Goal: Task Accomplishment & Management: Use online tool/utility

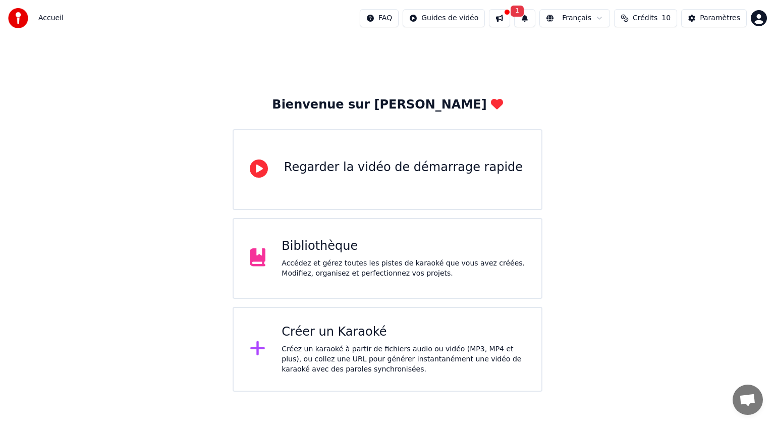
click at [311, 252] on div "Bibliothèque" at bounding box center [404, 246] width 244 height 16
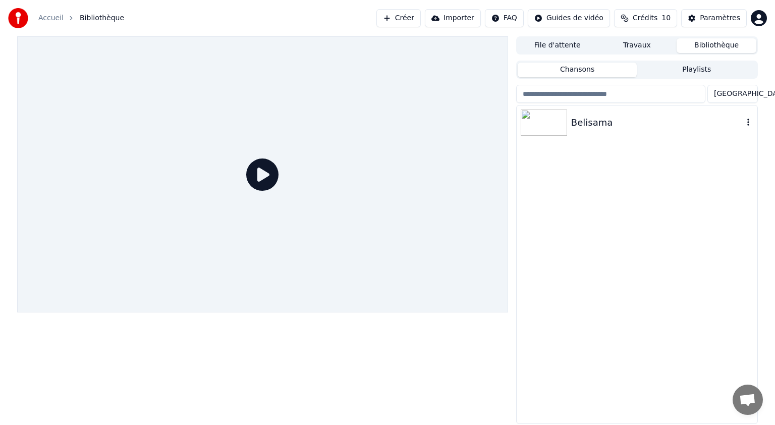
click at [590, 125] on div "Belisama" at bounding box center [657, 123] width 172 height 14
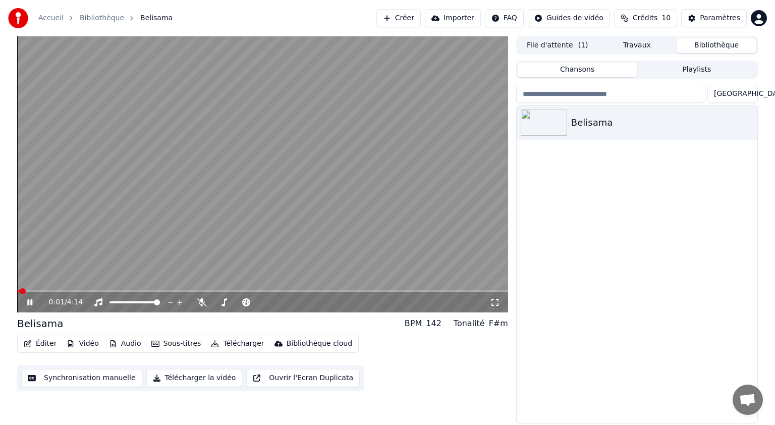
click at [31, 303] on icon at bounding box center [29, 302] width 5 height 6
click at [42, 343] on button "Éditer" at bounding box center [40, 344] width 41 height 14
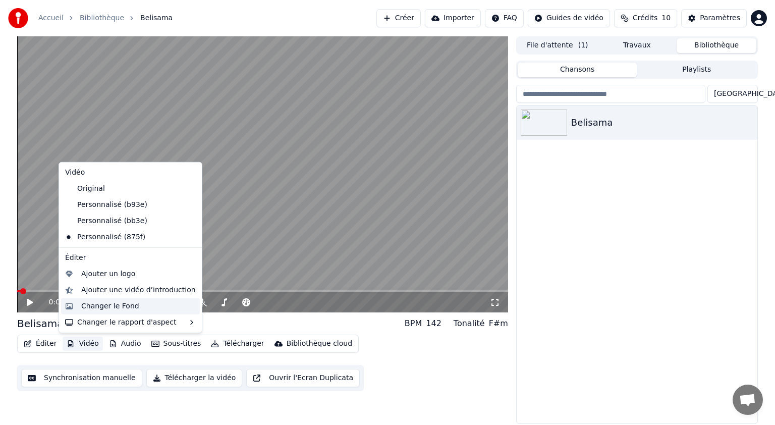
click at [95, 307] on div "Changer le Fond" at bounding box center [110, 306] width 58 height 10
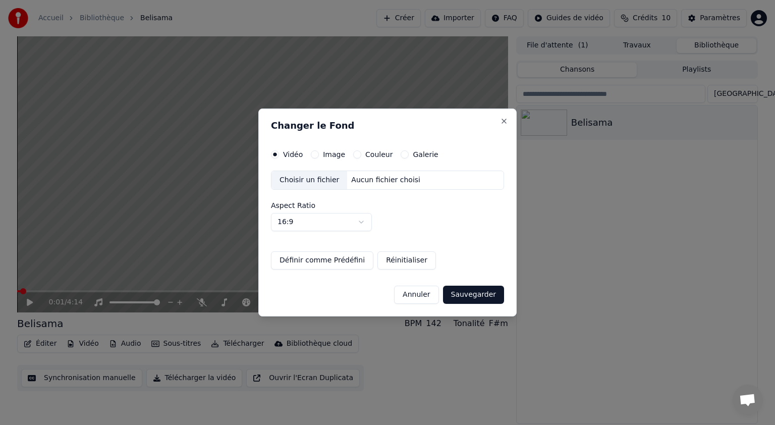
click at [333, 153] on label "Image" at bounding box center [334, 154] width 22 height 7
click at [319, 153] on button "Image" at bounding box center [315, 154] width 8 height 8
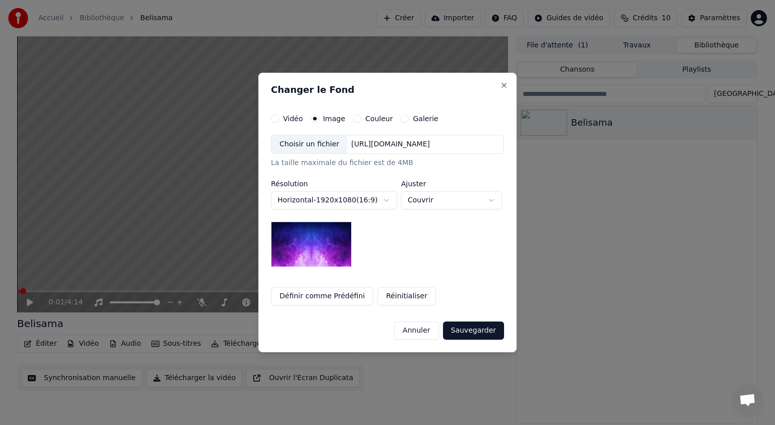
click at [319, 146] on div "Choisir un fichier" at bounding box center [309, 144] width 76 height 18
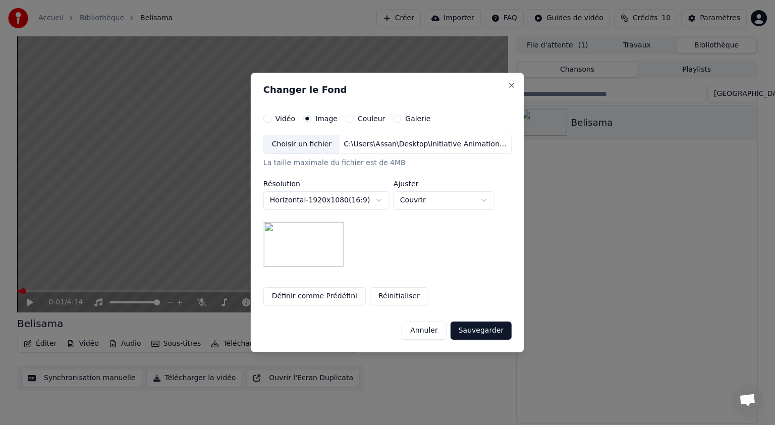
click at [486, 201] on button "Couvrir" at bounding box center [444, 200] width 101 height 18
click at [486, 201] on body "**********" at bounding box center [387, 212] width 775 height 425
drag, startPoint x: 469, startPoint y: 327, endPoint x: 393, endPoint y: 172, distance: 172.4
click at [468, 327] on button "Sauvegarder" at bounding box center [481, 330] width 61 height 18
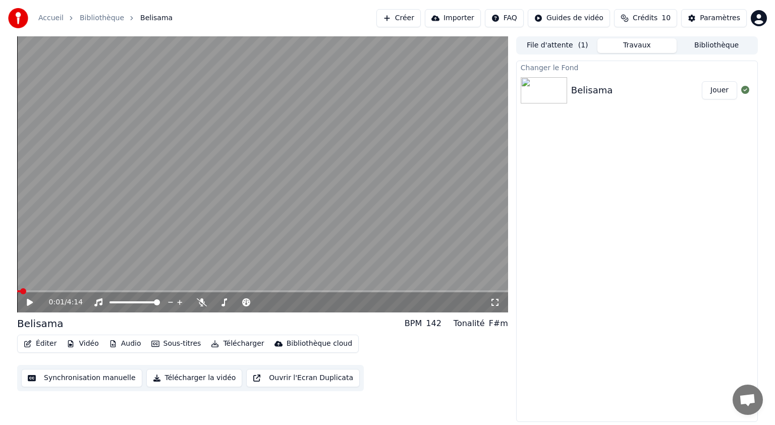
click at [722, 95] on button "Jouer" at bounding box center [719, 90] width 35 height 18
click at [492, 301] on icon at bounding box center [495, 302] width 10 height 8
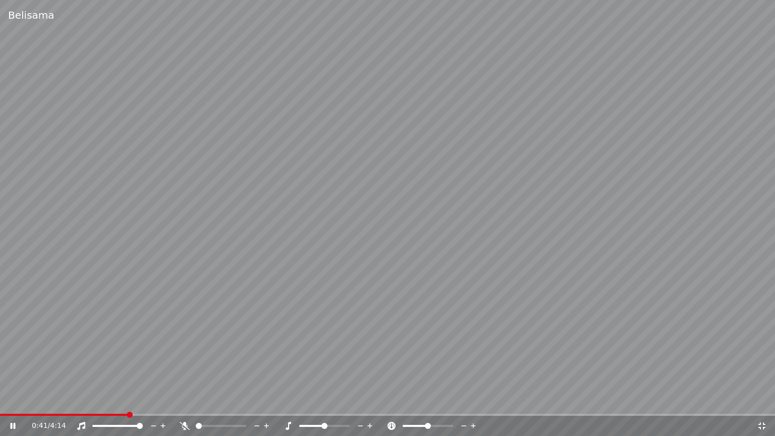
click at [15, 423] on icon at bounding box center [13, 426] width 5 height 6
click at [757, 424] on icon at bounding box center [762, 426] width 10 height 8
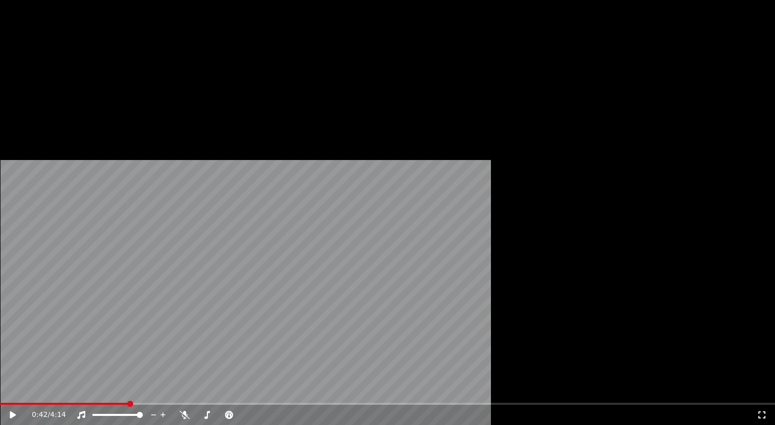
click at [218, 75] on button "Télécharger" at bounding box center [237, 68] width 61 height 14
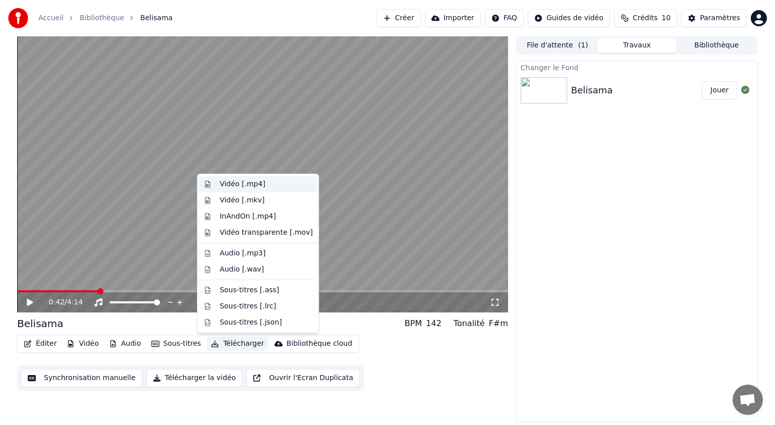
click at [246, 185] on div "Vidéo [.mp4]" at bounding box center [241, 184] width 45 height 10
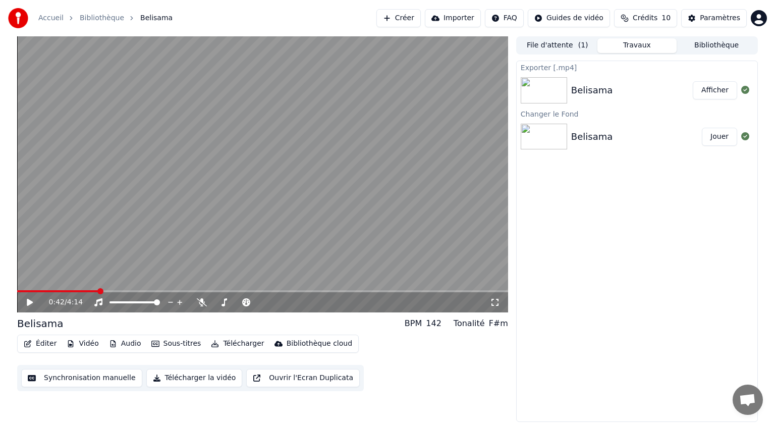
click at [704, 93] on button "Afficher" at bounding box center [715, 90] width 44 height 18
click at [421, 17] on button "Créer" at bounding box center [398, 18] width 44 height 18
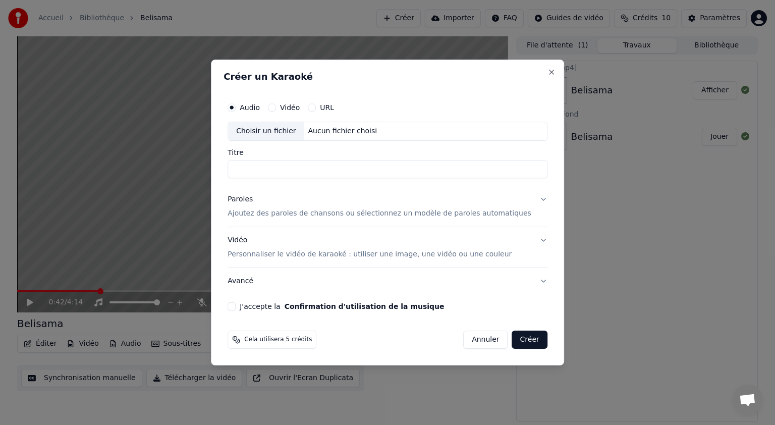
click at [280, 130] on div "Choisir un fichier" at bounding box center [266, 131] width 76 height 18
click at [287, 133] on div "Choisir un fichier" at bounding box center [266, 131] width 76 height 18
drag, startPoint x: 320, startPoint y: 165, endPoint x: 226, endPoint y: 163, distance: 94.4
click at [226, 163] on body "**********" at bounding box center [387, 212] width 775 height 425
type input "**********"
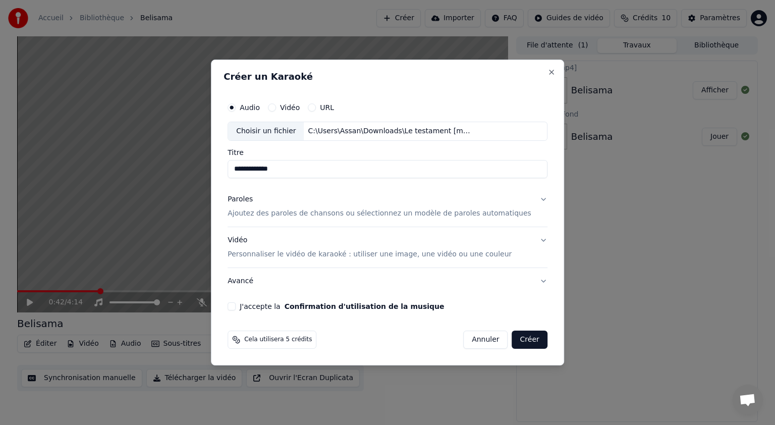
click at [529, 198] on button "Paroles Ajoutez des paroles de chansons ou sélectionnez un modèle de paroles au…" at bounding box center [388, 206] width 320 height 40
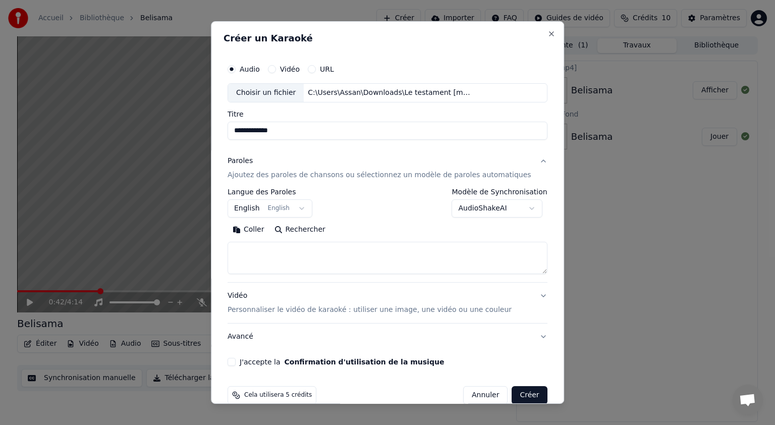
click at [300, 205] on button "English English" at bounding box center [270, 208] width 85 height 18
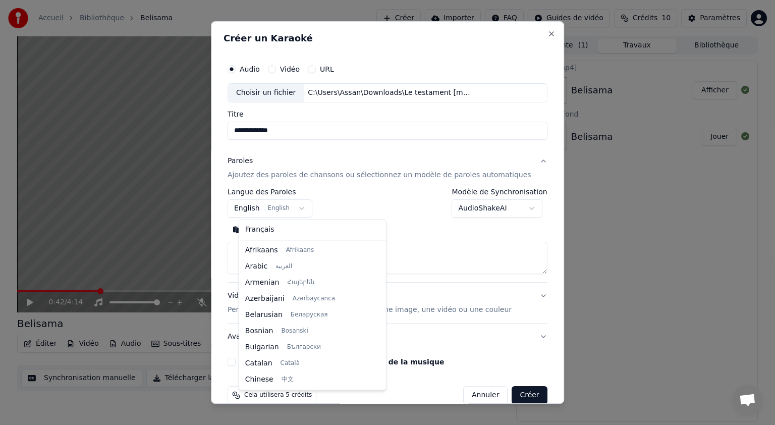
scroll to position [81, 0]
select select "**"
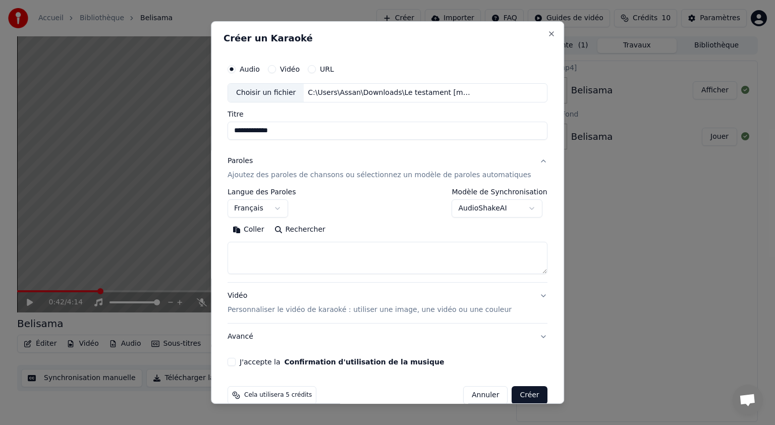
click at [266, 233] on button "Coller" at bounding box center [249, 229] width 42 height 16
click at [469, 307] on p "Personnaliser le vidéo de karaoké : utiliser une image, une vidéo ou une couleur" at bounding box center [370, 310] width 284 height 10
type textarea "**********"
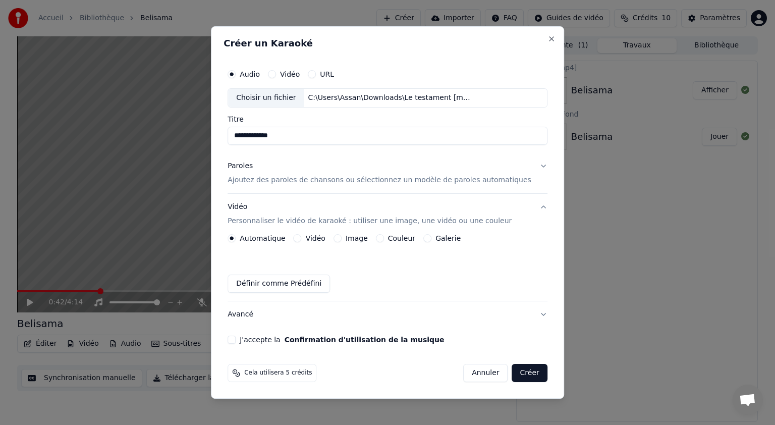
click at [365, 239] on label "Image" at bounding box center [357, 238] width 22 height 7
click at [342, 239] on button "Image" at bounding box center [337, 238] width 8 height 8
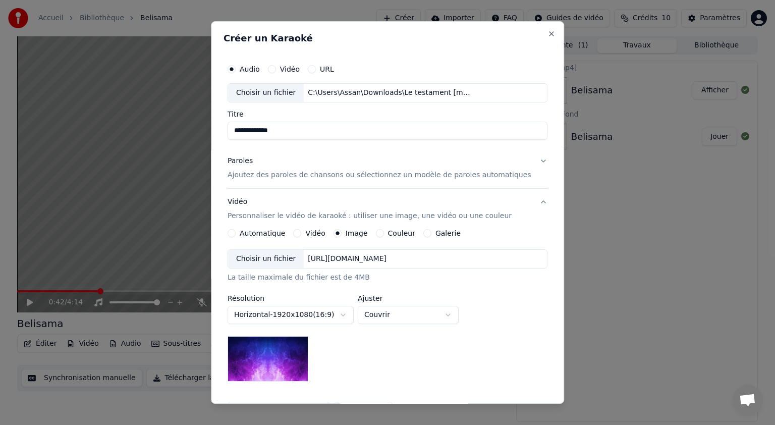
click at [278, 259] on div "Choisir un fichier" at bounding box center [266, 259] width 76 height 18
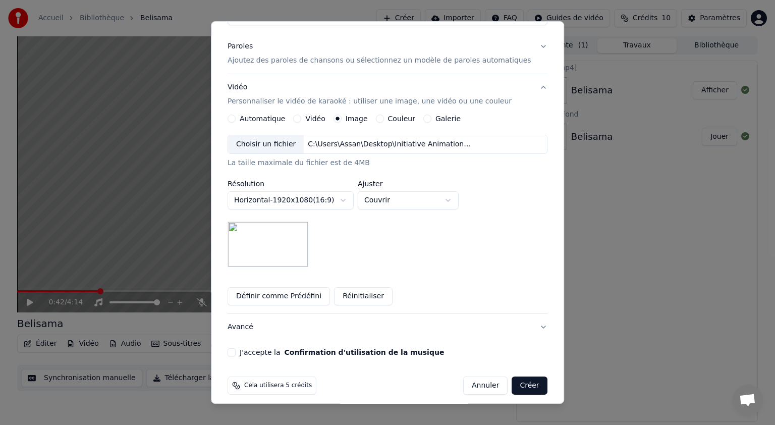
scroll to position [121, 0]
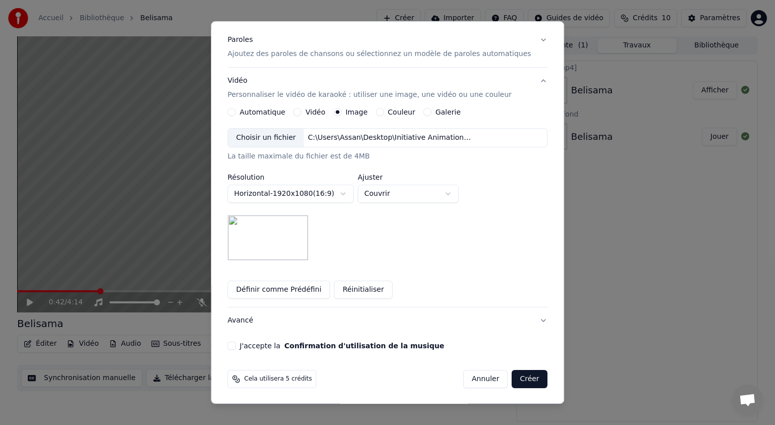
click at [236, 347] on button "J'accepte la Confirmation d'utilisation de la musique" at bounding box center [232, 346] width 8 height 8
click at [514, 378] on button "Créer" at bounding box center [529, 379] width 35 height 18
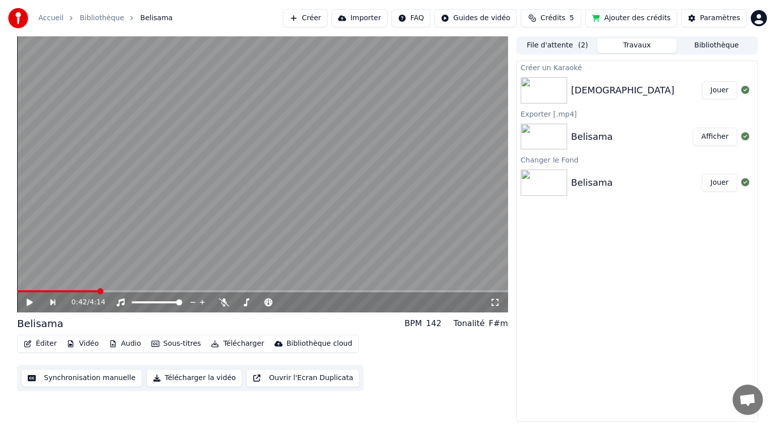
click at [717, 93] on button "Jouer" at bounding box center [719, 90] width 35 height 18
click at [29, 302] on icon at bounding box center [29, 302] width 5 height 6
click at [38, 345] on button "Éditer" at bounding box center [40, 344] width 41 height 14
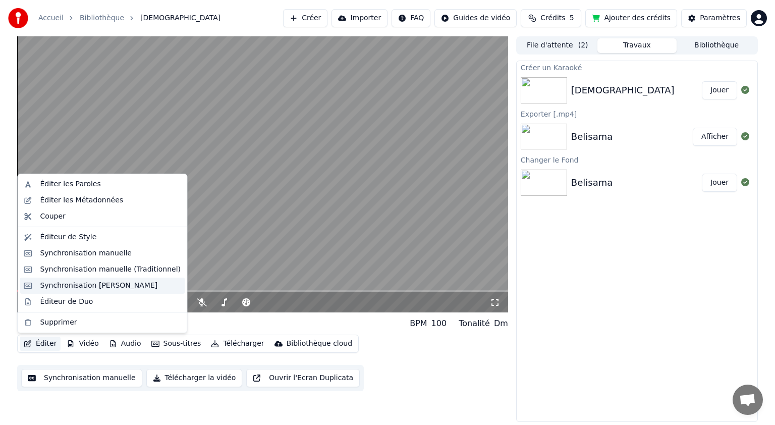
click at [99, 287] on div "Synchronisation [PERSON_NAME]" at bounding box center [99, 286] width 118 height 10
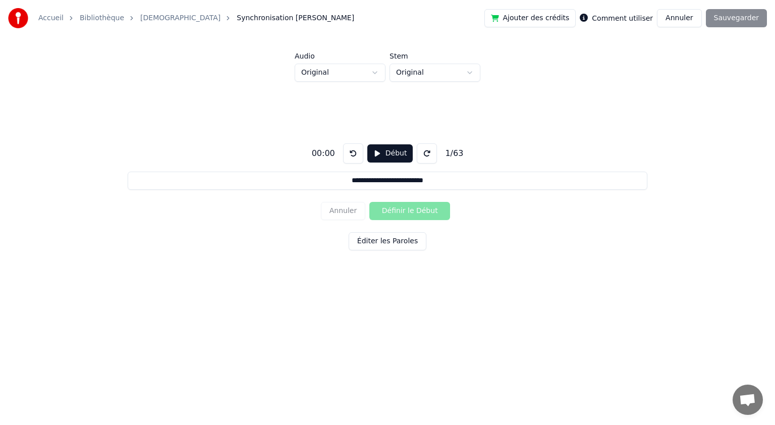
click at [395, 244] on button "Éditer les Paroles" at bounding box center [388, 241] width 78 height 18
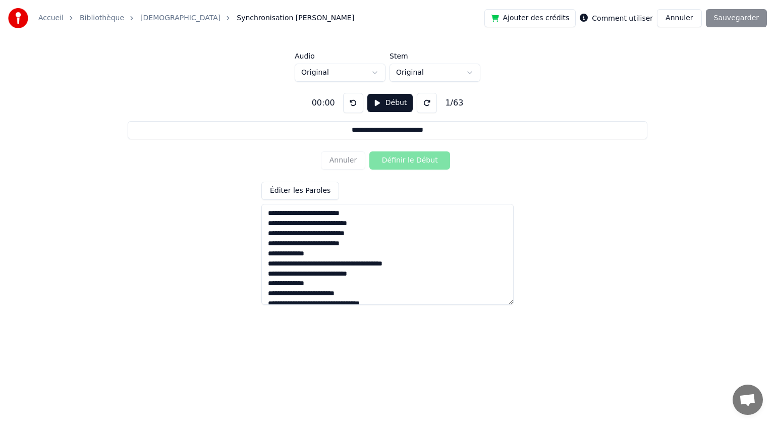
click at [381, 106] on button "Début" at bounding box center [390, 103] width 46 height 18
click at [386, 159] on button "Définir le Début" at bounding box center [409, 160] width 81 height 18
click at [385, 163] on button "Définir la Fin" at bounding box center [409, 160] width 81 height 18
click at [388, 160] on button "Définir le Début" at bounding box center [409, 160] width 81 height 18
click at [388, 160] on button "Définir la Fin" at bounding box center [409, 160] width 81 height 18
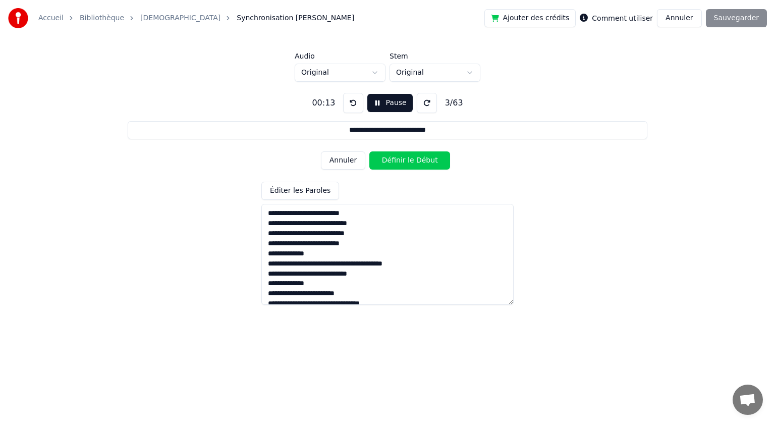
click at [388, 160] on button "Définir le Début" at bounding box center [409, 160] width 81 height 18
click at [388, 160] on button "Définir la Fin" at bounding box center [409, 160] width 81 height 18
click at [388, 160] on button "Définir le Début" at bounding box center [409, 160] width 81 height 18
click at [388, 160] on button "Définir la Fin" at bounding box center [409, 160] width 81 height 18
click at [388, 160] on button "Définir le Début" at bounding box center [409, 160] width 81 height 18
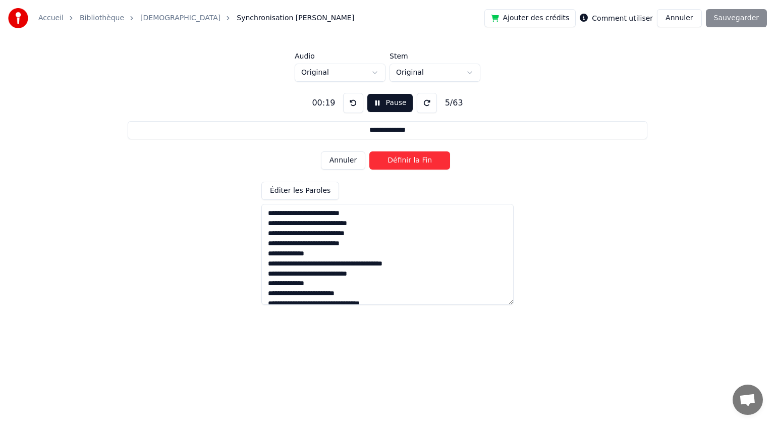
click at [388, 160] on button "Définir la Fin" at bounding box center [409, 160] width 81 height 18
click at [388, 159] on button "Définir le Début" at bounding box center [409, 160] width 81 height 18
click at [388, 158] on button "Définir la Fin" at bounding box center [409, 160] width 81 height 18
click at [388, 158] on button "Définir le Début" at bounding box center [409, 160] width 81 height 18
click at [388, 158] on button "Définir la Fin" at bounding box center [409, 160] width 81 height 18
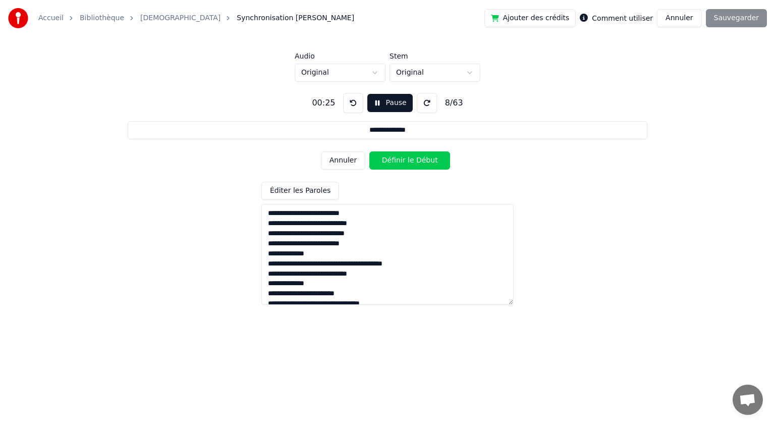
click at [388, 158] on button "Définir le Début" at bounding box center [409, 160] width 81 height 18
click at [388, 158] on button "Définir la Fin" at bounding box center [409, 160] width 81 height 18
click at [388, 158] on button "Définir le Début" at bounding box center [409, 160] width 81 height 18
click at [388, 158] on button "Définir la Fin" at bounding box center [409, 160] width 81 height 18
click at [388, 158] on button "Définir le Début" at bounding box center [409, 160] width 81 height 18
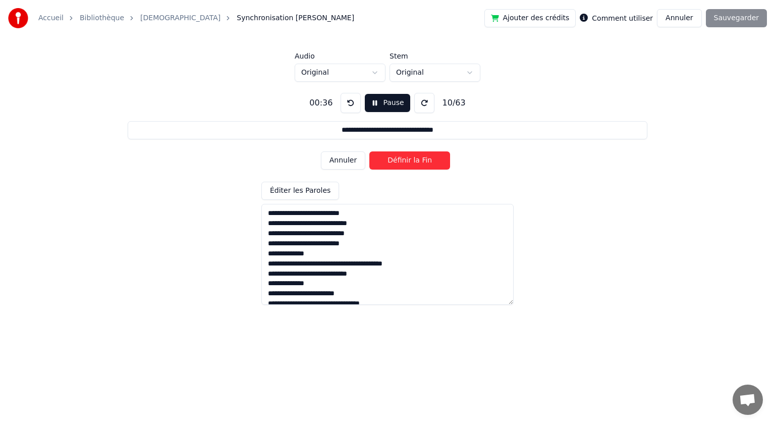
click at [388, 158] on button "Définir la Fin" at bounding box center [409, 160] width 81 height 18
click at [386, 159] on button "Définir le Début" at bounding box center [409, 160] width 81 height 18
click at [398, 160] on button "Définir la Fin" at bounding box center [409, 160] width 81 height 18
click at [397, 160] on button "Définir le Début" at bounding box center [409, 160] width 81 height 18
click at [397, 159] on button "Définir la Fin" at bounding box center [409, 160] width 81 height 18
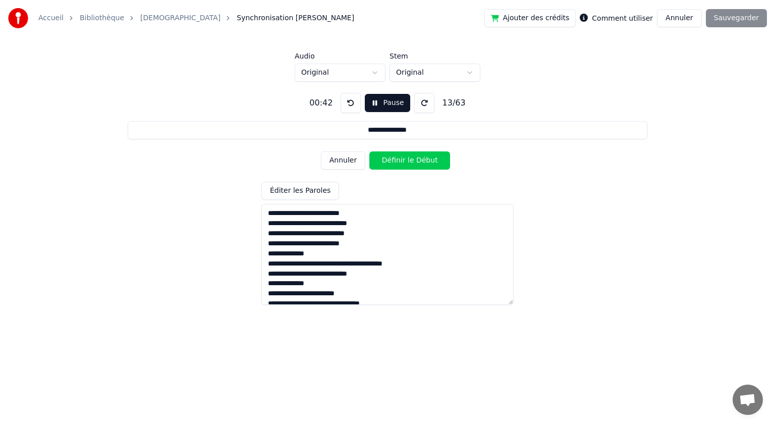
click at [397, 159] on button "Définir le Début" at bounding box center [409, 160] width 81 height 18
click at [397, 159] on button "Définir la Fin" at bounding box center [409, 160] width 81 height 18
click at [397, 159] on button "Définir le Début" at bounding box center [409, 160] width 81 height 18
click at [397, 159] on button "Définir la Fin" at bounding box center [409, 160] width 81 height 18
click at [394, 161] on button "Définir le Début" at bounding box center [409, 160] width 81 height 18
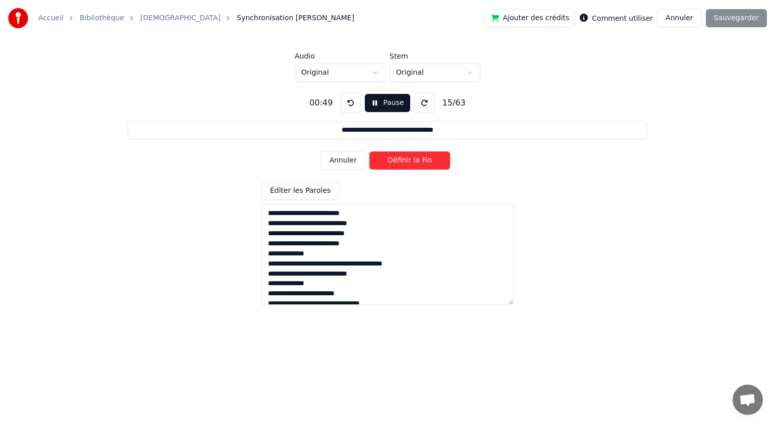
click at [394, 161] on button "Définir la Fin" at bounding box center [409, 160] width 81 height 18
click at [394, 161] on button "Définir le Début" at bounding box center [409, 160] width 81 height 18
click at [394, 161] on button "Définir la Fin" at bounding box center [409, 160] width 81 height 18
click at [394, 161] on button "Définir le Début" at bounding box center [409, 160] width 81 height 18
click at [394, 161] on button "Définir la Fin" at bounding box center [409, 160] width 81 height 18
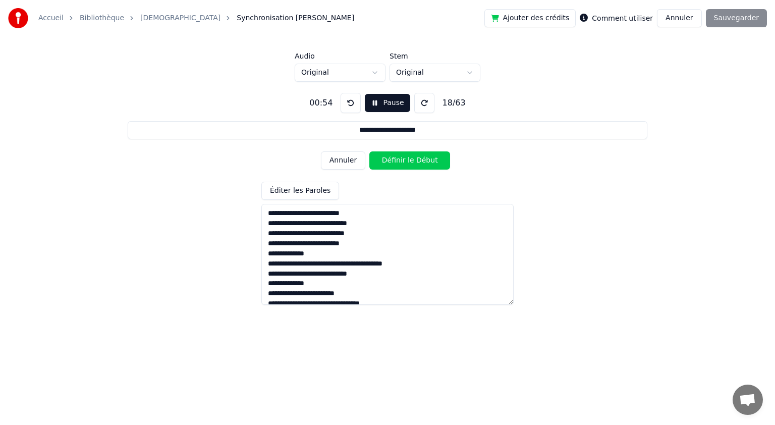
click at [394, 161] on button "Définir le Début" at bounding box center [409, 160] width 81 height 18
click at [394, 161] on button "Définir la Fin" at bounding box center [409, 160] width 81 height 18
click at [394, 161] on button "Définir le Début" at bounding box center [409, 160] width 81 height 18
click at [395, 160] on button "Définir la Fin" at bounding box center [409, 160] width 81 height 18
click at [395, 160] on button "Définir le Début" at bounding box center [409, 160] width 81 height 18
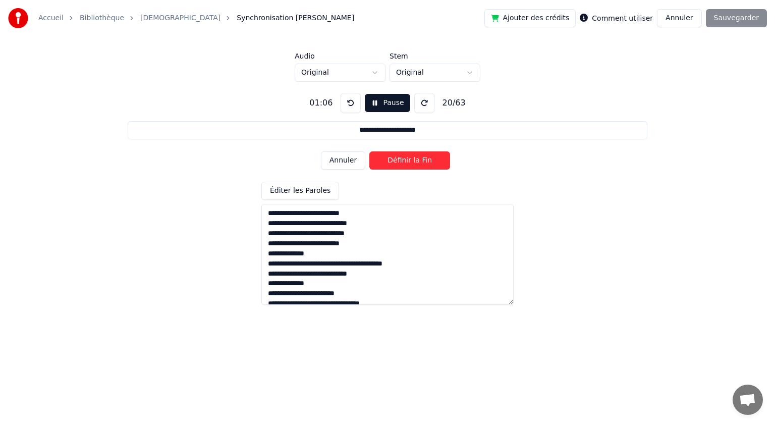
click at [395, 160] on button "Définir la Fin" at bounding box center [409, 160] width 81 height 18
click at [395, 160] on button "Définir le Début" at bounding box center [409, 160] width 81 height 18
click at [397, 160] on button "Définir la Fin" at bounding box center [409, 160] width 81 height 18
click at [397, 160] on button "Définir le Début" at bounding box center [409, 160] width 81 height 18
click at [398, 159] on button "Définir la Fin" at bounding box center [409, 160] width 81 height 18
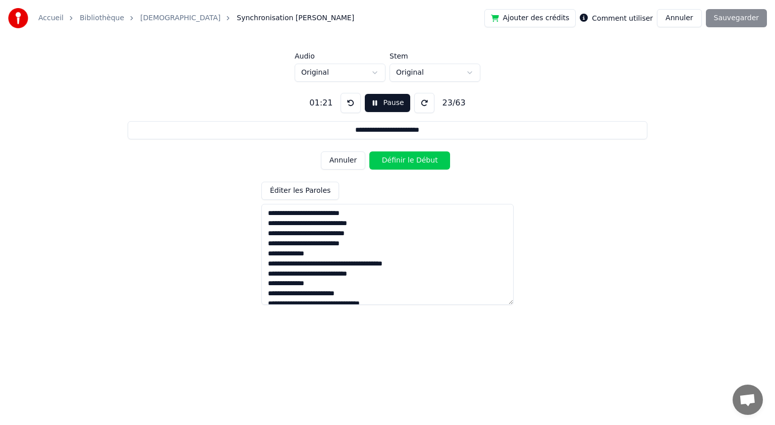
click at [395, 158] on button "Définir le Début" at bounding box center [409, 160] width 81 height 18
click at [395, 158] on button "Définir la Fin" at bounding box center [409, 160] width 81 height 18
click at [389, 161] on button "Définir le Début" at bounding box center [409, 160] width 81 height 18
click at [390, 160] on button "Définir la Fin" at bounding box center [409, 160] width 81 height 18
click at [390, 160] on button "Définir le Début" at bounding box center [409, 160] width 81 height 18
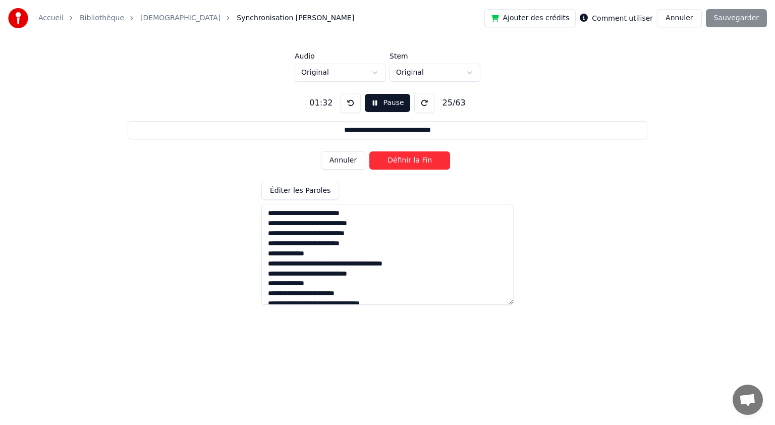
click at [390, 160] on button "Définir la Fin" at bounding box center [409, 160] width 81 height 18
click at [390, 160] on button "Définir le Début" at bounding box center [409, 160] width 81 height 18
click at [390, 160] on button "Définir la Fin" at bounding box center [409, 160] width 81 height 18
click at [390, 160] on button "Définir le Début" at bounding box center [409, 160] width 81 height 18
click at [390, 160] on button "Définir la Fin" at bounding box center [409, 160] width 81 height 18
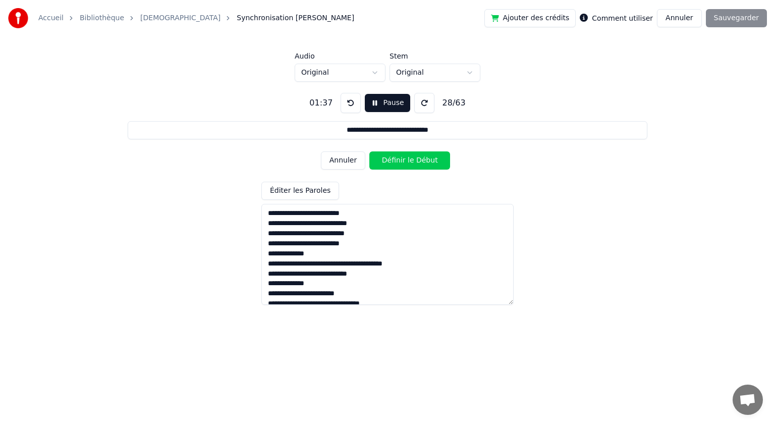
click at [390, 160] on button "Définir le Début" at bounding box center [409, 160] width 81 height 18
click at [390, 160] on button "Définir la Fin" at bounding box center [409, 160] width 81 height 18
click at [390, 160] on button "Définir le Début" at bounding box center [409, 160] width 81 height 18
click at [390, 160] on button "Définir la Fin" at bounding box center [409, 160] width 81 height 18
click at [390, 160] on button "Définir le Début" at bounding box center [409, 160] width 81 height 18
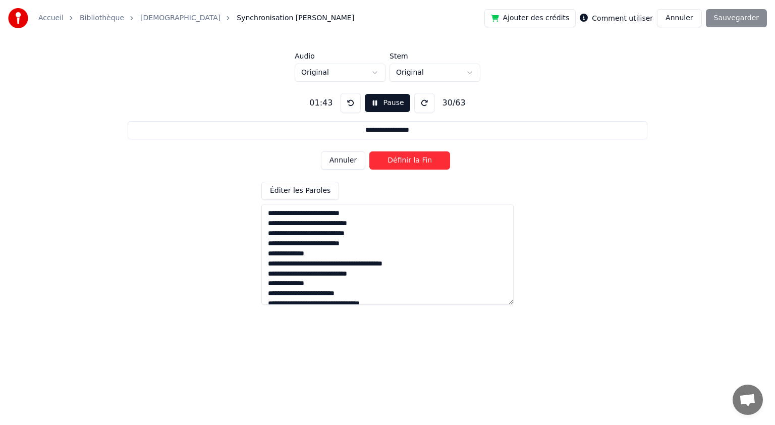
click at [390, 160] on button "Définir la Fin" at bounding box center [409, 160] width 81 height 18
click at [390, 160] on button "Définir le Début" at bounding box center [409, 160] width 81 height 18
click at [390, 160] on button "Définir la Fin" at bounding box center [409, 160] width 81 height 18
click at [390, 160] on button "Définir le Début" at bounding box center [409, 160] width 81 height 18
click at [391, 159] on button "Définir la Fin" at bounding box center [409, 160] width 81 height 18
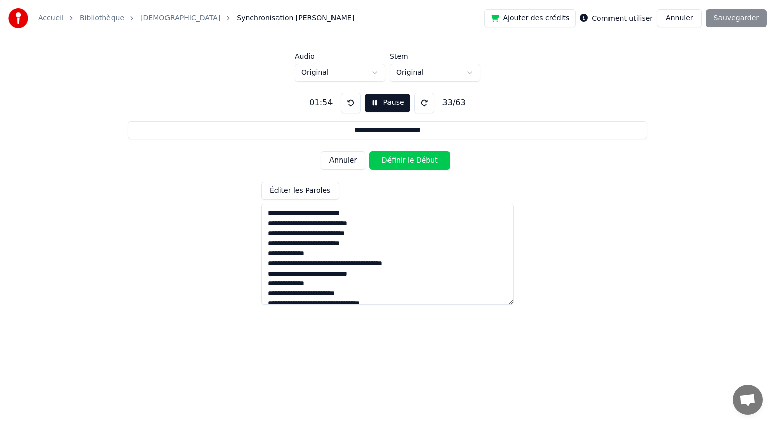
click at [391, 159] on button "Définir le Début" at bounding box center [409, 160] width 81 height 18
click at [400, 159] on button "Définir la Fin" at bounding box center [409, 160] width 81 height 18
click at [392, 160] on button "Définir le Début" at bounding box center [409, 160] width 81 height 18
click at [393, 159] on button "Définir la Fin" at bounding box center [409, 160] width 81 height 18
click at [393, 158] on button "Définir le Début" at bounding box center [409, 160] width 81 height 18
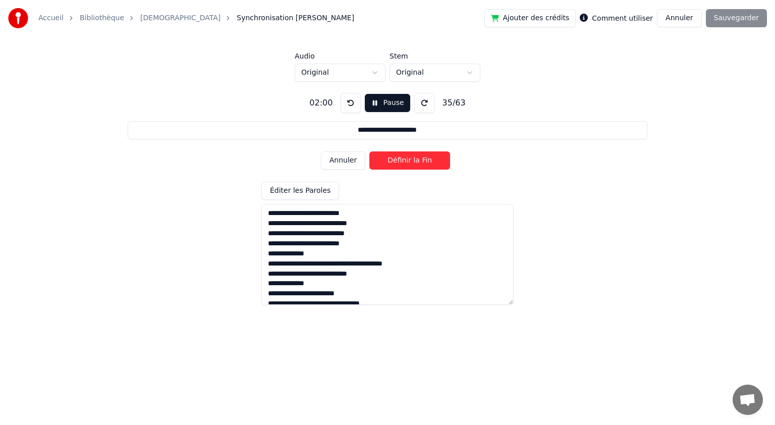
click at [393, 158] on button "Définir la Fin" at bounding box center [409, 160] width 81 height 18
click at [393, 158] on button "Définir le Début" at bounding box center [409, 160] width 81 height 18
click at [393, 158] on button "Définir la Fin" at bounding box center [409, 160] width 81 height 18
click at [393, 158] on button "Définir le Début" at bounding box center [409, 160] width 81 height 18
click at [393, 158] on button "Définir la Fin" at bounding box center [409, 160] width 81 height 18
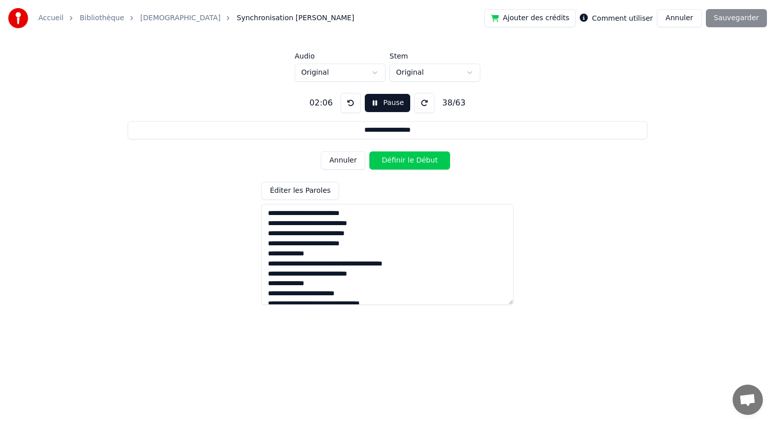
click at [392, 159] on button "Définir le Début" at bounding box center [409, 160] width 81 height 18
click at [392, 159] on button "Définir la Fin" at bounding box center [409, 160] width 81 height 18
click at [392, 159] on button "Définir le Début" at bounding box center [409, 160] width 81 height 18
click at [392, 159] on button "Définir la Fin" at bounding box center [409, 160] width 81 height 18
click at [392, 159] on button "Définir le Début" at bounding box center [409, 160] width 81 height 18
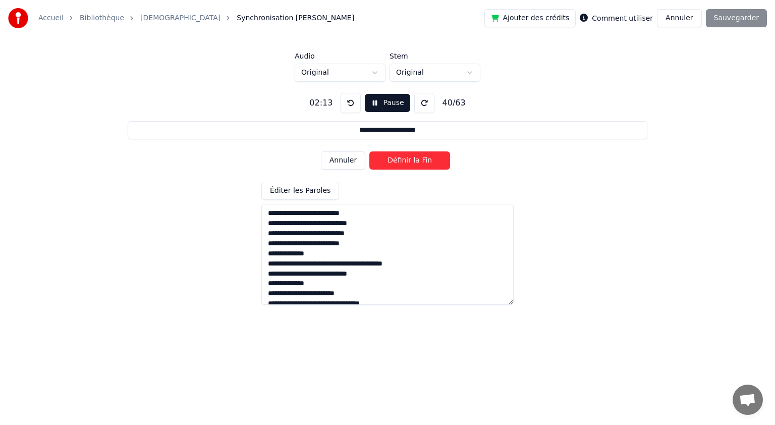
click at [393, 157] on button "Définir la Fin" at bounding box center [409, 160] width 81 height 18
click at [393, 157] on button "Définir le Début" at bounding box center [409, 160] width 81 height 18
click at [393, 157] on button "Définir la Fin" at bounding box center [409, 160] width 81 height 18
click at [393, 157] on button "Définir le Début" at bounding box center [409, 160] width 81 height 18
click at [393, 157] on button "Définir la Fin" at bounding box center [409, 160] width 81 height 18
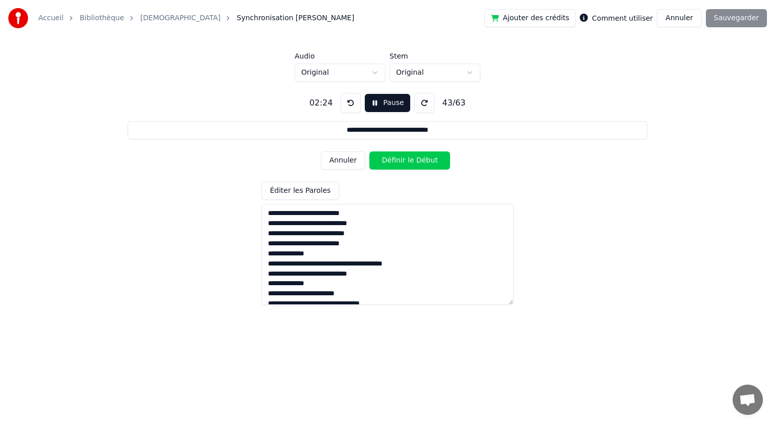
click at [393, 157] on button "Définir le Début" at bounding box center [409, 160] width 81 height 18
click at [393, 157] on button "Définir la Fin" at bounding box center [409, 160] width 81 height 18
click at [393, 157] on button "Définir le Début" at bounding box center [409, 160] width 81 height 18
click at [394, 158] on button "Définir la Fin" at bounding box center [409, 160] width 81 height 18
click at [395, 162] on button "Définir le Début" at bounding box center [409, 160] width 81 height 18
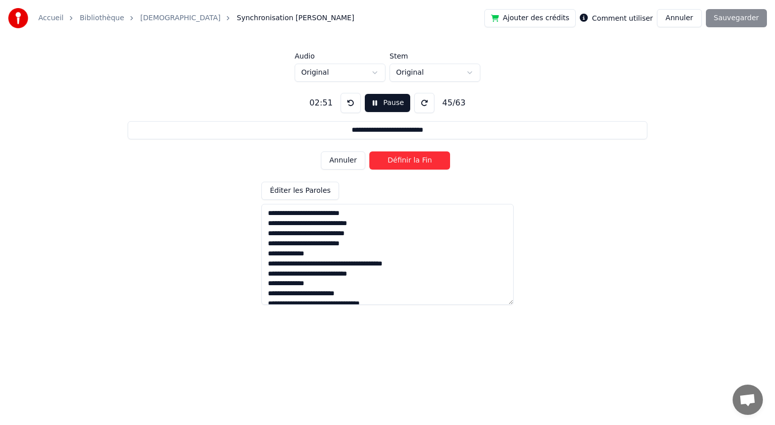
click at [395, 162] on button "Définir la Fin" at bounding box center [409, 160] width 81 height 18
click at [395, 162] on button "Définir le Début" at bounding box center [409, 160] width 81 height 18
click at [395, 162] on button "Définir la Fin" at bounding box center [409, 160] width 81 height 18
click at [395, 162] on button "Définir le Début" at bounding box center [409, 160] width 81 height 18
click at [395, 162] on button "Définir la Fin" at bounding box center [409, 160] width 81 height 18
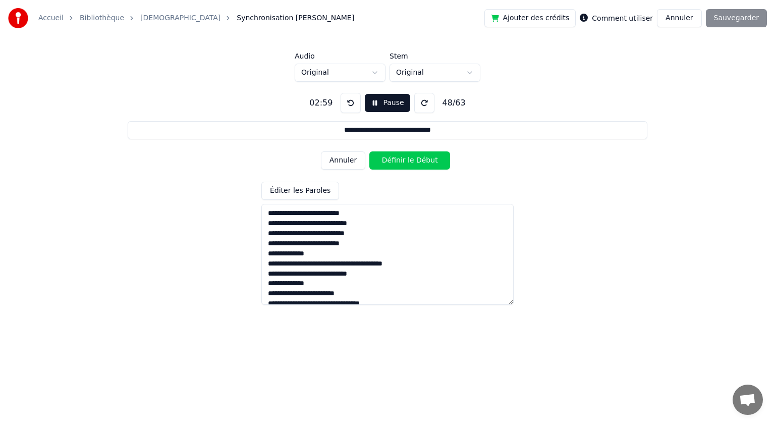
click at [395, 162] on button "Définir le Début" at bounding box center [409, 160] width 81 height 18
click at [395, 162] on button "Définir la Fin" at bounding box center [409, 160] width 81 height 18
click at [395, 162] on button "Définir le Début" at bounding box center [409, 160] width 81 height 18
click at [395, 162] on button "Définir la Fin" at bounding box center [409, 160] width 81 height 18
click at [395, 162] on button "Définir le Début" at bounding box center [409, 160] width 81 height 18
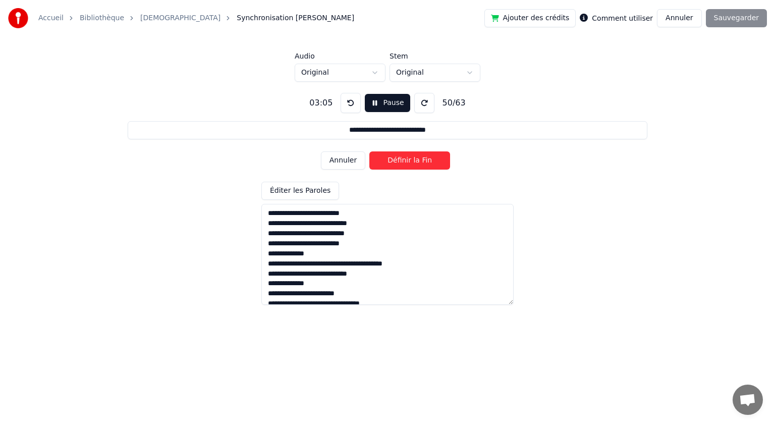
click at [396, 161] on button "Définir la Fin" at bounding box center [409, 160] width 81 height 18
click at [396, 161] on button "Définir le Début" at bounding box center [409, 160] width 81 height 18
click at [396, 161] on button "Définir la Fin" at bounding box center [409, 160] width 81 height 18
click at [396, 161] on button "Définir le Début" at bounding box center [409, 160] width 81 height 18
click at [396, 161] on button "Définir la Fin" at bounding box center [409, 160] width 81 height 18
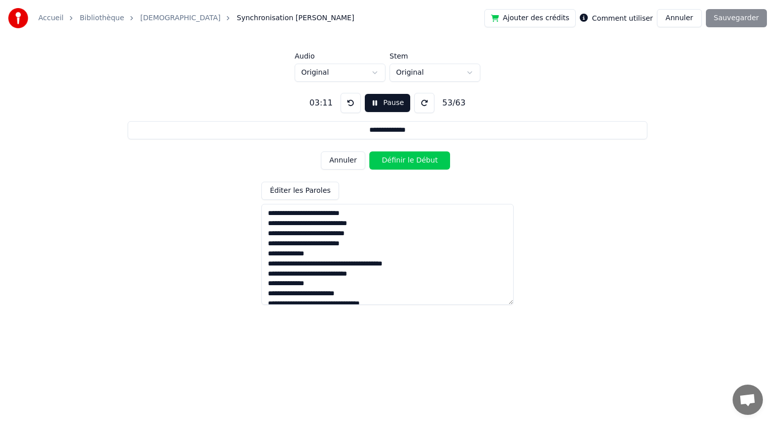
click at [396, 161] on button "Définir le Début" at bounding box center [409, 160] width 81 height 18
click at [396, 161] on button "Définir la Fin" at bounding box center [409, 160] width 81 height 18
click at [396, 161] on button "Définir le Début" at bounding box center [409, 160] width 81 height 18
click at [396, 160] on button "Définir la Fin" at bounding box center [409, 160] width 81 height 18
click at [396, 160] on button "Définir le Début" at bounding box center [409, 160] width 81 height 18
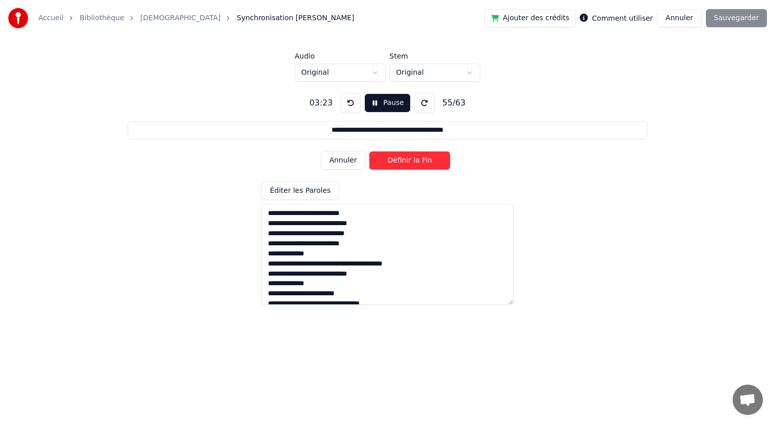
click at [396, 160] on button "Définir la Fin" at bounding box center [409, 160] width 81 height 18
click at [395, 161] on button "Définir le Début" at bounding box center [409, 160] width 81 height 18
click at [408, 160] on button "Définir la Fin" at bounding box center [409, 160] width 81 height 18
click at [399, 163] on button "Définir le Début" at bounding box center [409, 160] width 81 height 18
click at [408, 159] on button "Définir la Fin" at bounding box center [409, 160] width 81 height 18
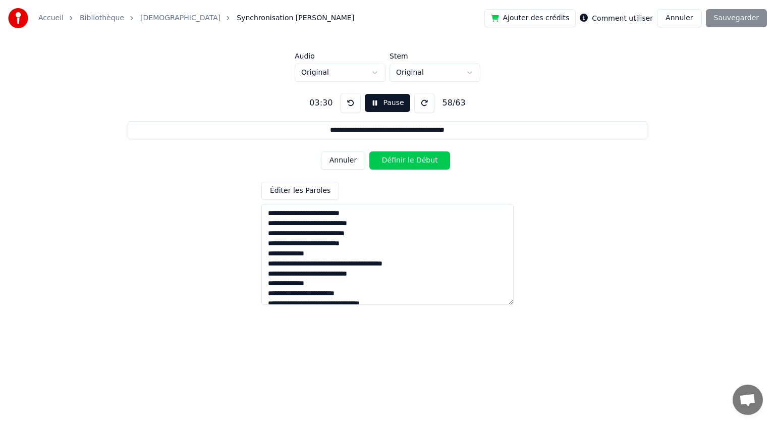
click at [401, 162] on button "Définir le Début" at bounding box center [409, 160] width 81 height 18
click at [402, 162] on button "Définir la Fin" at bounding box center [409, 160] width 81 height 18
click at [400, 162] on button "Définir le Début" at bounding box center [409, 160] width 81 height 18
click at [401, 161] on button "Définir la Fin" at bounding box center [409, 160] width 81 height 18
click at [401, 160] on button "Définir le Début" at bounding box center [409, 160] width 81 height 18
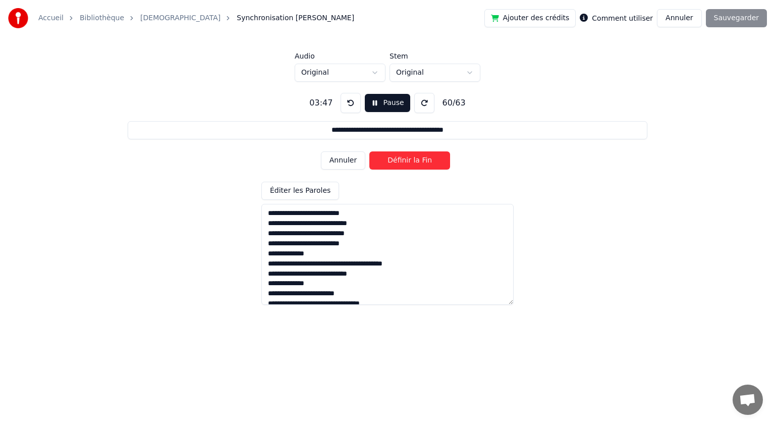
click at [401, 159] on button "Définir la Fin" at bounding box center [409, 160] width 81 height 18
click at [396, 161] on button "Définir le Début" at bounding box center [409, 160] width 81 height 18
click at [396, 161] on button "Définir la Fin" at bounding box center [409, 160] width 81 height 18
click at [396, 161] on button "Définir le Début" at bounding box center [409, 160] width 81 height 18
click at [396, 161] on button "Définir la Fin" at bounding box center [409, 160] width 81 height 18
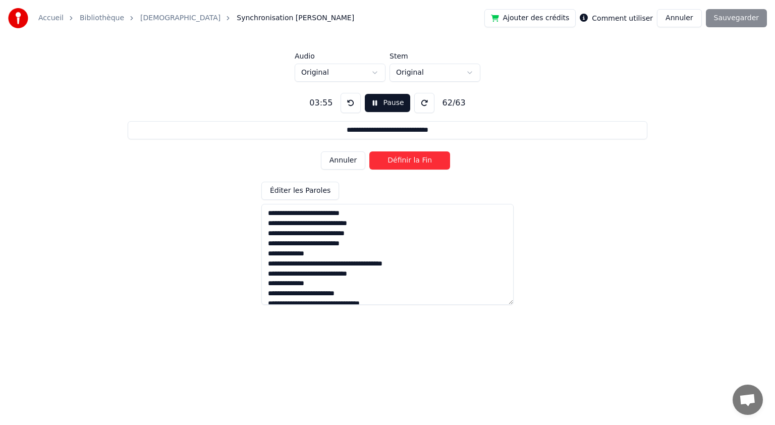
type input "**********"
click at [397, 161] on button "Définir le Début" at bounding box center [409, 160] width 81 height 18
click at [397, 161] on button "Définir la Fin" at bounding box center [409, 160] width 81 height 18
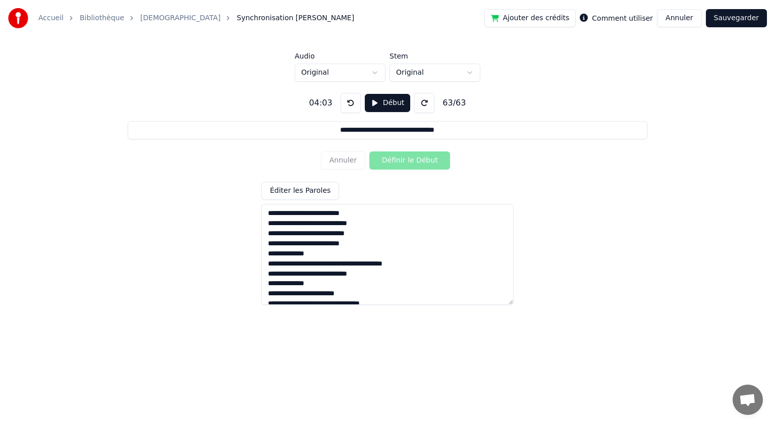
click at [720, 19] on button "Sauvegarder" at bounding box center [736, 18] width 61 height 18
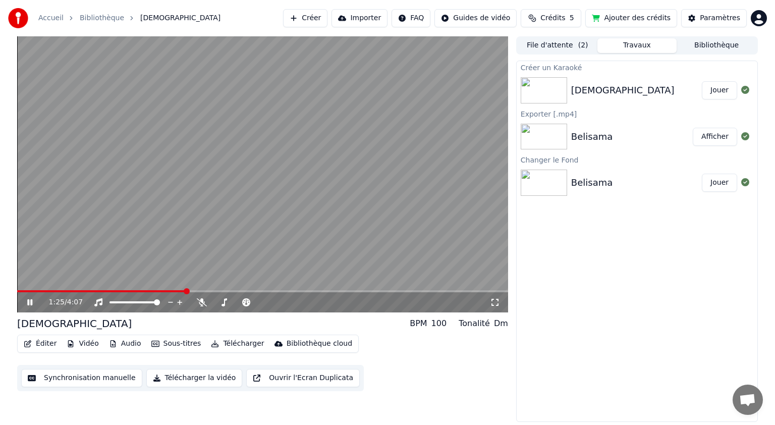
click at [32, 301] on icon at bounding box center [29, 302] width 5 height 6
click at [222, 342] on button "Télécharger" at bounding box center [237, 344] width 61 height 14
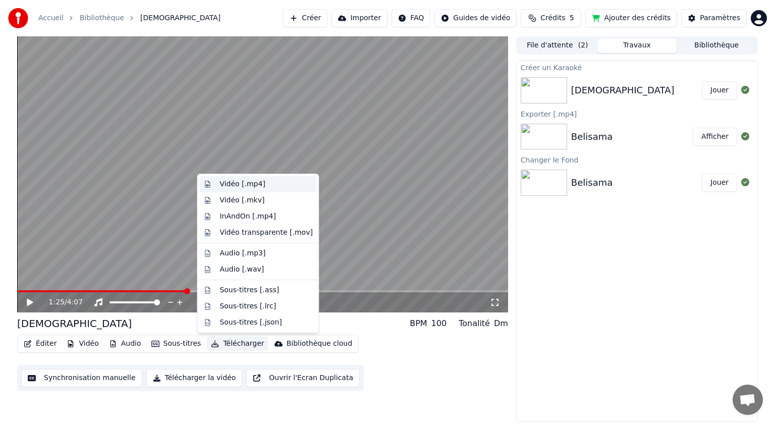
click at [228, 184] on div "Vidéo [.mp4]" at bounding box center [241, 184] width 45 height 10
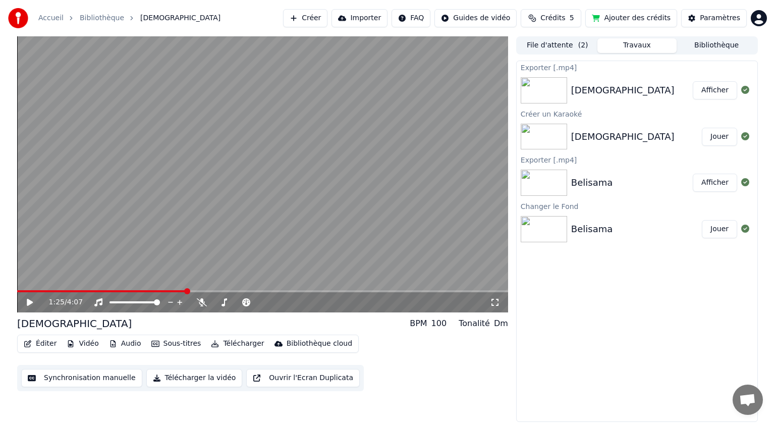
click at [711, 90] on button "Afficher" at bounding box center [715, 90] width 44 height 18
click at [327, 20] on button "Créer" at bounding box center [305, 18] width 44 height 18
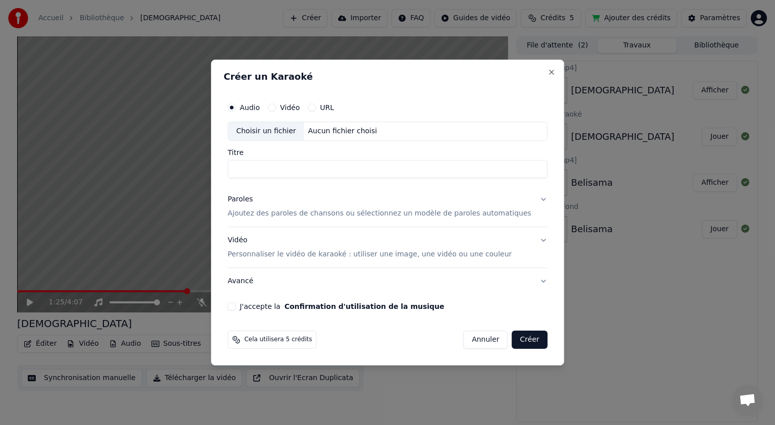
click at [281, 129] on div "Choisir un fichier" at bounding box center [266, 131] width 76 height 18
click at [312, 168] on input "**********" at bounding box center [388, 169] width 320 height 18
type input "**********"
click at [286, 213] on p "Ajoutez des paroles de chansons ou sélectionnez un modèle de paroles automatiqu…" at bounding box center [380, 213] width 304 height 10
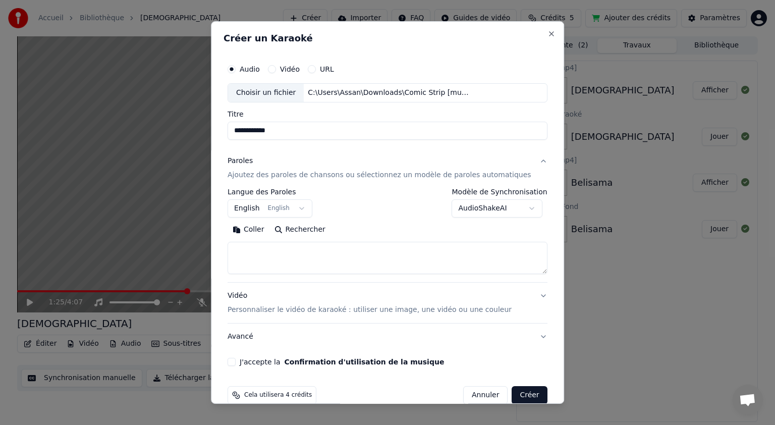
click at [254, 205] on button "English English" at bounding box center [270, 208] width 85 height 18
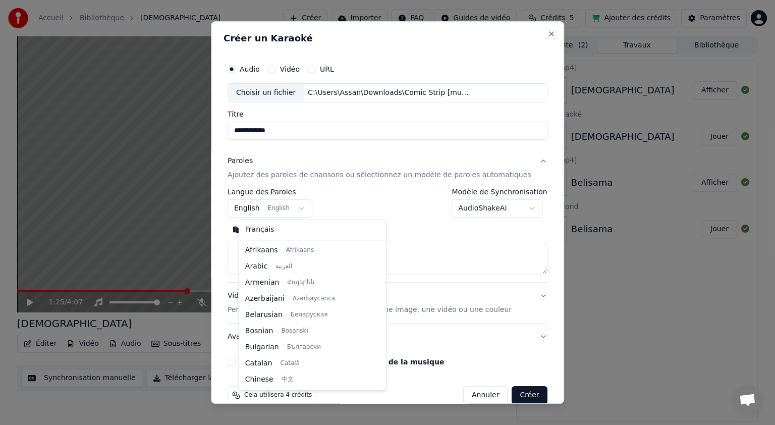
scroll to position [81, 0]
select select "**"
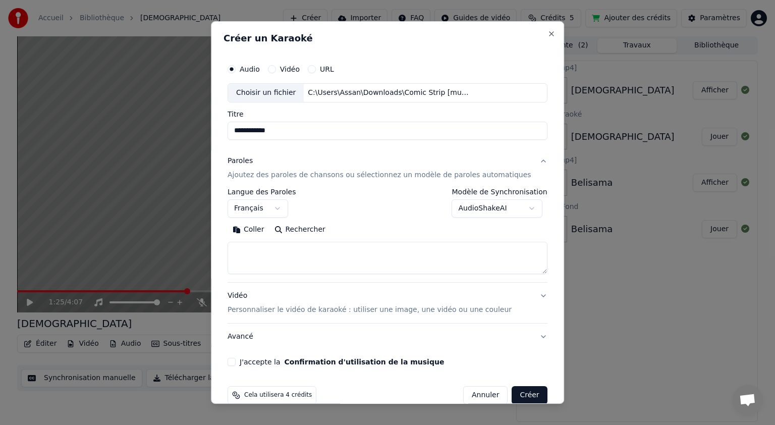
click at [256, 232] on button "Coller" at bounding box center [249, 229] width 42 height 16
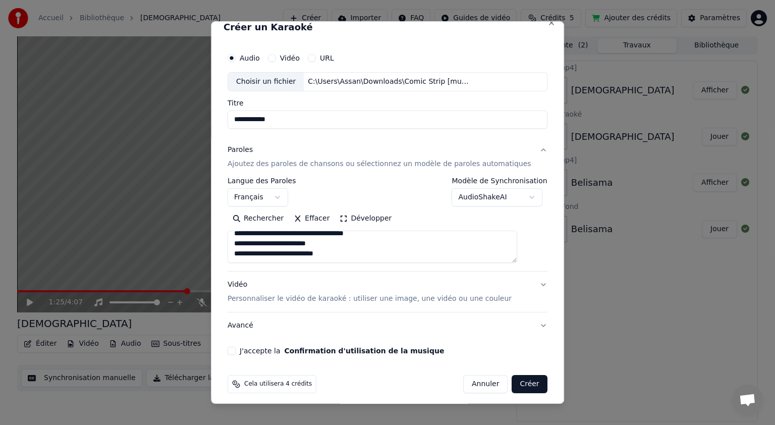
scroll to position [16, 0]
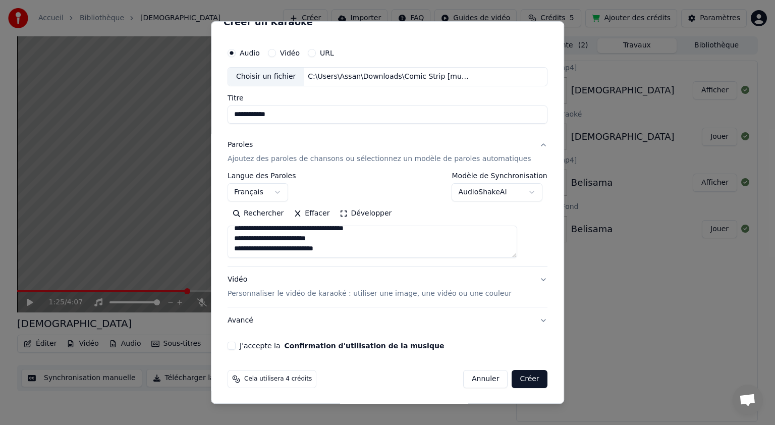
click at [525, 278] on button "Vidéo Personnaliser le vidéo de karaoké : utiliser une image, une vidéo ou une …" at bounding box center [388, 286] width 320 height 40
type textarea "**********"
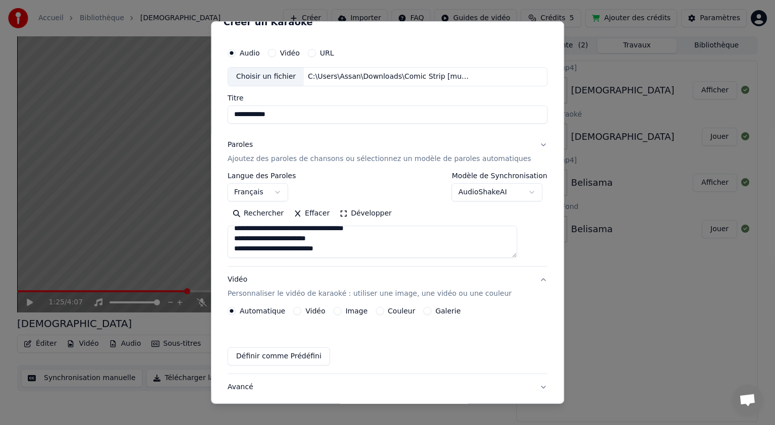
scroll to position [0, 0]
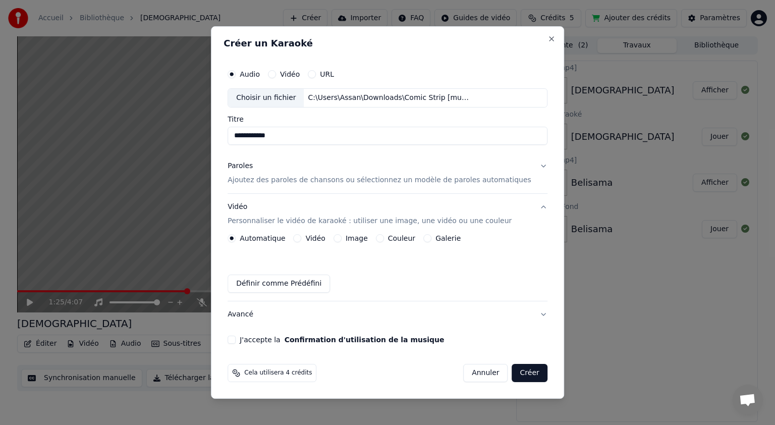
click at [366, 240] on label "Image" at bounding box center [357, 238] width 22 height 7
click at [342, 240] on button "Image" at bounding box center [337, 238] width 8 height 8
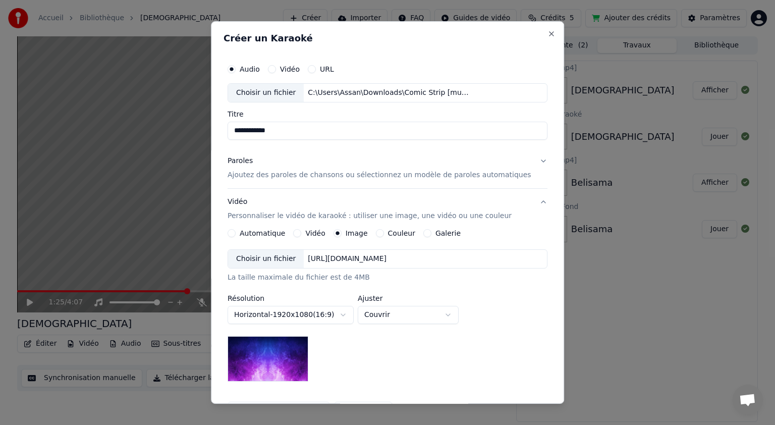
click at [281, 256] on div "Choisir un fichier" at bounding box center [266, 259] width 76 height 18
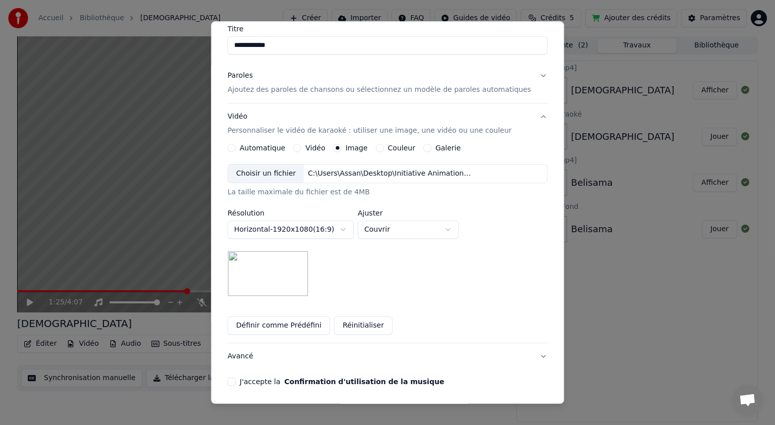
scroll to position [121, 0]
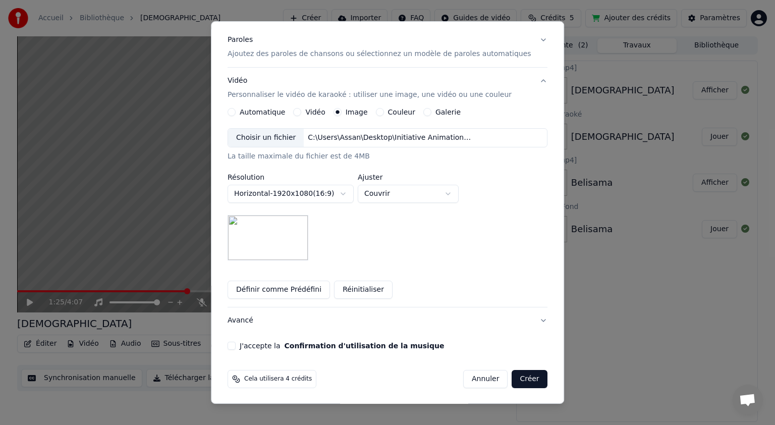
click at [236, 342] on button "J'accepte la Confirmation d'utilisation de la musique" at bounding box center [232, 346] width 8 height 8
click at [512, 378] on button "Créer" at bounding box center [529, 379] width 35 height 18
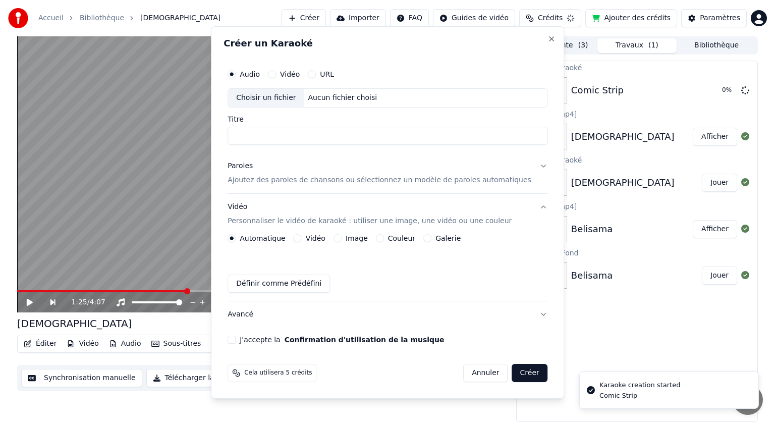
scroll to position [0, 0]
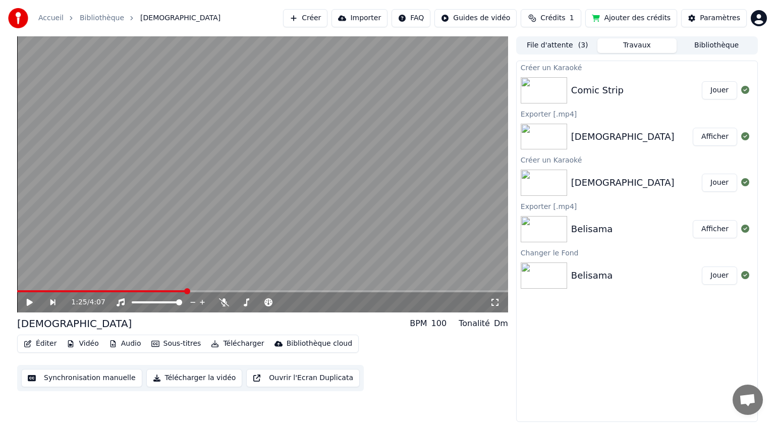
click at [721, 93] on button "Jouer" at bounding box center [719, 90] width 35 height 18
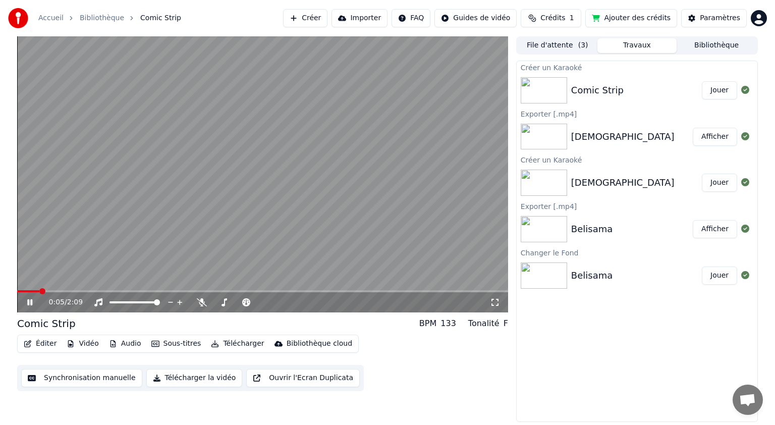
click at [30, 304] on icon at bounding box center [29, 302] width 5 height 6
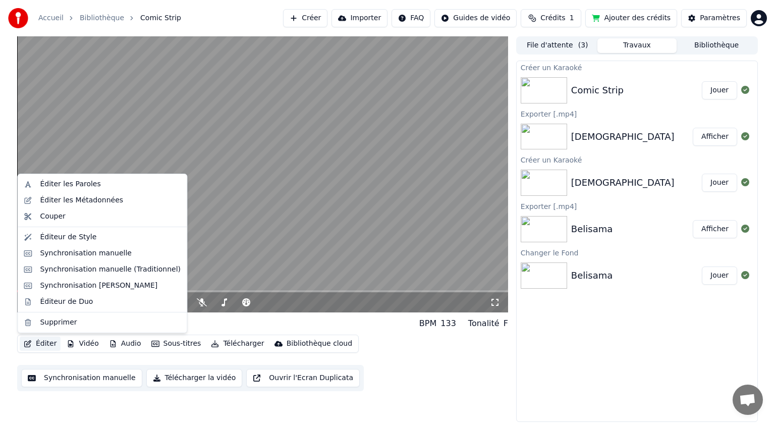
click at [48, 345] on button "Éditer" at bounding box center [40, 344] width 41 height 14
click at [104, 285] on div "Synchronisation [PERSON_NAME]" at bounding box center [99, 286] width 118 height 10
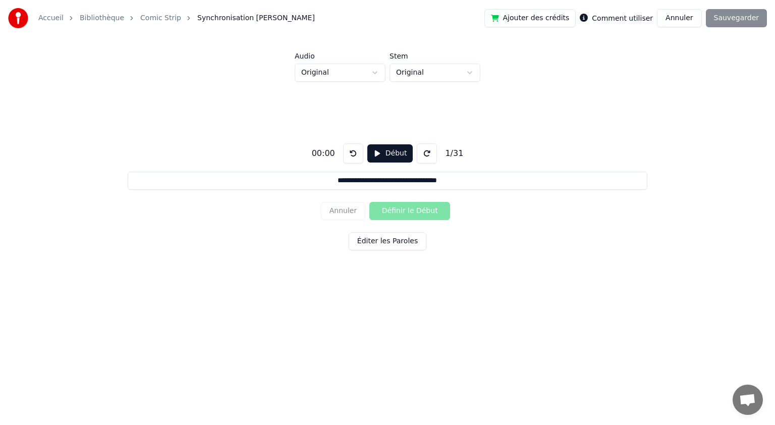
click at [400, 246] on button "Éditer les Paroles" at bounding box center [388, 241] width 78 height 18
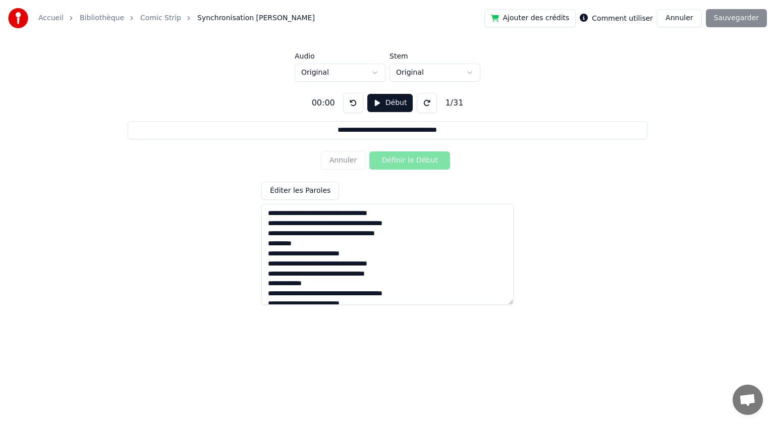
click at [268, 245] on textarea at bounding box center [387, 254] width 252 height 101
click at [419, 238] on textarea at bounding box center [387, 254] width 252 height 101
click at [417, 233] on textarea at bounding box center [387, 254] width 252 height 101
click at [282, 244] on textarea at bounding box center [387, 254] width 252 height 101
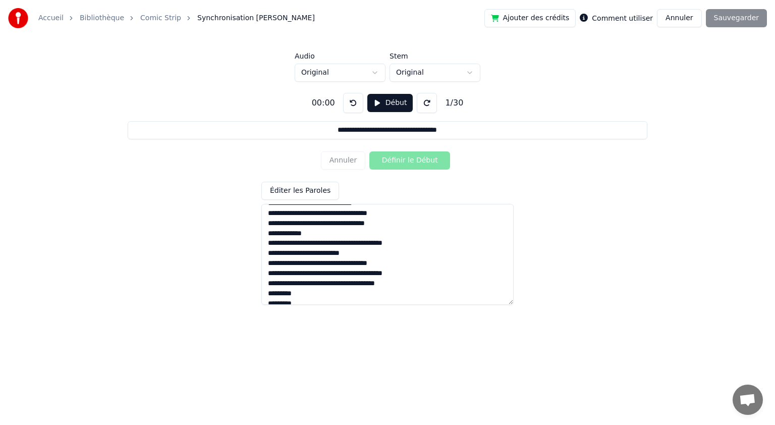
scroll to position [50, 0]
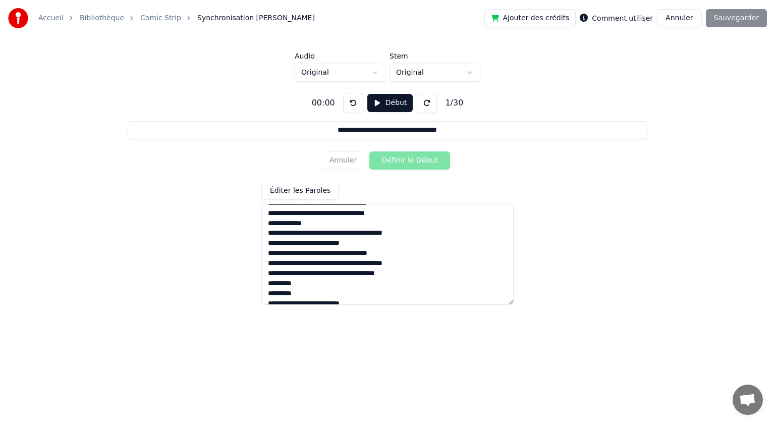
click at [405, 234] on textarea at bounding box center [387, 254] width 252 height 101
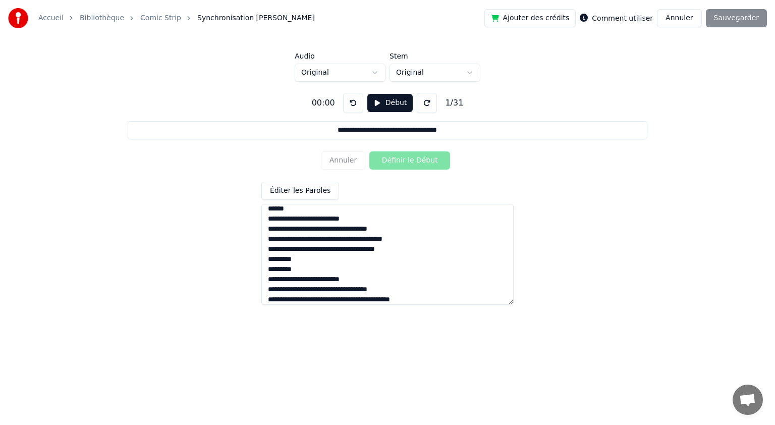
click at [287, 208] on textarea at bounding box center [387, 254] width 252 height 101
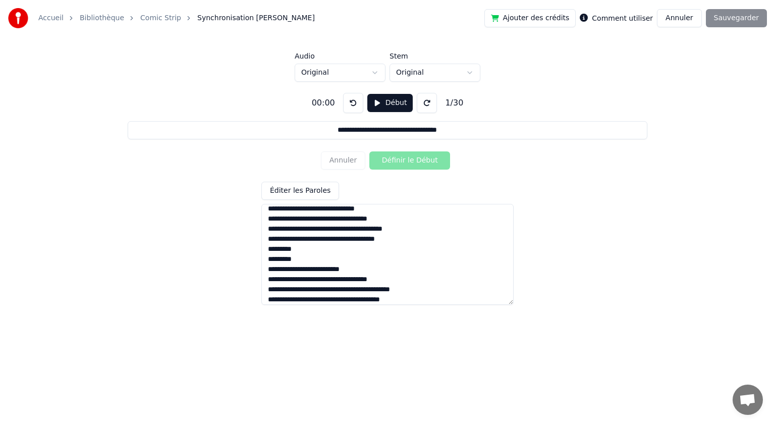
click at [296, 250] on textarea at bounding box center [387, 254] width 252 height 101
click at [270, 248] on textarea at bounding box center [387, 254] width 252 height 101
click at [268, 251] on textarea at bounding box center [387, 254] width 252 height 101
click at [414, 240] on textarea at bounding box center [387, 254] width 252 height 101
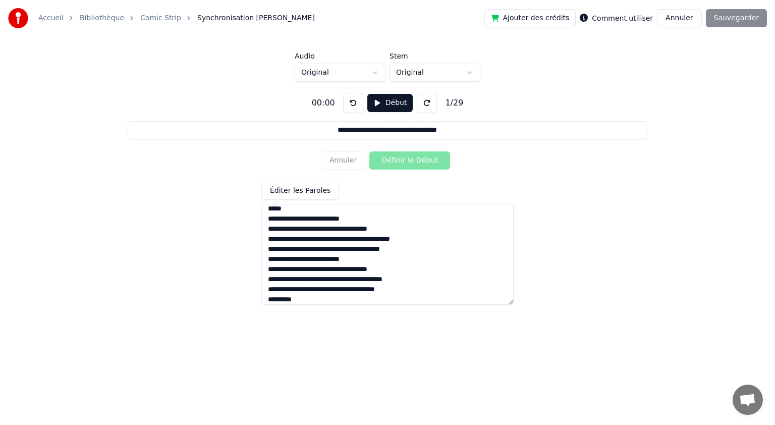
click at [269, 219] on textarea at bounding box center [387, 254] width 252 height 101
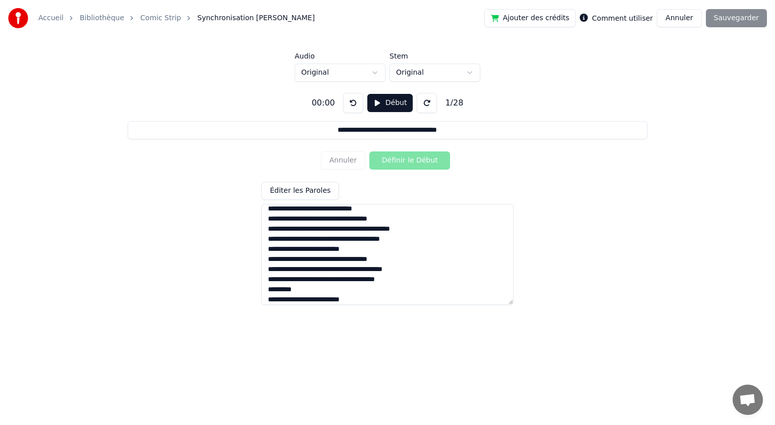
click at [367, 240] on textarea at bounding box center [387, 254] width 252 height 101
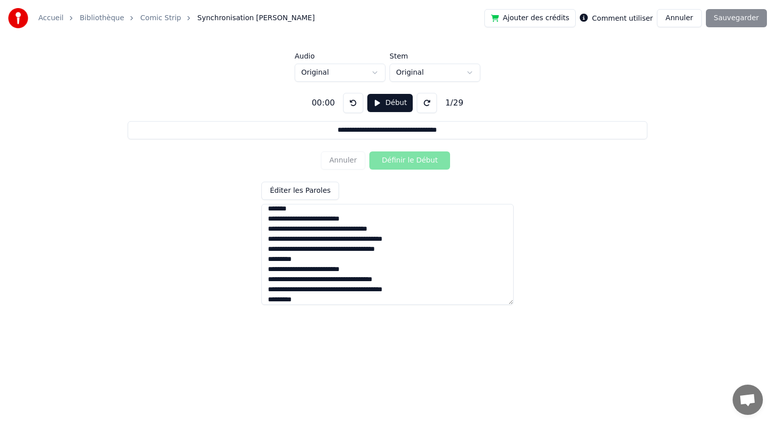
click at [293, 210] on textarea at bounding box center [387, 254] width 252 height 101
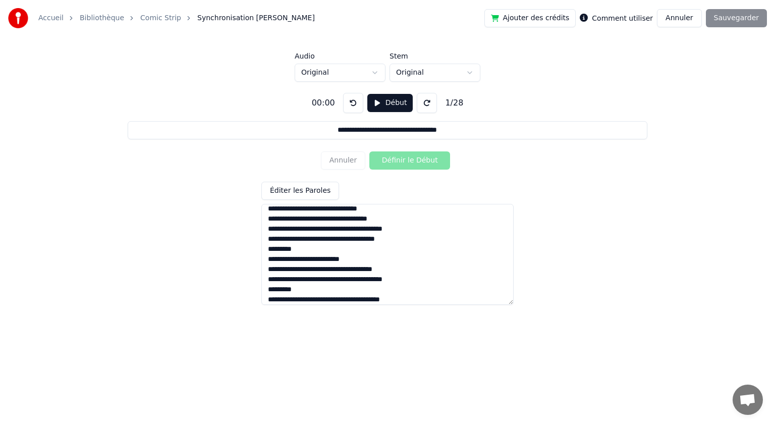
click at [402, 240] on textarea at bounding box center [387, 254] width 252 height 101
click at [417, 238] on textarea at bounding box center [387, 254] width 252 height 101
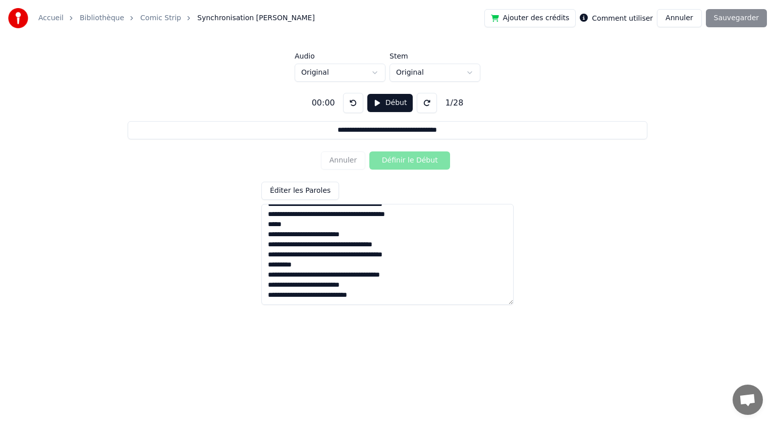
click at [284, 224] on textarea at bounding box center [387, 254] width 252 height 101
click at [298, 266] on textarea at bounding box center [387, 254] width 252 height 101
click at [393, 278] on textarea "**********" at bounding box center [387, 254] width 252 height 101
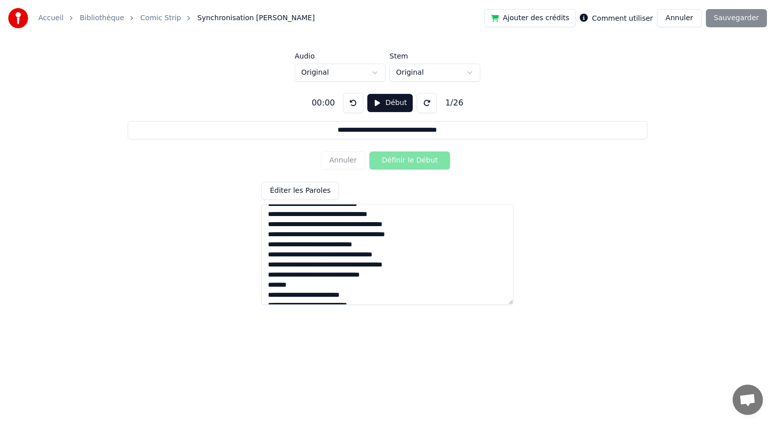
scroll to position [180, 0]
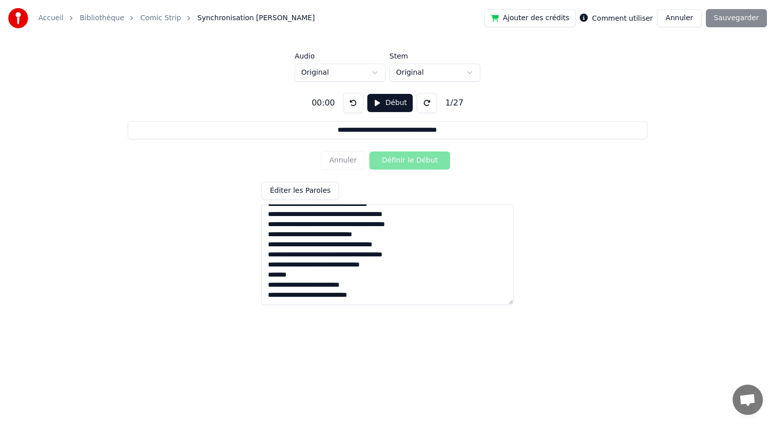
click at [295, 273] on textarea "**********" at bounding box center [387, 254] width 252 height 101
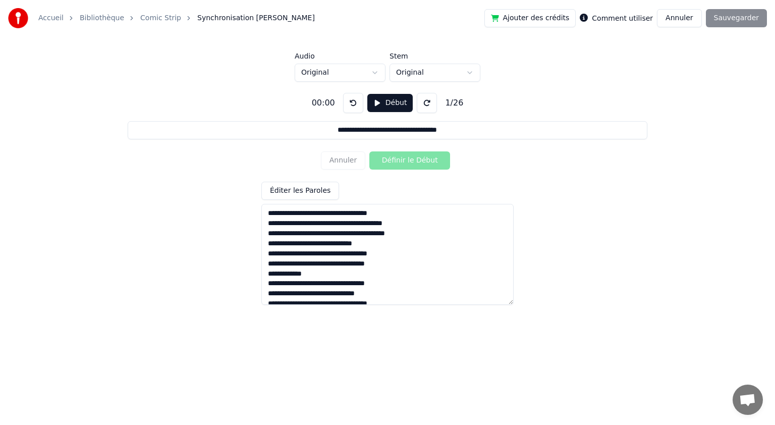
type textarea "**********"
click at [377, 103] on button "Début" at bounding box center [390, 103] width 46 height 18
click at [394, 159] on button "Définir le Début" at bounding box center [409, 160] width 81 height 18
click at [396, 159] on button "Définir la Fin" at bounding box center [409, 160] width 81 height 18
click at [396, 157] on button "Définir le Début" at bounding box center [409, 160] width 81 height 18
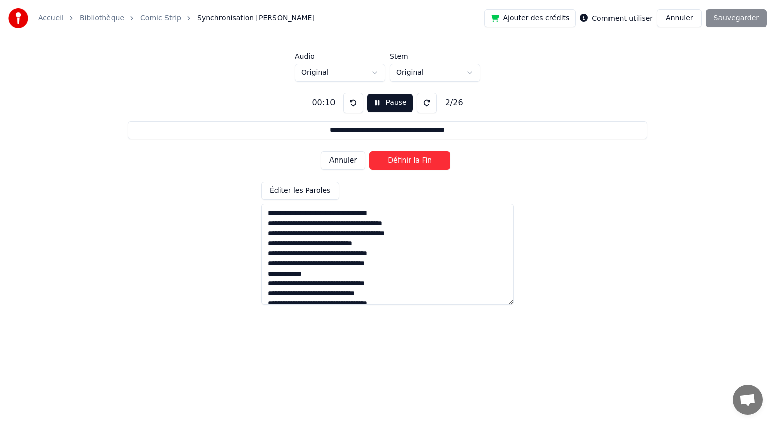
click at [397, 157] on button "Définir la Fin" at bounding box center [409, 160] width 81 height 18
click at [398, 155] on button "Définir le Début" at bounding box center [409, 160] width 81 height 18
click at [398, 155] on button "Définir la Fin" at bounding box center [409, 160] width 81 height 18
click at [399, 156] on button "Définir le Début" at bounding box center [409, 160] width 81 height 18
click at [399, 155] on button "Définir la Fin" at bounding box center [409, 160] width 81 height 18
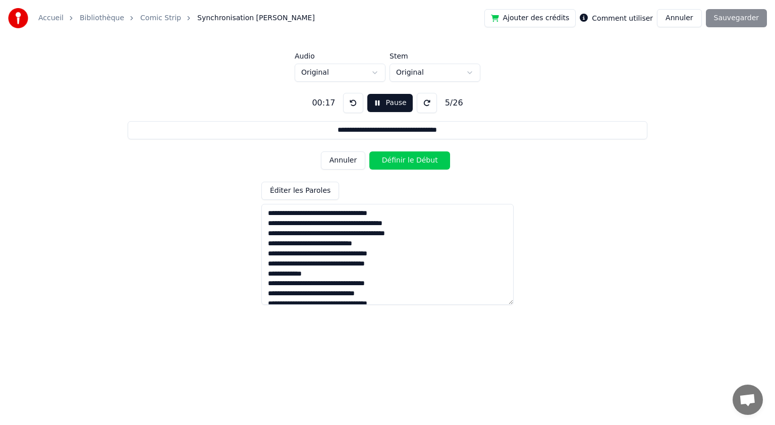
click at [399, 155] on button "Définir le Début" at bounding box center [409, 160] width 81 height 18
click at [399, 155] on button "Définir la Fin" at bounding box center [409, 160] width 81 height 18
click at [395, 157] on button "Définir le Début" at bounding box center [409, 160] width 81 height 18
click at [410, 158] on button "Définir la Fin" at bounding box center [409, 160] width 81 height 18
click at [404, 157] on button "Définir le Début" at bounding box center [409, 160] width 81 height 18
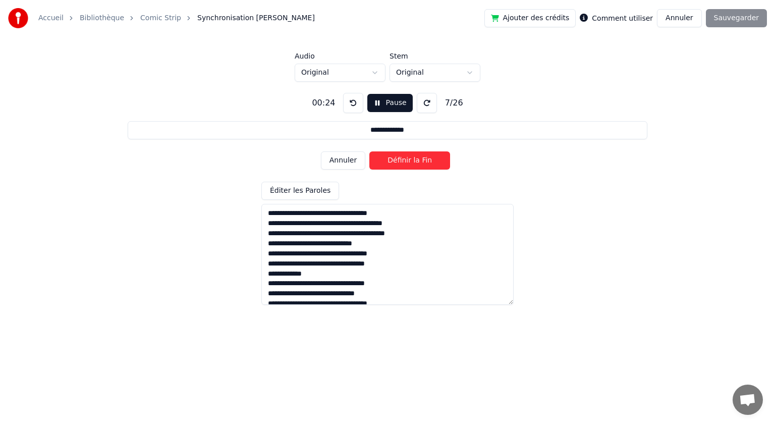
click at [404, 157] on button "Définir la Fin" at bounding box center [409, 160] width 81 height 18
click at [404, 157] on button "Définir le Début" at bounding box center [409, 160] width 81 height 18
click at [404, 157] on button "Définir la Fin" at bounding box center [409, 160] width 81 height 18
click at [404, 156] on button "Définir le Début" at bounding box center [409, 160] width 81 height 18
click at [404, 156] on button "Définir la Fin" at bounding box center [409, 160] width 81 height 18
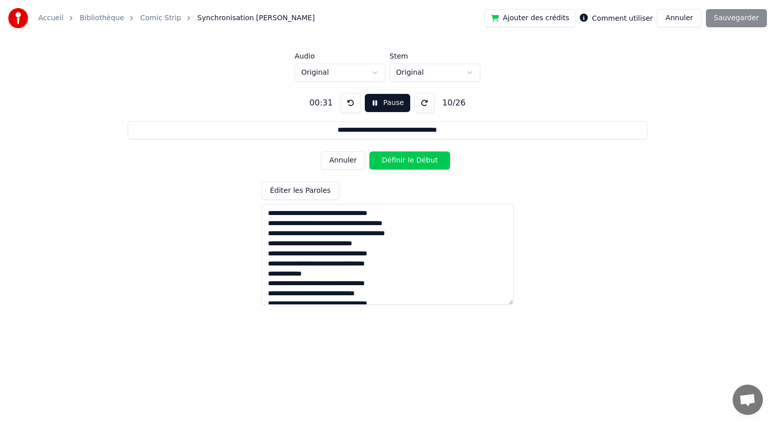
click at [404, 157] on button "Définir le Début" at bounding box center [409, 160] width 81 height 18
click at [404, 157] on button "Définir la Fin" at bounding box center [409, 160] width 81 height 18
click at [403, 157] on button "Définir le Début" at bounding box center [409, 160] width 81 height 18
click at [403, 157] on button "Définir la Fin" at bounding box center [409, 160] width 81 height 18
click at [402, 157] on button "Définir le Début" at bounding box center [409, 160] width 81 height 18
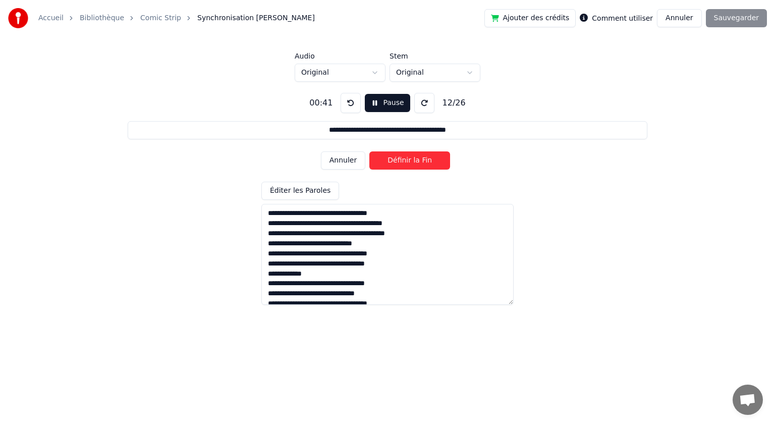
click at [402, 157] on button "Définir la Fin" at bounding box center [409, 160] width 81 height 18
click at [401, 157] on button "Définir le Début" at bounding box center [409, 160] width 81 height 18
click at [401, 157] on button "Définir la Fin" at bounding box center [409, 160] width 81 height 18
click at [400, 157] on button "Définir le Début" at bounding box center [409, 160] width 81 height 18
click at [400, 157] on button "Définir la Fin" at bounding box center [409, 160] width 81 height 18
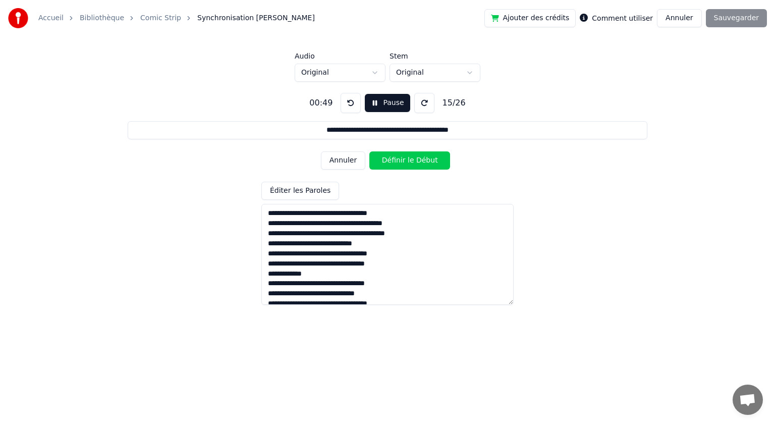
click at [397, 159] on button "Définir le Début" at bounding box center [409, 160] width 81 height 18
click at [397, 159] on button "Définir la Fin" at bounding box center [409, 160] width 81 height 18
click at [394, 160] on button "Définir le Début" at bounding box center [409, 160] width 81 height 18
click at [394, 160] on button "Définir la Fin" at bounding box center [409, 160] width 81 height 18
click at [394, 159] on button "Définir le Début" at bounding box center [409, 160] width 81 height 18
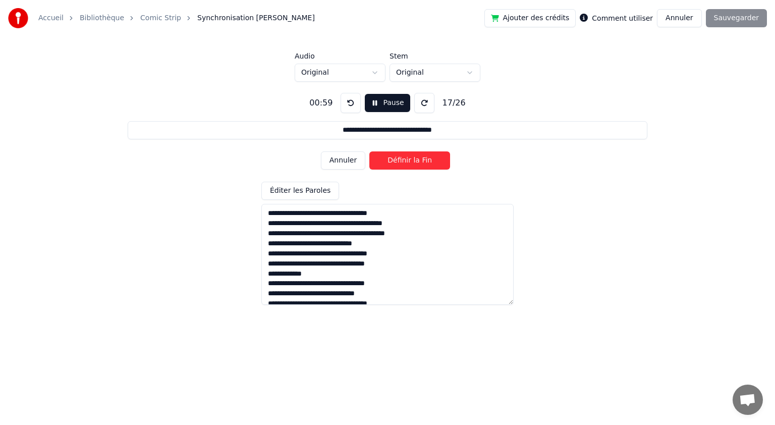
click at [394, 159] on button "Définir la Fin" at bounding box center [409, 160] width 81 height 18
click at [395, 159] on button "Définir le Début" at bounding box center [409, 160] width 81 height 18
click at [396, 159] on button "Définir la Fin" at bounding box center [409, 160] width 81 height 18
click at [396, 159] on button "Définir le Début" at bounding box center [409, 160] width 81 height 18
click at [396, 159] on button "Définir la Fin" at bounding box center [409, 160] width 81 height 18
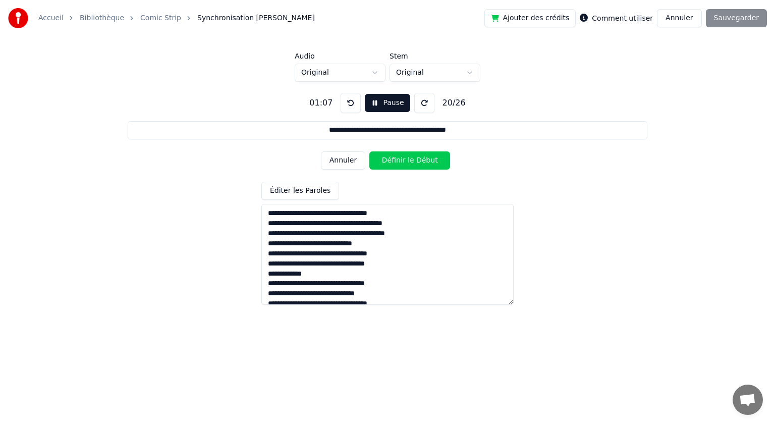
click at [395, 159] on button "Définir le Début" at bounding box center [409, 160] width 81 height 18
click at [396, 159] on button "Définir la Fin" at bounding box center [409, 160] width 81 height 18
click at [396, 157] on button "Définir le Début" at bounding box center [409, 160] width 81 height 18
click at [397, 159] on button "Définir la Fin" at bounding box center [409, 160] width 81 height 18
click at [392, 161] on button "Définir le Début" at bounding box center [409, 160] width 81 height 18
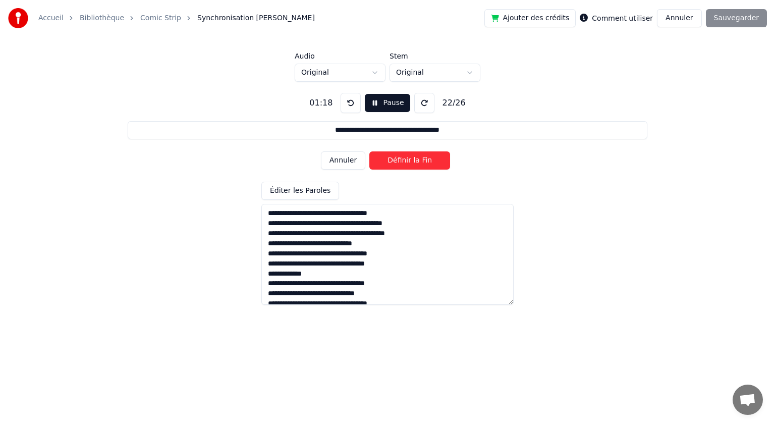
click at [394, 159] on button "Définir la Fin" at bounding box center [409, 160] width 81 height 18
click at [392, 160] on button "Définir le Début" at bounding box center [409, 160] width 81 height 18
click at [394, 159] on button "Définir la Fin" at bounding box center [409, 160] width 81 height 18
click at [392, 160] on button "Définir le Début" at bounding box center [409, 160] width 81 height 18
click at [392, 160] on button "Définir la Fin" at bounding box center [409, 160] width 81 height 18
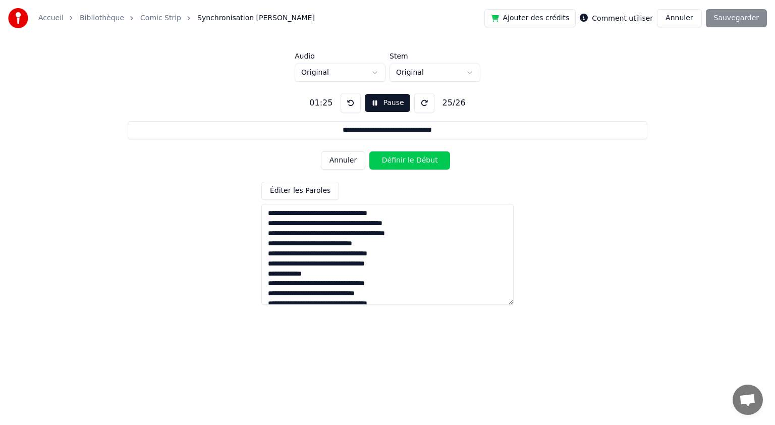
click at [389, 162] on button "Définir le Début" at bounding box center [409, 160] width 81 height 18
click at [389, 161] on button "Définir la Fin" at bounding box center [409, 160] width 81 height 18
type input "**********"
click at [388, 162] on button "Définir le Début" at bounding box center [409, 160] width 81 height 18
click at [345, 161] on button "Annuler" at bounding box center [343, 160] width 44 height 18
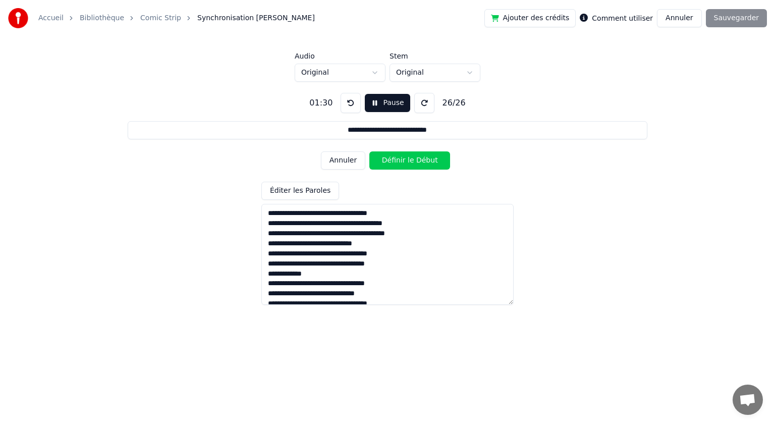
click at [369, 105] on button "Pause" at bounding box center [387, 103] width 45 height 18
click at [348, 102] on button at bounding box center [351, 103] width 20 height 20
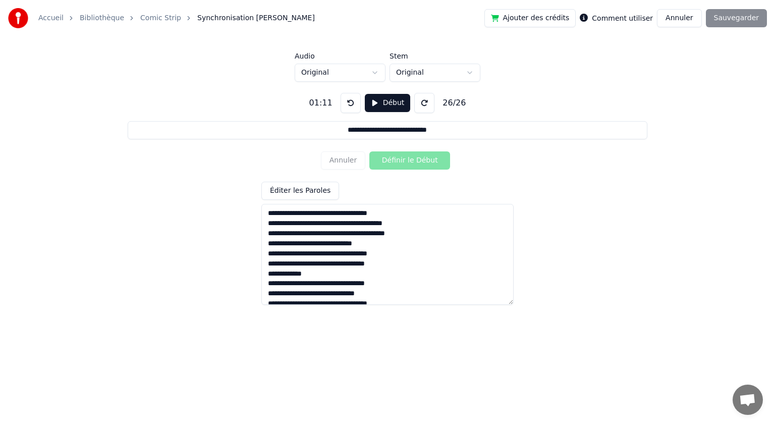
click at [348, 102] on button at bounding box center [351, 103] width 20 height 20
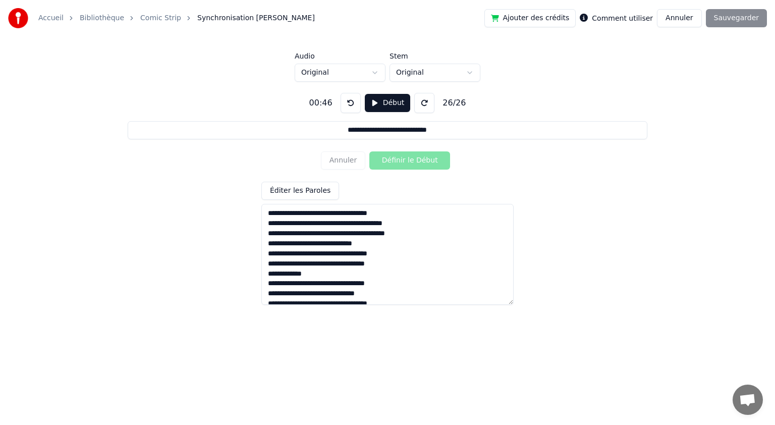
click at [348, 102] on button at bounding box center [351, 103] width 20 height 20
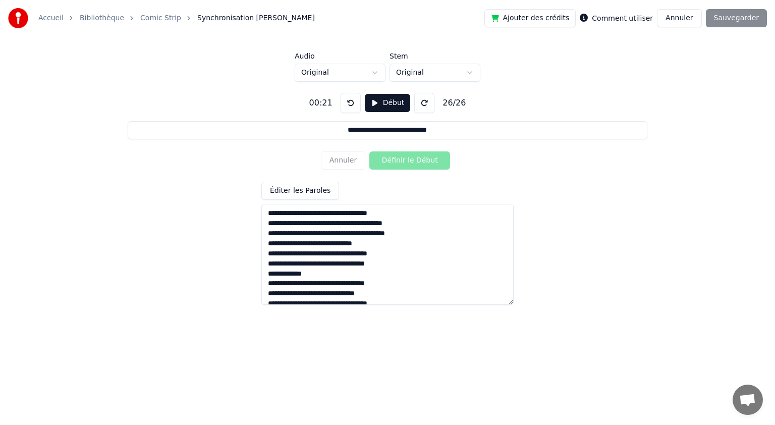
click at [348, 102] on button at bounding box center [351, 103] width 20 height 20
click at [348, 101] on button at bounding box center [351, 103] width 20 height 20
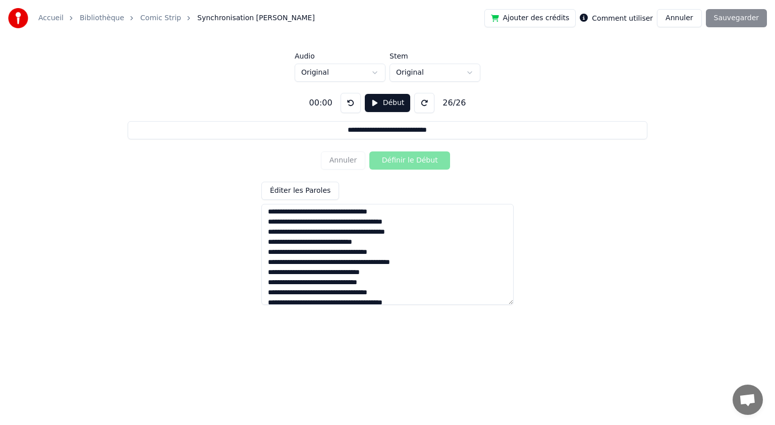
scroll to position [101, 0]
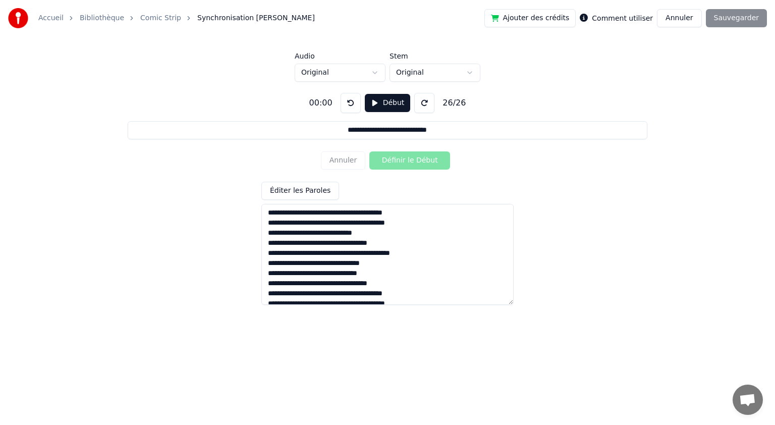
click at [392, 273] on textarea "**********" at bounding box center [387, 254] width 252 height 101
drag, startPoint x: 268, startPoint y: 274, endPoint x: 390, endPoint y: 273, distance: 122.1
click at [390, 273] on textarea "**********" at bounding box center [387, 254] width 252 height 101
click at [379, 272] on textarea "**********" at bounding box center [387, 254] width 252 height 101
click at [389, 274] on textarea "**********" at bounding box center [387, 254] width 252 height 101
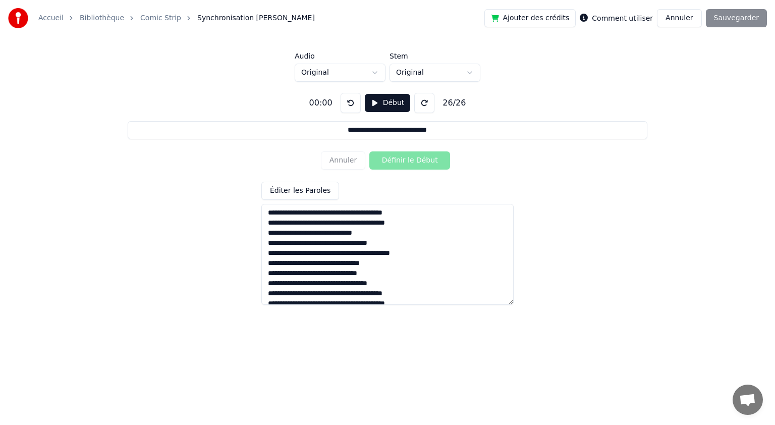
click at [393, 273] on textarea "**********" at bounding box center [387, 254] width 252 height 101
type textarea "**********"
type input "**********"
type textarea "**********"
type input "**********"
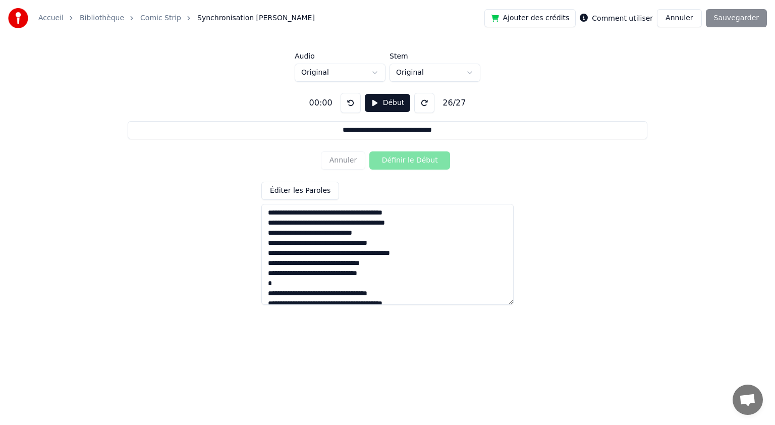
type textarea "**********"
type input "**********"
type textarea "**********"
type input "**********"
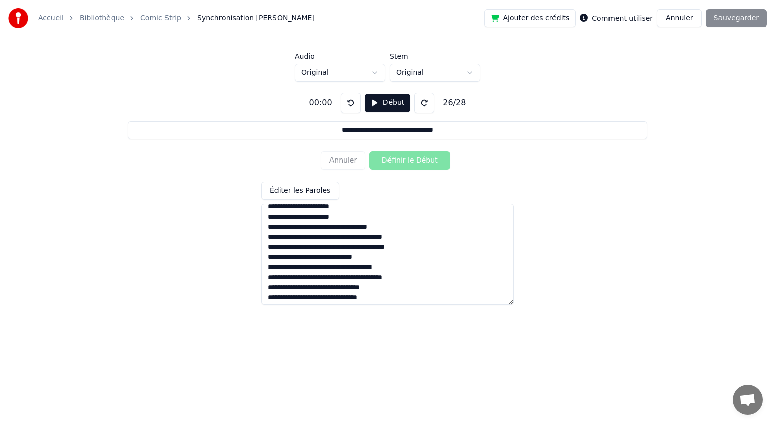
scroll to position [190, 0]
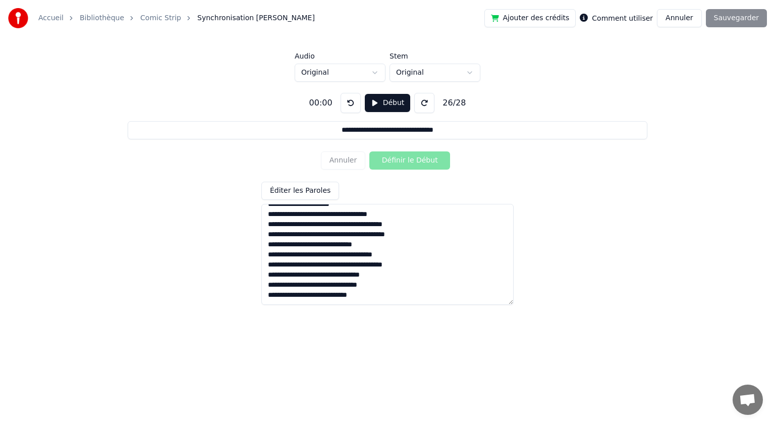
click at [377, 294] on textarea at bounding box center [387, 254] width 252 height 101
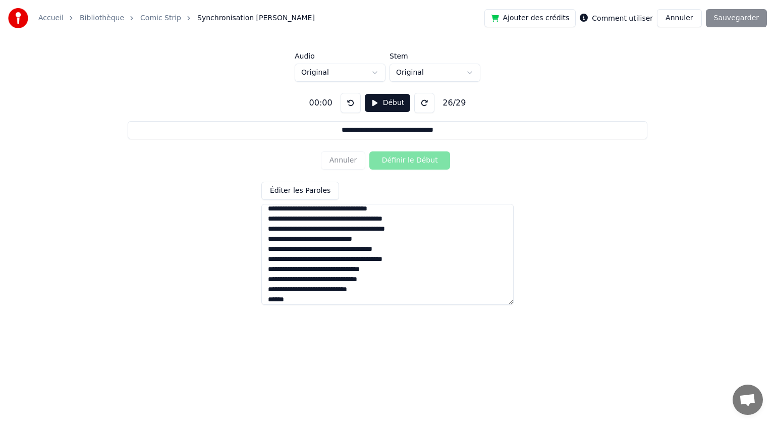
click at [373, 289] on textarea at bounding box center [387, 254] width 252 height 101
click at [300, 299] on textarea at bounding box center [387, 254] width 252 height 101
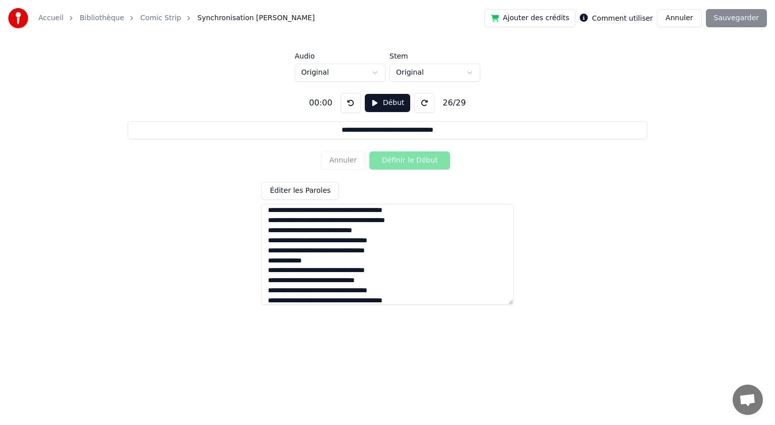
scroll to position [0, 0]
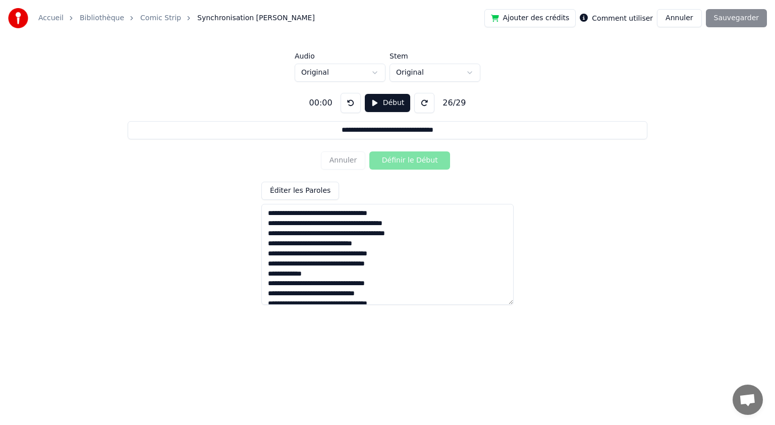
click at [267, 216] on textarea at bounding box center [387, 254] width 252 height 101
type textarea "**********"
click at [392, 103] on button "Début" at bounding box center [388, 103] width 46 height 18
click at [351, 165] on button "Annuler" at bounding box center [343, 160] width 44 height 18
click at [339, 159] on button "Annuler" at bounding box center [343, 160] width 44 height 18
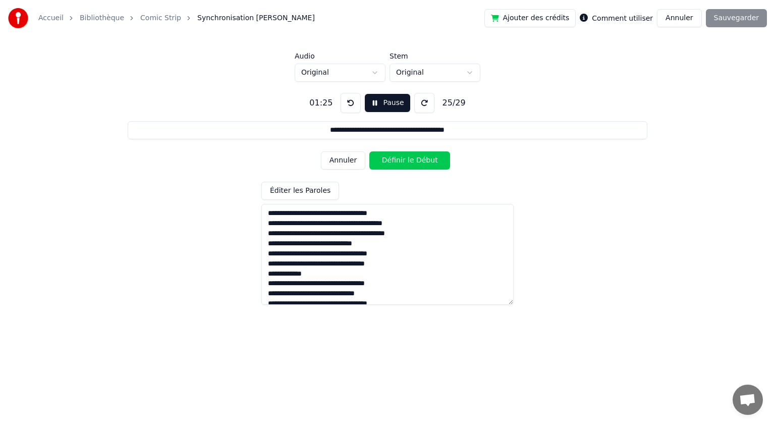
click at [339, 159] on button "Annuler" at bounding box center [343, 160] width 44 height 18
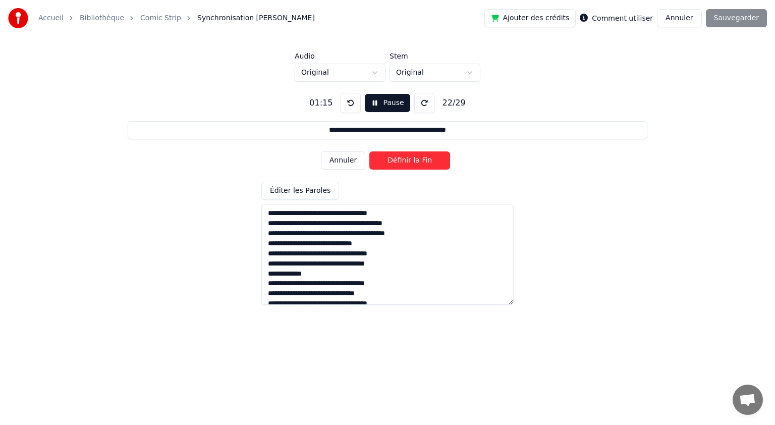
click at [339, 159] on button "Annuler" at bounding box center [343, 160] width 44 height 18
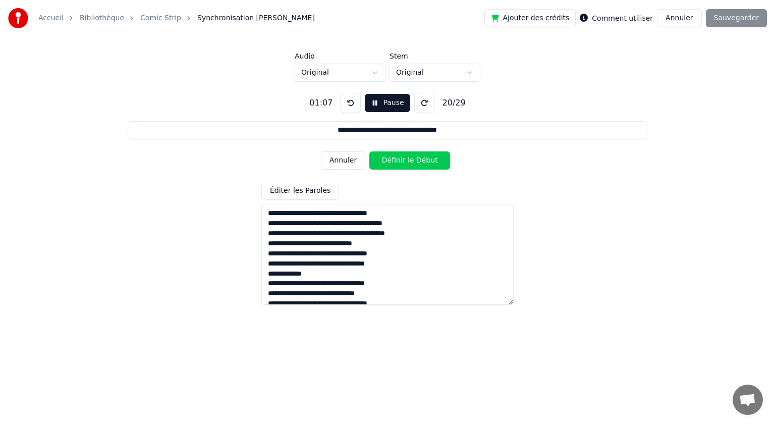
click at [339, 159] on button "Annuler" at bounding box center [343, 160] width 44 height 18
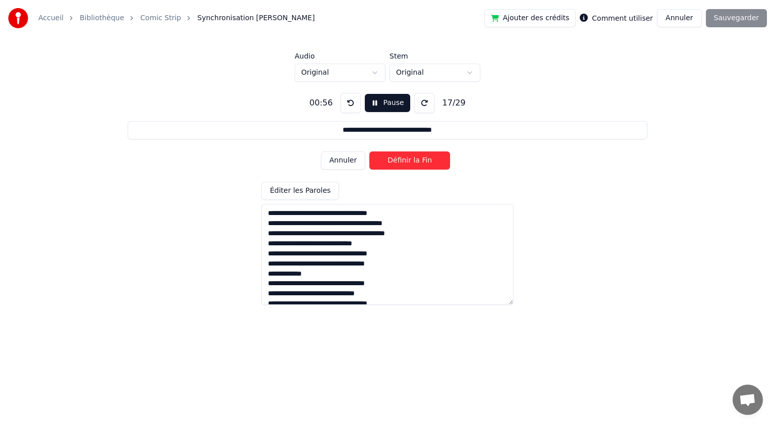
click at [339, 159] on button "Annuler" at bounding box center [343, 160] width 44 height 18
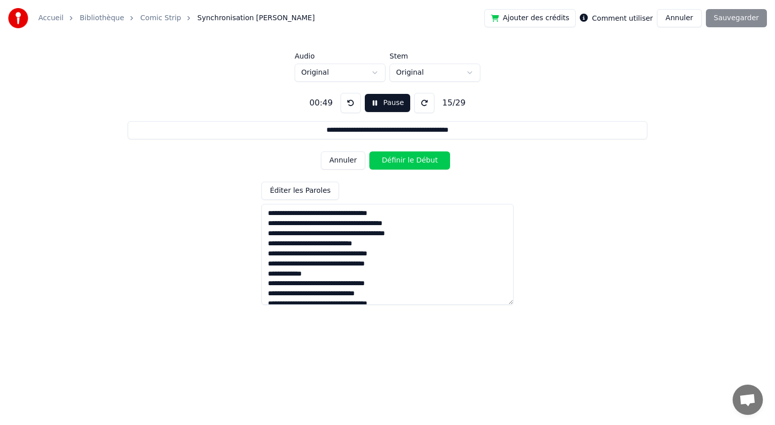
click at [339, 159] on button "Annuler" at bounding box center [343, 160] width 44 height 18
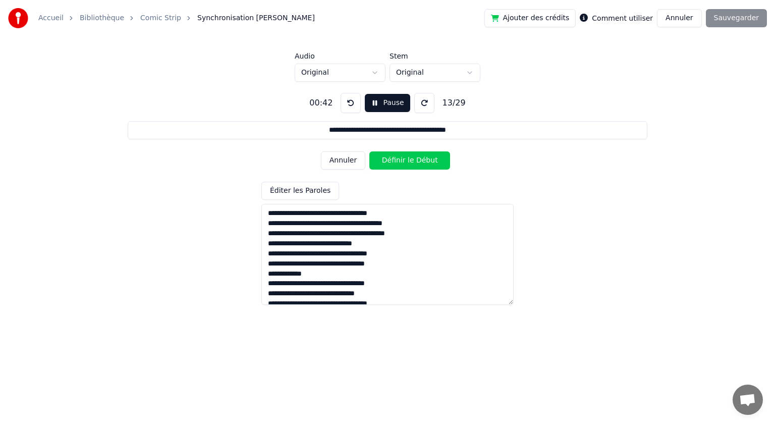
click at [339, 159] on button "Annuler" at bounding box center [343, 160] width 44 height 18
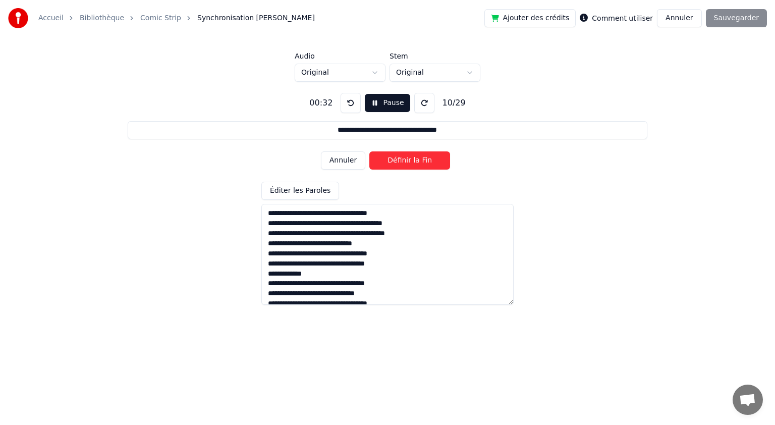
click at [339, 159] on button "Annuler" at bounding box center [343, 160] width 44 height 18
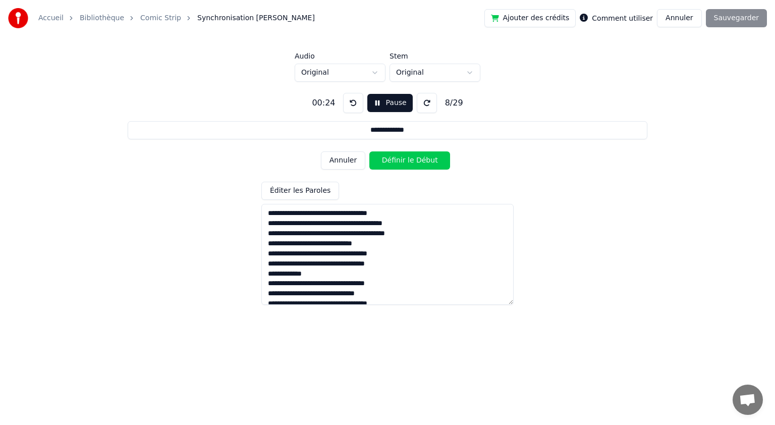
click at [339, 159] on button "Annuler" at bounding box center [343, 160] width 44 height 18
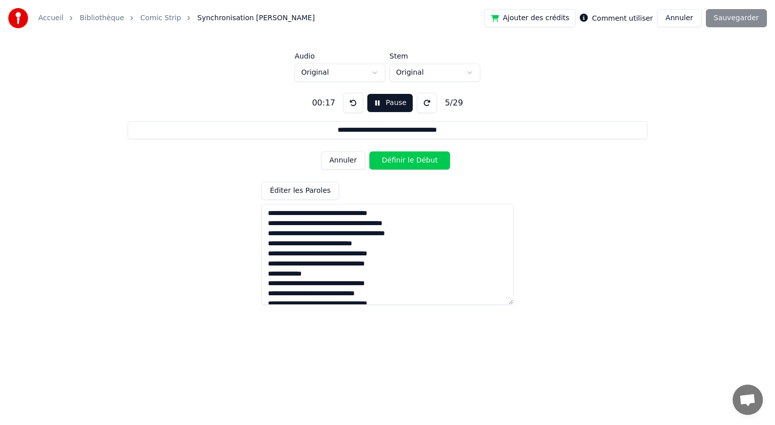
click at [339, 159] on button "Annuler" at bounding box center [343, 160] width 44 height 18
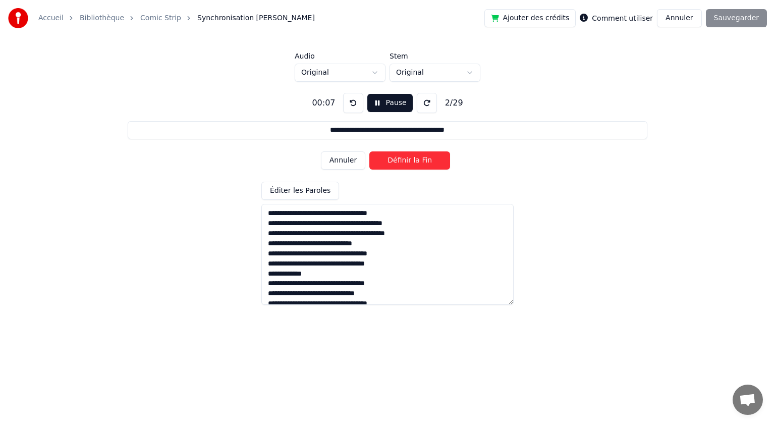
click at [339, 159] on button "Annuler" at bounding box center [343, 160] width 44 height 18
click at [388, 157] on button "Définir le Début" at bounding box center [409, 160] width 81 height 18
click at [389, 155] on button "Définir la Fin" at bounding box center [409, 160] width 81 height 18
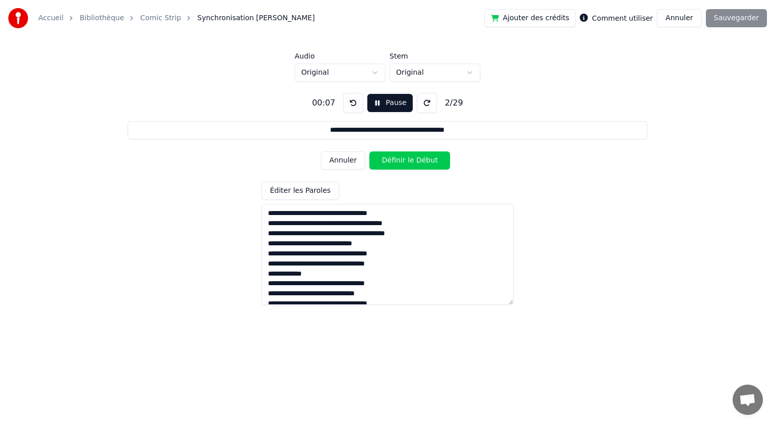
click at [389, 155] on button "Définir le Début" at bounding box center [409, 160] width 81 height 18
click at [388, 157] on button "Définir la Fin" at bounding box center [409, 160] width 81 height 18
click at [388, 157] on button "Définir le Début" at bounding box center [409, 160] width 81 height 18
click at [388, 157] on button "Définir la Fin" at bounding box center [409, 160] width 81 height 18
click at [388, 156] on button "Définir le Début" at bounding box center [409, 160] width 81 height 18
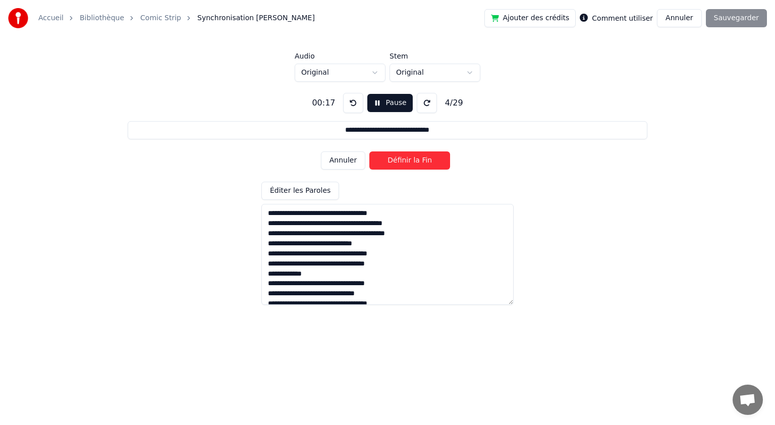
click at [388, 156] on button "Définir la Fin" at bounding box center [409, 160] width 81 height 18
click at [384, 157] on button "Définir le Début" at bounding box center [409, 160] width 81 height 18
click at [384, 157] on button "Définir la Fin" at bounding box center [409, 160] width 81 height 18
click at [384, 157] on button "Définir le Début" at bounding box center [409, 160] width 81 height 18
click at [384, 157] on button "Définir la Fin" at bounding box center [409, 160] width 81 height 18
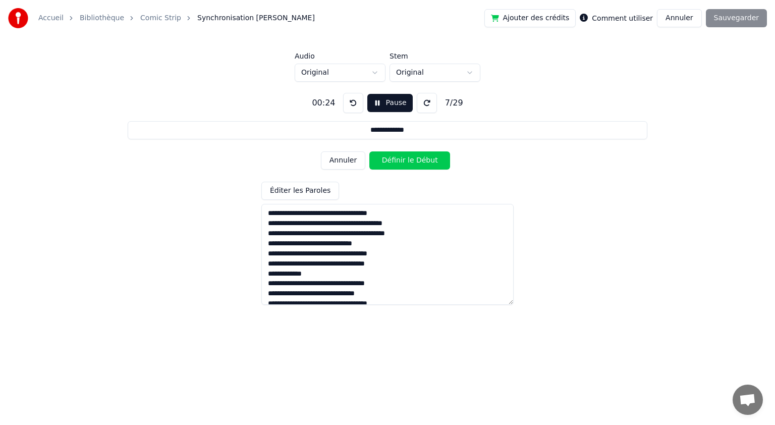
click at [383, 158] on button "Définir le Début" at bounding box center [409, 160] width 81 height 18
click at [383, 158] on button "Définir la Fin" at bounding box center [409, 160] width 81 height 18
click at [383, 158] on button "Définir le Début" at bounding box center [409, 160] width 81 height 18
click at [383, 158] on button "Définir la Fin" at bounding box center [409, 160] width 81 height 18
click at [383, 158] on button "Définir le Début" at bounding box center [409, 160] width 81 height 18
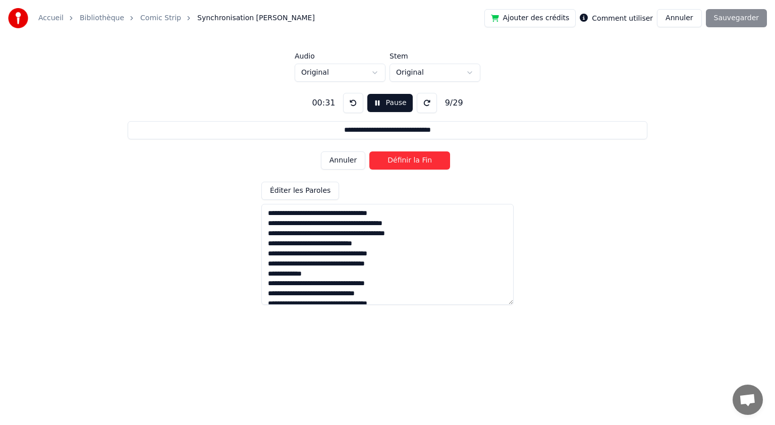
click at [383, 156] on button "Définir la Fin" at bounding box center [409, 160] width 81 height 18
click at [383, 157] on button "Définir le Début" at bounding box center [409, 160] width 81 height 18
click at [383, 157] on button "Définir la Fin" at bounding box center [409, 160] width 81 height 18
click at [383, 157] on button "Définir le Début" at bounding box center [409, 160] width 81 height 18
click at [383, 157] on button "Définir la Fin" at bounding box center [409, 160] width 81 height 18
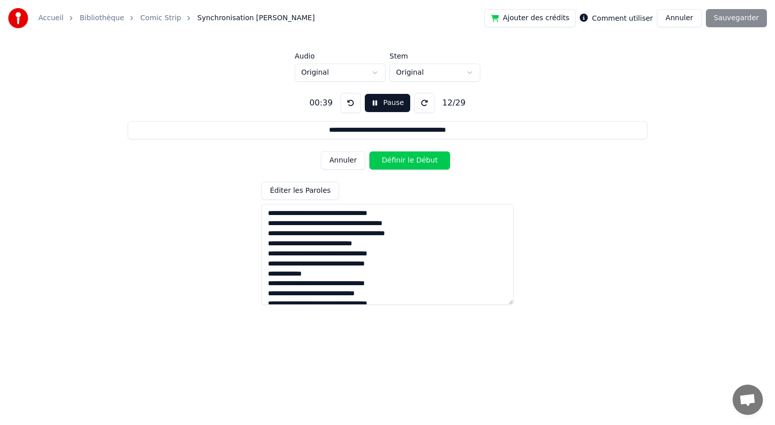
click at [383, 158] on button "Définir le Début" at bounding box center [409, 160] width 81 height 18
click at [383, 158] on button "Définir la Fin" at bounding box center [409, 160] width 81 height 18
click at [383, 158] on button "Définir le Début" at bounding box center [409, 160] width 81 height 18
click at [383, 158] on button "Définir la Fin" at bounding box center [409, 160] width 81 height 18
click at [383, 158] on button "Définir le Début" at bounding box center [409, 160] width 81 height 18
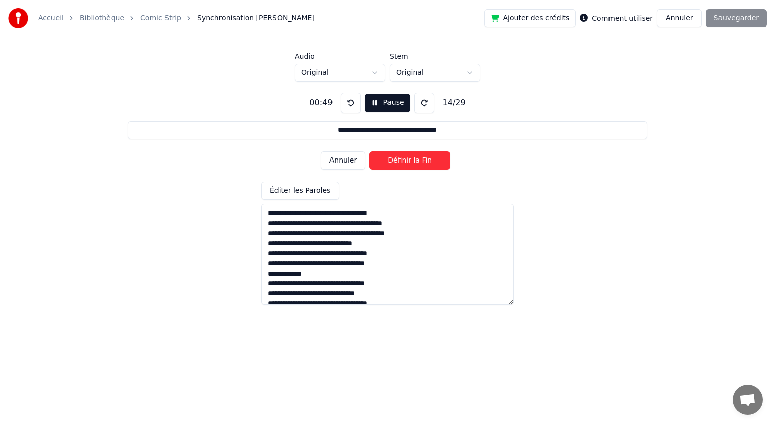
click at [385, 157] on button "Définir la Fin" at bounding box center [409, 160] width 81 height 18
click at [385, 157] on button "Définir le Début" at bounding box center [409, 160] width 81 height 18
click at [385, 157] on button "Définir la Fin" at bounding box center [409, 160] width 81 height 18
click at [384, 155] on button "Définir le Début" at bounding box center [409, 160] width 81 height 18
click at [389, 158] on button "Définir la Fin" at bounding box center [409, 160] width 81 height 18
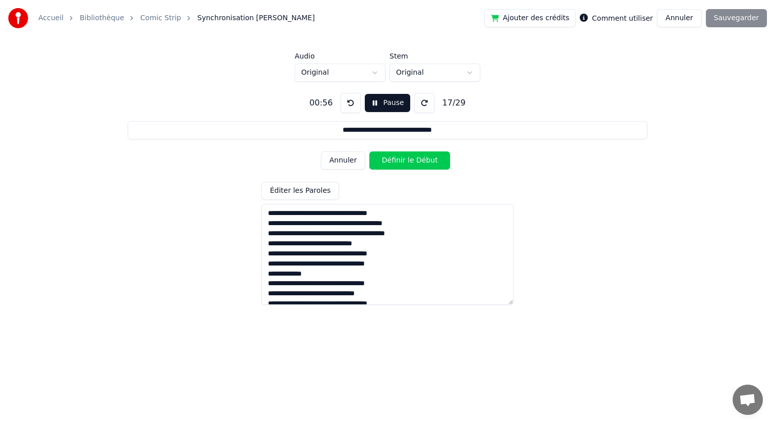
click at [388, 159] on button "Définir le Début" at bounding box center [409, 160] width 81 height 18
click at [388, 159] on button "Définir la Fin" at bounding box center [409, 160] width 81 height 18
click at [396, 162] on button "Définir le Début" at bounding box center [409, 160] width 81 height 18
click at [396, 162] on button "Définir la Fin" at bounding box center [409, 160] width 81 height 18
click at [397, 163] on button "Définir le Début" at bounding box center [409, 160] width 81 height 18
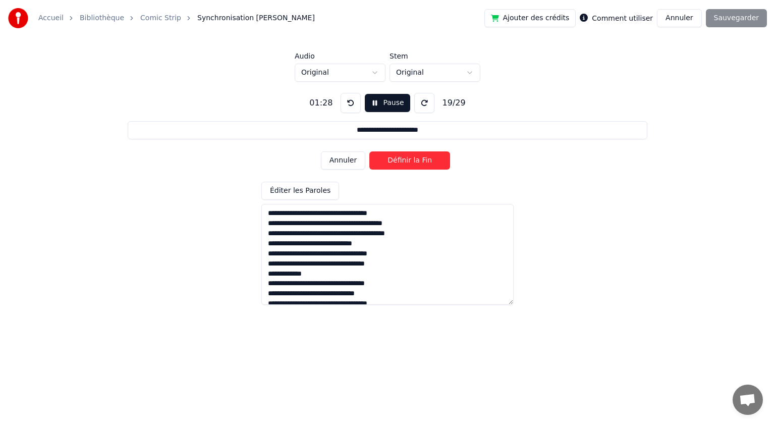
click at [394, 164] on button "Définir la Fin" at bounding box center [409, 160] width 81 height 18
click at [393, 162] on button "Définir le Début" at bounding box center [409, 160] width 81 height 18
click at [393, 162] on button "Définir la Fin" at bounding box center [409, 160] width 81 height 18
click at [394, 162] on button "Définir le Début" at bounding box center [409, 160] width 81 height 18
click at [394, 162] on button "Définir la Fin" at bounding box center [409, 160] width 81 height 18
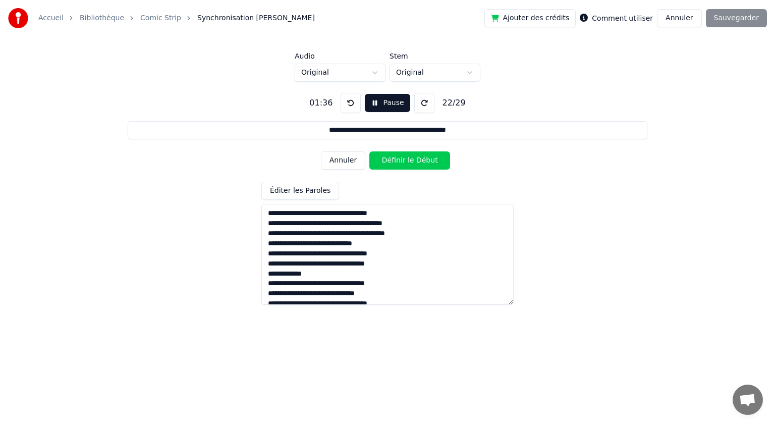
click at [393, 162] on button "Définir le Début" at bounding box center [409, 160] width 81 height 18
click at [394, 162] on button "Définir la Fin" at bounding box center [409, 160] width 81 height 18
click at [394, 161] on button "Définir le Début" at bounding box center [409, 160] width 81 height 18
click at [395, 160] on button "Définir la Fin" at bounding box center [409, 160] width 81 height 18
click at [389, 163] on button "Définir le Début" at bounding box center [409, 160] width 81 height 18
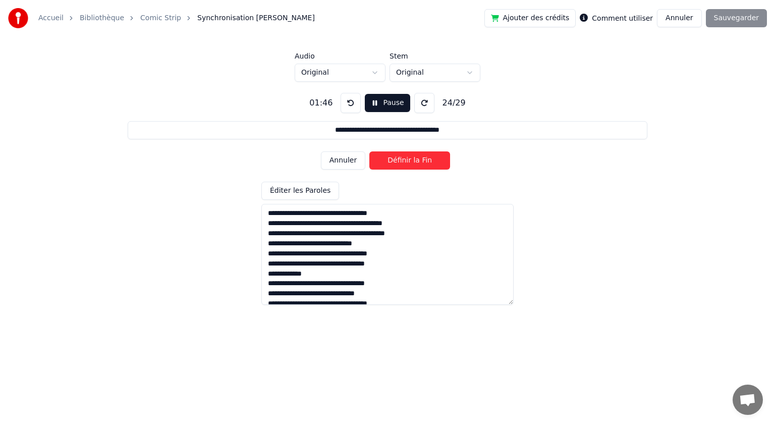
click at [408, 161] on button "Définir la Fin" at bounding box center [409, 160] width 81 height 18
click at [402, 163] on button "Définir le Début" at bounding box center [409, 160] width 81 height 18
click at [406, 159] on button "Définir la Fin" at bounding box center [409, 160] width 81 height 18
click at [402, 161] on button "Définir le Début" at bounding box center [409, 160] width 81 height 18
click at [403, 161] on button "Définir la Fin" at bounding box center [409, 160] width 81 height 18
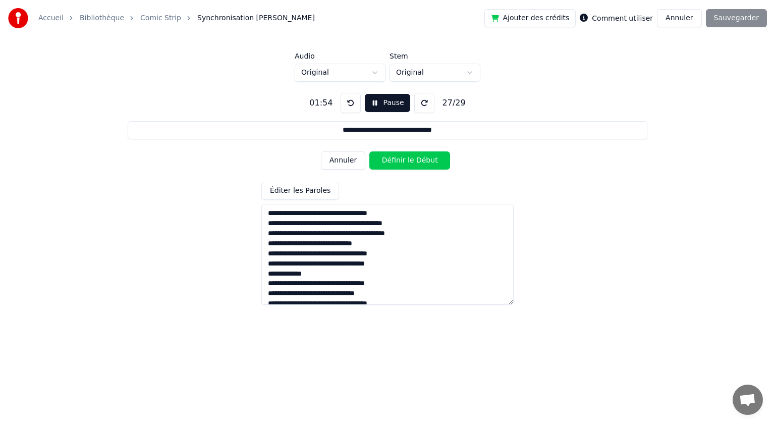
click at [401, 161] on button "Définir le Début" at bounding box center [409, 160] width 81 height 18
click at [404, 160] on button "Définir la Fin" at bounding box center [409, 160] width 81 height 18
click at [403, 160] on button "Définir le Début" at bounding box center [409, 160] width 81 height 18
click at [402, 162] on button "Définir la Fin" at bounding box center [409, 160] width 81 height 18
type input "**********"
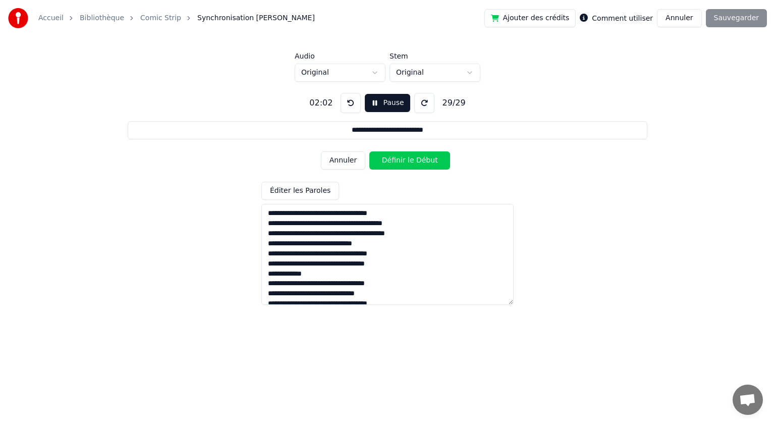
click at [401, 163] on button "Définir le Début" at bounding box center [409, 160] width 81 height 18
click at [408, 160] on button "Définir la Fin" at bounding box center [409, 160] width 81 height 18
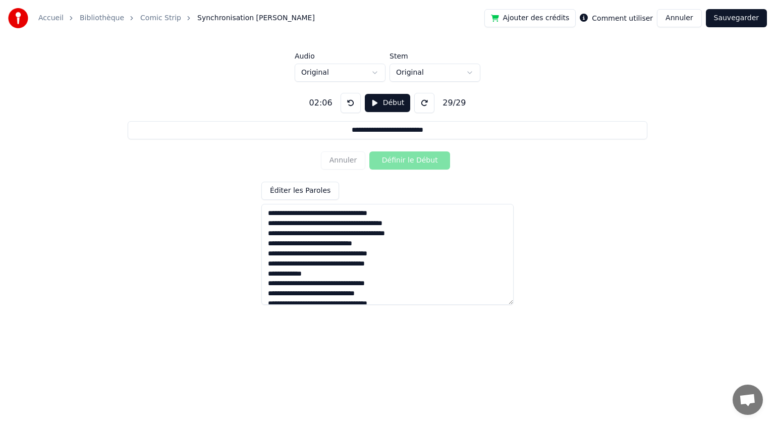
click at [727, 24] on button "Sauvegarder" at bounding box center [736, 18] width 61 height 18
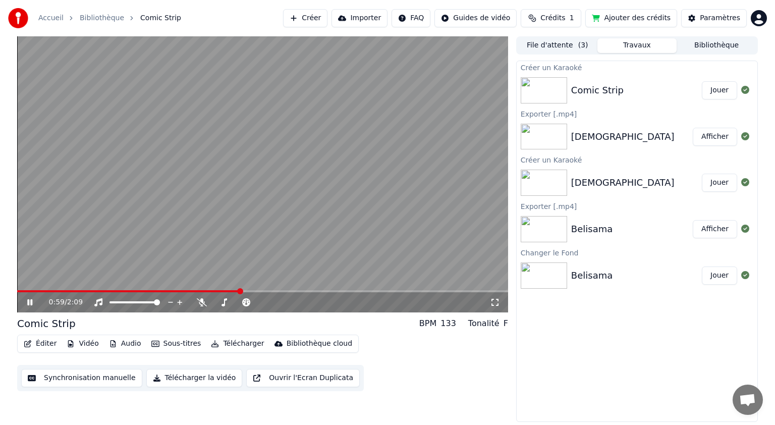
click at [42, 345] on button "Éditer" at bounding box center [40, 344] width 41 height 14
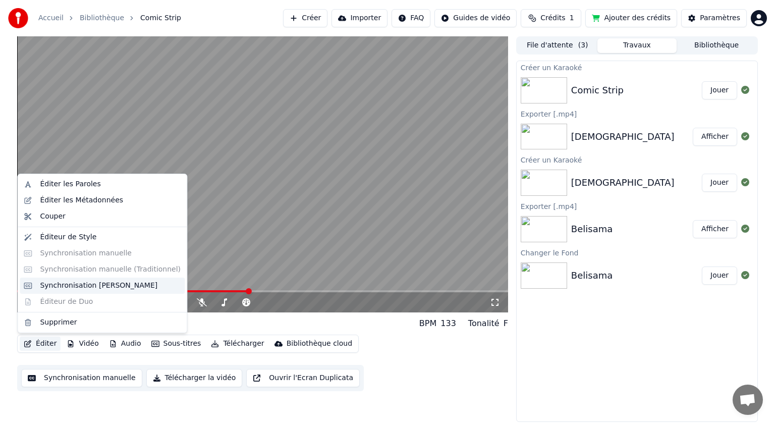
click at [69, 288] on div "Synchronisation [PERSON_NAME]" at bounding box center [99, 286] width 118 height 10
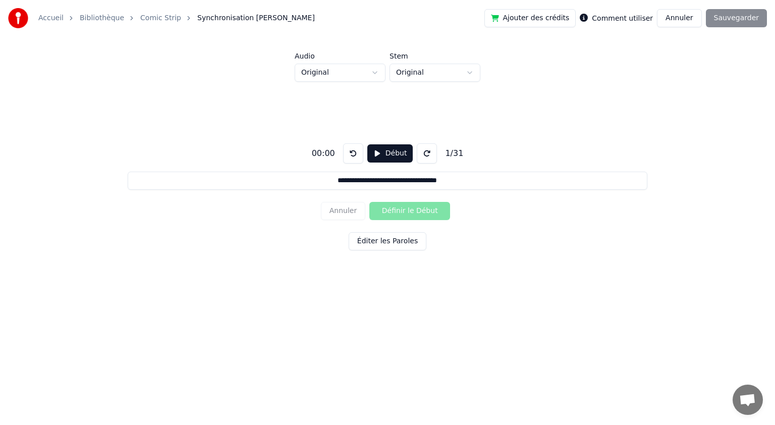
click at [398, 241] on button "Éditer les Paroles" at bounding box center [388, 241] width 78 height 18
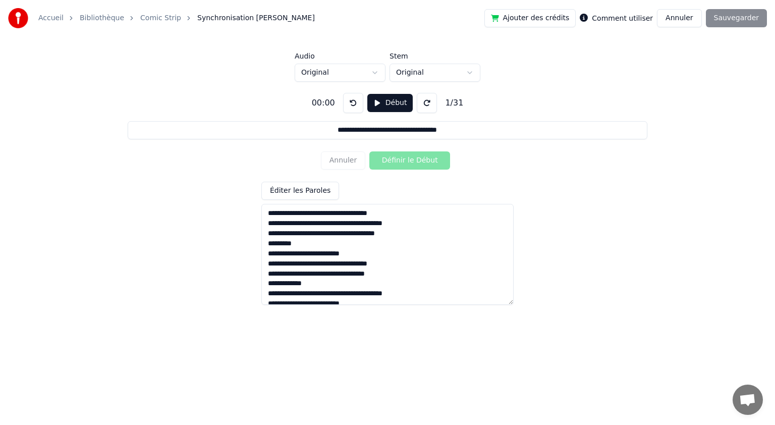
click at [396, 234] on textarea at bounding box center [387, 254] width 252 height 101
click at [273, 244] on textarea at bounding box center [387, 254] width 252 height 101
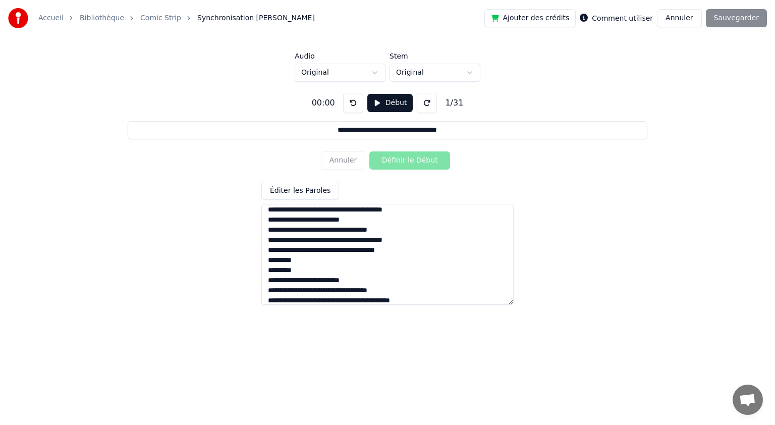
scroll to position [101, 0]
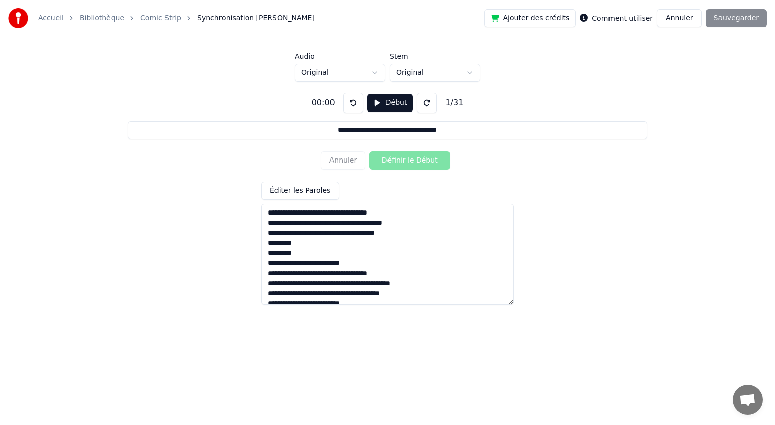
click at [295, 246] on textarea at bounding box center [387, 254] width 252 height 101
click at [398, 236] on textarea at bounding box center [387, 254] width 252 height 101
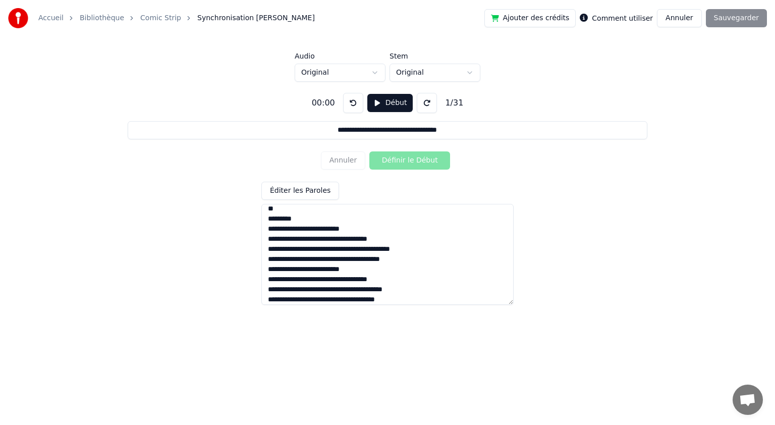
click at [273, 212] on textarea at bounding box center [387, 254] width 252 height 101
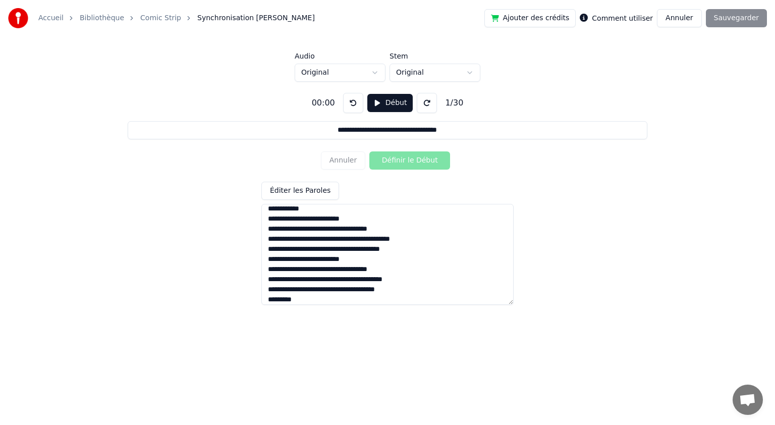
click at [394, 248] on textarea at bounding box center [387, 254] width 252 height 101
click at [367, 259] on textarea at bounding box center [387, 254] width 252 height 101
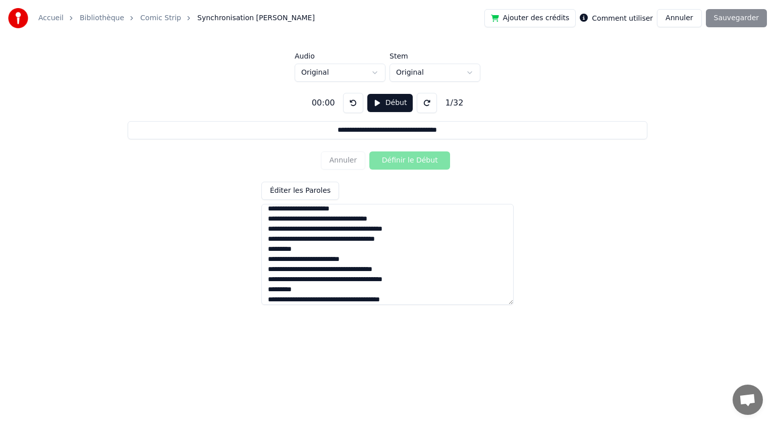
click at [392, 242] on textarea at bounding box center [387, 254] width 252 height 101
click at [394, 240] on textarea at bounding box center [387, 254] width 252 height 101
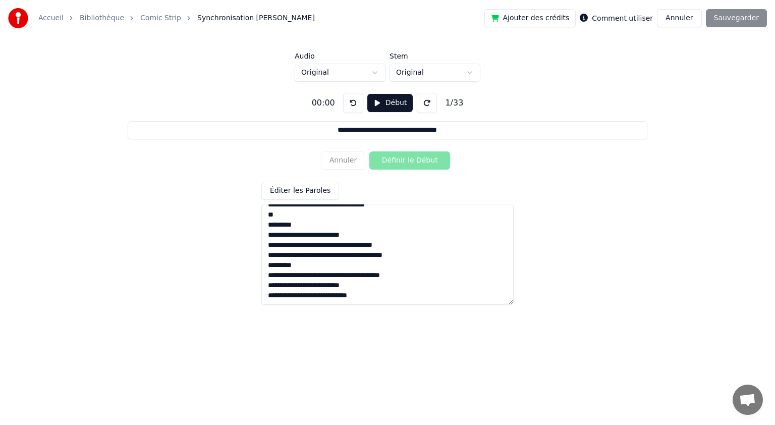
click at [274, 215] on textarea at bounding box center [387, 254] width 252 height 101
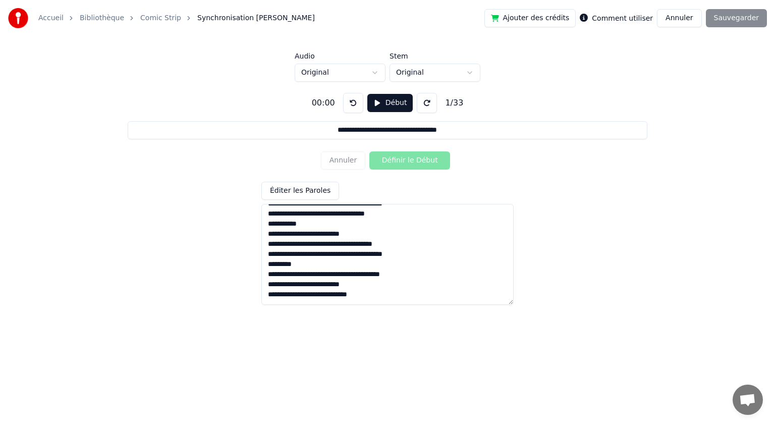
scroll to position [231, 0]
click at [298, 266] on textarea at bounding box center [387, 254] width 252 height 101
click at [368, 285] on textarea at bounding box center [387, 254] width 252 height 101
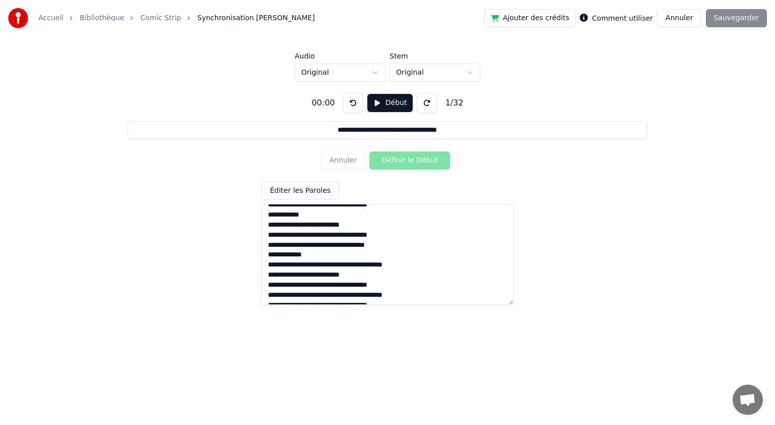
scroll to position [0, 0]
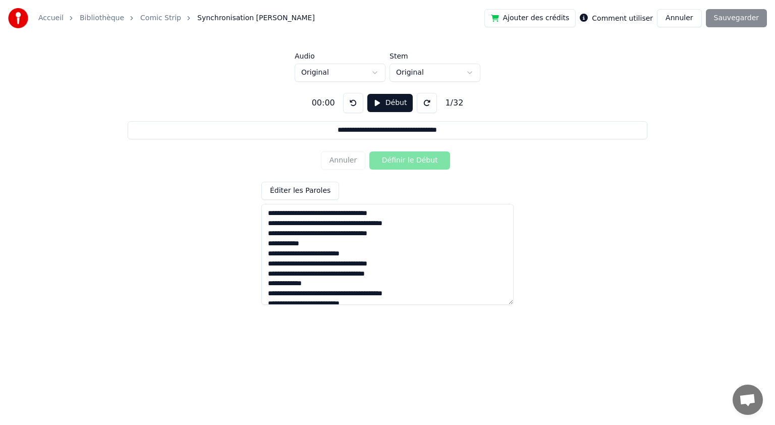
type textarea "**********"
click at [392, 104] on button "Début" at bounding box center [390, 103] width 46 height 18
drag, startPoint x: 406, startPoint y: 163, endPoint x: 410, endPoint y: 151, distance: 12.3
click at [410, 151] on button "Définir le Début" at bounding box center [409, 160] width 81 height 18
click at [411, 162] on button "Définir la Fin" at bounding box center [409, 160] width 81 height 18
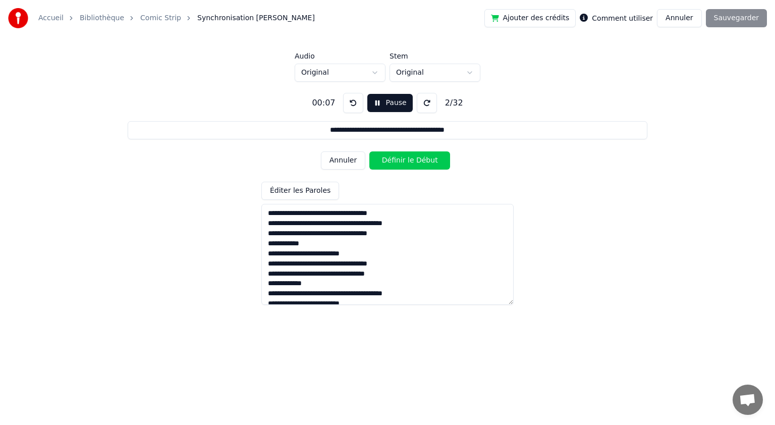
click at [412, 161] on button "Définir le Début" at bounding box center [409, 160] width 81 height 18
drag, startPoint x: 412, startPoint y: 161, endPoint x: 413, endPoint y: 152, distance: 9.1
click at [413, 155] on button "Définir la Fin" at bounding box center [409, 160] width 81 height 18
click at [410, 159] on button "Définir le Début" at bounding box center [409, 160] width 81 height 18
click at [410, 159] on button "Définir la Fin" at bounding box center [409, 160] width 81 height 18
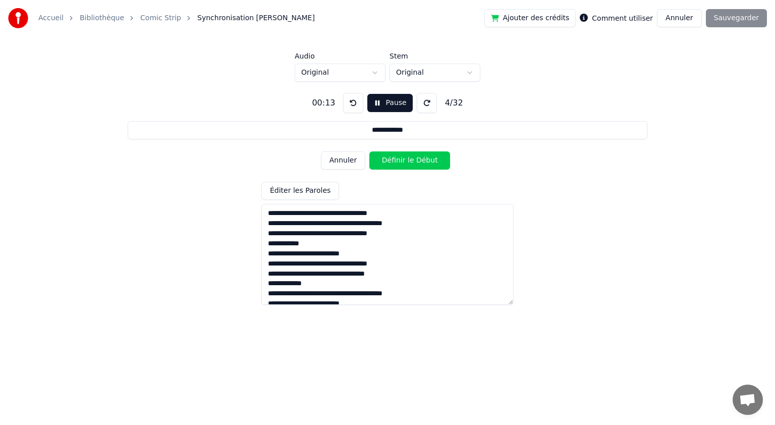
click at [410, 159] on button "Définir le Début" at bounding box center [409, 160] width 81 height 18
click at [410, 159] on button "Définir la Fin" at bounding box center [409, 160] width 81 height 18
click at [410, 159] on button "Définir le Début" at bounding box center [409, 160] width 81 height 18
click at [410, 159] on button "Définir la Fin" at bounding box center [409, 160] width 81 height 18
click at [405, 162] on button "Définir le Début" at bounding box center [409, 160] width 81 height 18
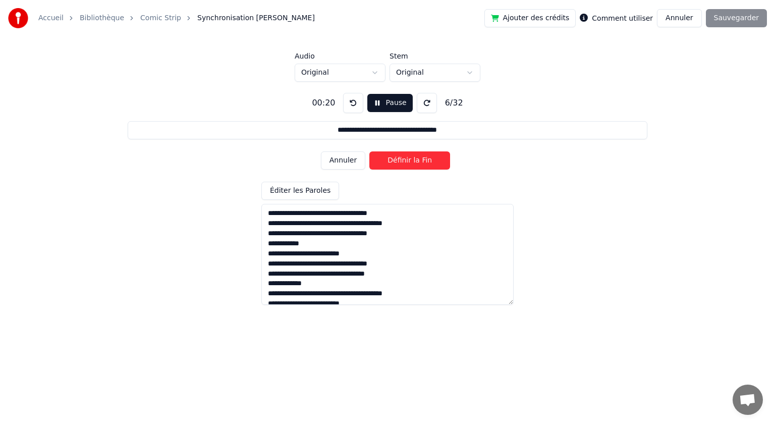
click at [405, 162] on button "Définir la Fin" at bounding box center [409, 160] width 81 height 18
click at [404, 163] on button "Définir le Début" at bounding box center [409, 160] width 81 height 18
click at [404, 163] on button "Définir la Fin" at bounding box center [409, 160] width 81 height 18
click at [404, 163] on button "Définir le Début" at bounding box center [409, 160] width 81 height 18
click at [404, 163] on button "Définir la Fin" at bounding box center [409, 160] width 81 height 18
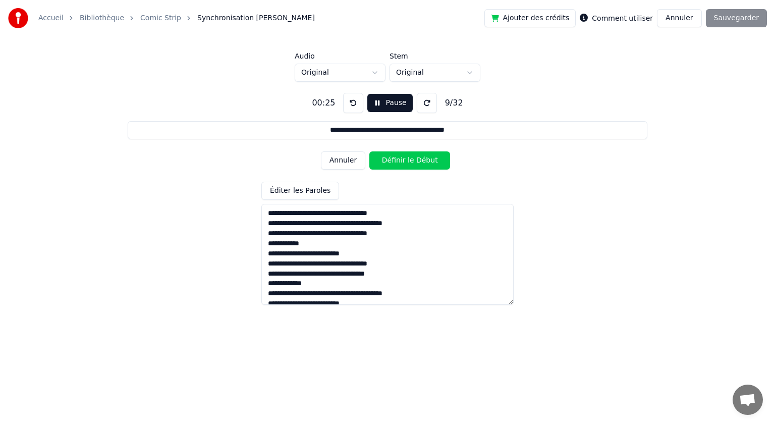
click at [404, 163] on button "Définir le Début" at bounding box center [409, 160] width 81 height 18
click at [404, 163] on button "Définir la Fin" at bounding box center [409, 160] width 81 height 18
click at [404, 163] on button "Définir le Début" at bounding box center [409, 160] width 81 height 18
click at [404, 163] on button "Définir la Fin" at bounding box center [409, 160] width 81 height 18
click at [404, 163] on button "Définir le Début" at bounding box center [409, 160] width 81 height 18
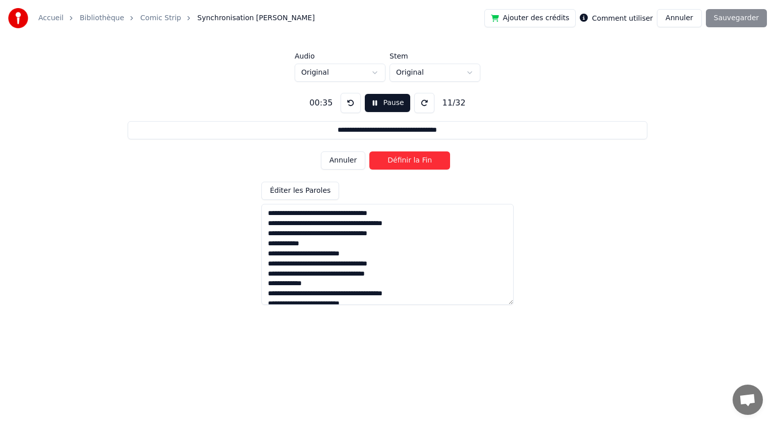
click at [404, 163] on button "Définir la Fin" at bounding box center [409, 160] width 81 height 18
click at [399, 164] on button "Définir le Début" at bounding box center [409, 160] width 81 height 18
click at [406, 163] on button "Définir la Fin" at bounding box center [409, 160] width 81 height 18
click at [406, 163] on button "Définir le Début" at bounding box center [409, 160] width 81 height 18
click at [406, 163] on button "Définir la Fin" at bounding box center [409, 160] width 81 height 18
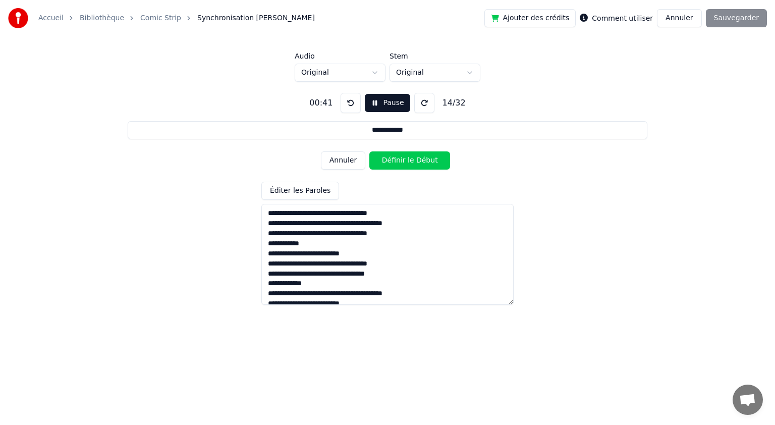
click at [406, 163] on button "Définir le Début" at bounding box center [409, 160] width 81 height 18
click at [406, 163] on button "Définir la Fin" at bounding box center [409, 160] width 81 height 18
click at [406, 163] on button "Définir le Début" at bounding box center [409, 160] width 81 height 18
click at [404, 164] on button "Définir la Fin" at bounding box center [409, 160] width 81 height 18
click at [404, 164] on button "Définir le Début" at bounding box center [409, 160] width 81 height 18
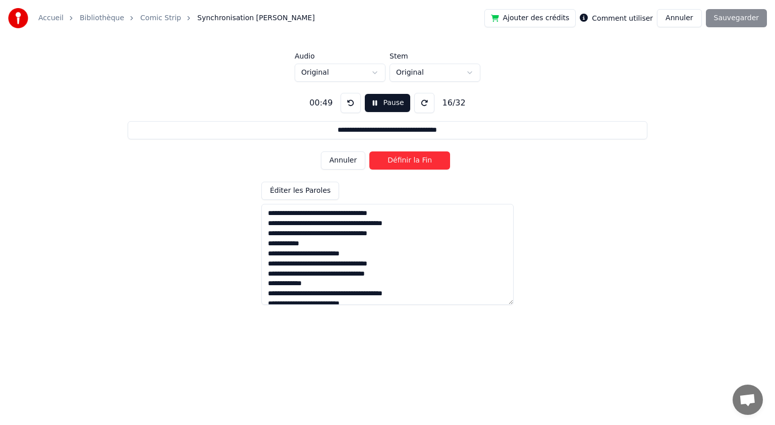
click at [404, 165] on button "Définir la Fin" at bounding box center [409, 160] width 81 height 18
click at [400, 164] on button "Définir le Début" at bounding box center [409, 160] width 81 height 18
click at [404, 162] on button "Définir la Fin" at bounding box center [409, 160] width 81 height 18
click at [404, 162] on button "Définir le Début" at bounding box center [409, 160] width 81 height 18
click at [404, 162] on button "Définir la Fin" at bounding box center [409, 160] width 81 height 18
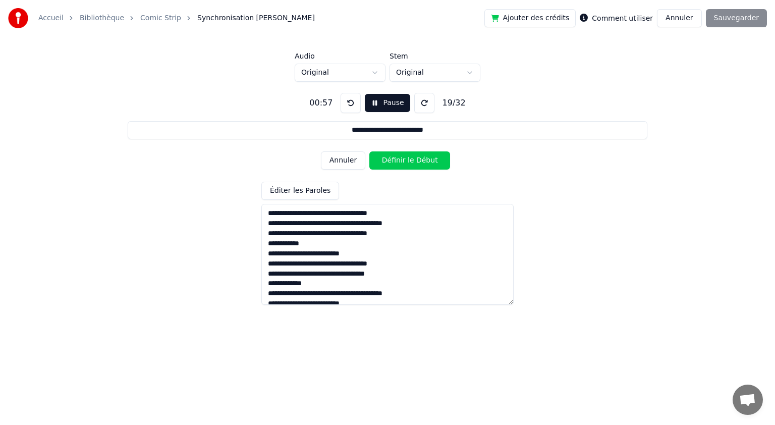
click at [404, 162] on button "Définir le Début" at bounding box center [409, 160] width 81 height 18
click at [405, 162] on button "Définir la Fin" at bounding box center [409, 160] width 81 height 18
click at [405, 161] on button "Définir le Début" at bounding box center [409, 160] width 81 height 18
click at [405, 161] on button "Définir la Fin" at bounding box center [409, 160] width 81 height 18
click at [402, 160] on button "Définir le Début" at bounding box center [409, 160] width 81 height 18
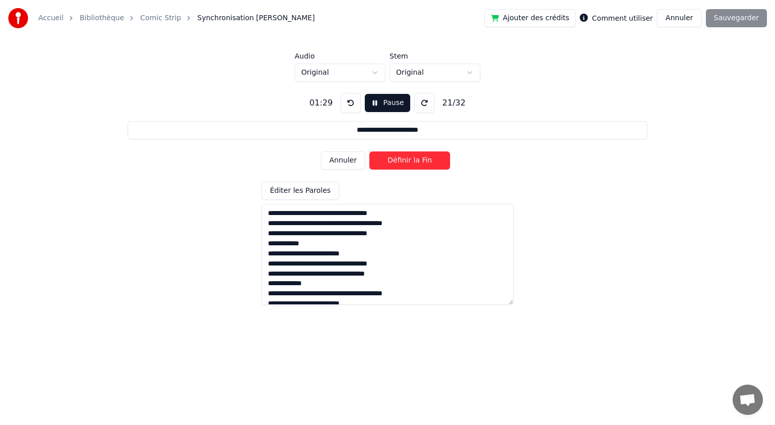
click at [403, 158] on button "Définir la Fin" at bounding box center [409, 160] width 81 height 18
click at [403, 158] on button "Définir le Début" at bounding box center [409, 160] width 81 height 18
click at [403, 157] on button "Définir la Fin" at bounding box center [409, 160] width 81 height 18
click at [402, 157] on button "Définir le Début" at bounding box center [409, 160] width 81 height 18
click at [402, 157] on button "Définir la Fin" at bounding box center [409, 160] width 81 height 18
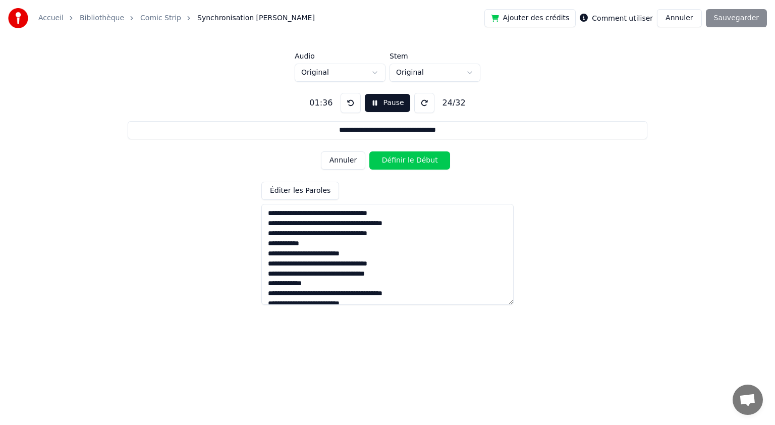
click at [400, 158] on button "Définir le Début" at bounding box center [409, 160] width 81 height 18
click at [399, 159] on button "Définir la Fin" at bounding box center [409, 160] width 81 height 18
click at [399, 159] on button "Définir le Début" at bounding box center [409, 160] width 81 height 18
click at [399, 159] on button "Définir la Fin" at bounding box center [409, 160] width 81 height 18
click at [399, 159] on button "Définir le Début" at bounding box center [409, 160] width 81 height 18
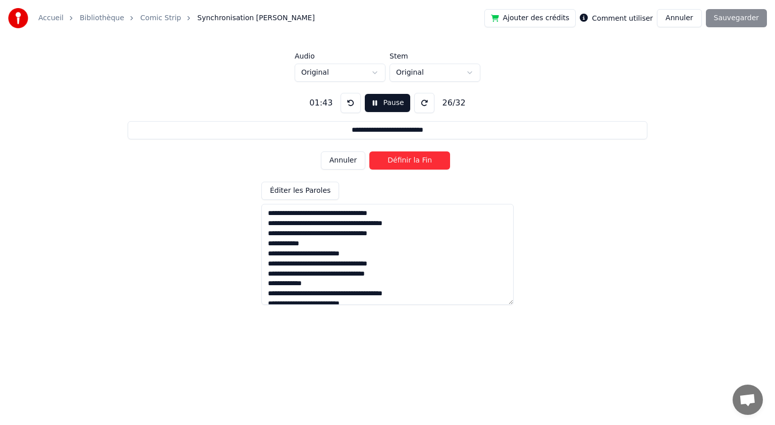
click at [399, 159] on button "Définir la Fin" at bounding box center [409, 160] width 81 height 18
click at [399, 159] on button "Définir le Début" at bounding box center [409, 160] width 81 height 18
click at [400, 159] on button "Définir la Fin" at bounding box center [409, 160] width 81 height 18
click at [400, 159] on button "Définir le Début" at bounding box center [409, 160] width 81 height 18
click at [400, 159] on button "Définir la Fin" at bounding box center [409, 160] width 81 height 18
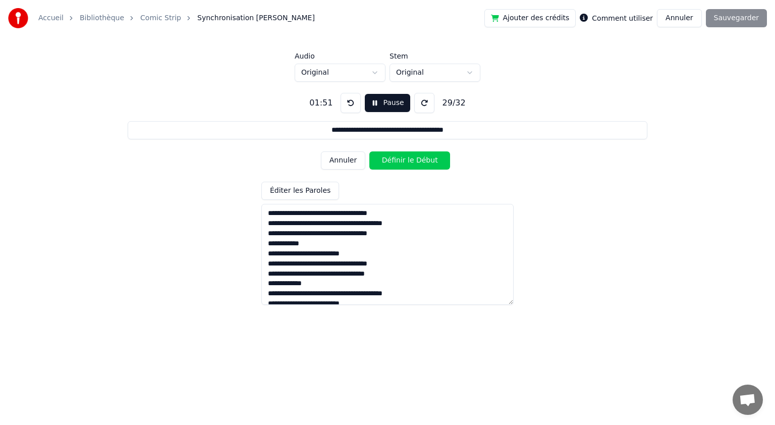
click at [400, 159] on button "Définir le Début" at bounding box center [409, 160] width 81 height 18
click at [400, 159] on button "Définir la Fin" at bounding box center [409, 160] width 81 height 18
click at [400, 159] on button "Définir le Début" at bounding box center [409, 160] width 81 height 18
click at [400, 158] on button "Définir la Fin" at bounding box center [409, 160] width 81 height 18
click at [400, 158] on button "Définir le Début" at bounding box center [409, 160] width 81 height 18
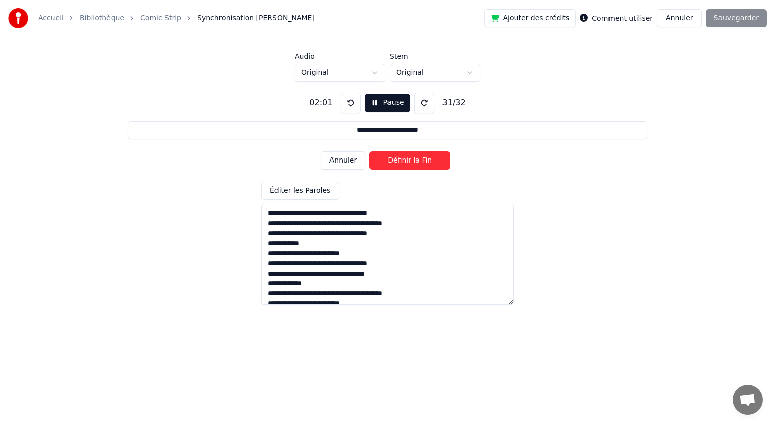
click at [401, 158] on button "Définir la Fin" at bounding box center [409, 160] width 81 height 18
type input "**********"
click at [401, 158] on button "Définir le Début" at bounding box center [409, 160] width 81 height 18
click at [401, 158] on button "Définir la Fin" at bounding box center [409, 160] width 81 height 18
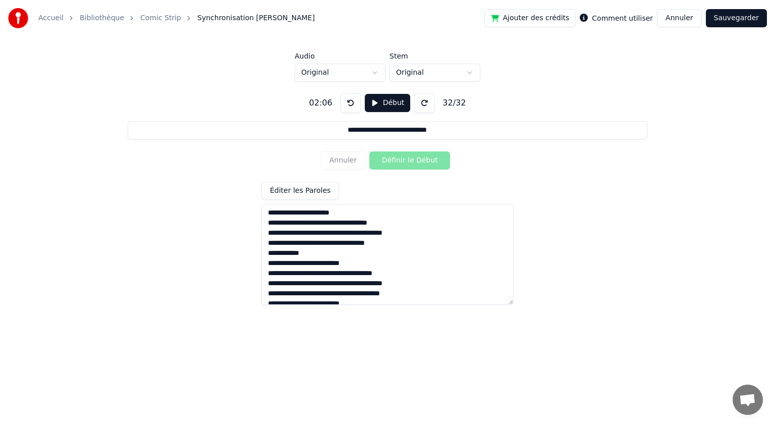
scroll to position [231, 0]
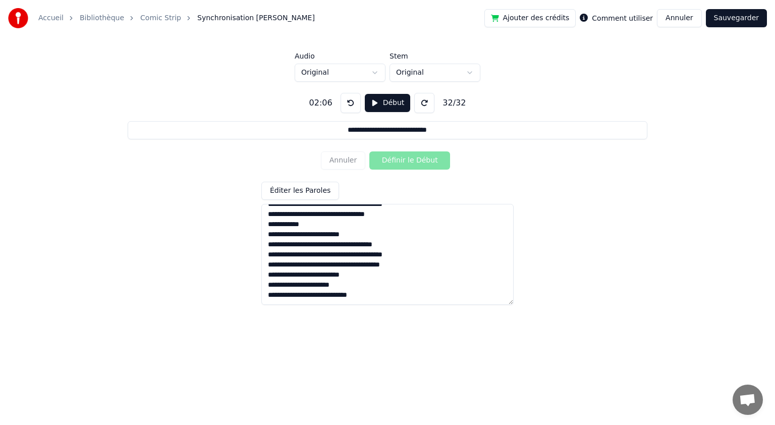
click at [347, 107] on button at bounding box center [351, 103] width 20 height 20
click at [422, 105] on button at bounding box center [424, 103] width 20 height 20
click at [348, 104] on button at bounding box center [351, 103] width 20 height 20
click at [419, 101] on button at bounding box center [424, 103] width 20 height 20
click at [729, 18] on button "Sauvegarder" at bounding box center [736, 18] width 61 height 18
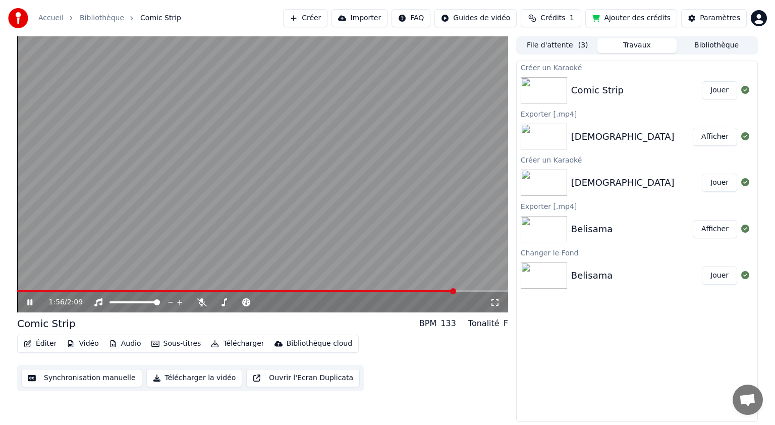
click at [29, 305] on icon at bounding box center [29, 302] width 5 height 6
click at [81, 343] on button "Vidéo" at bounding box center [83, 344] width 40 height 14
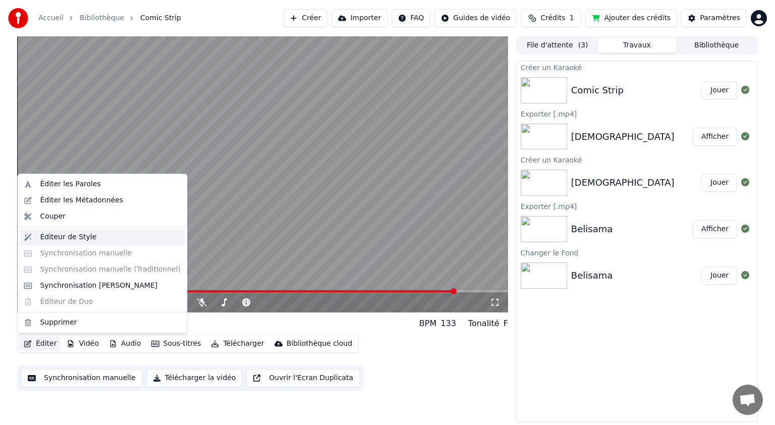
click at [67, 235] on div "Éditeur de Style" at bounding box center [68, 237] width 57 height 10
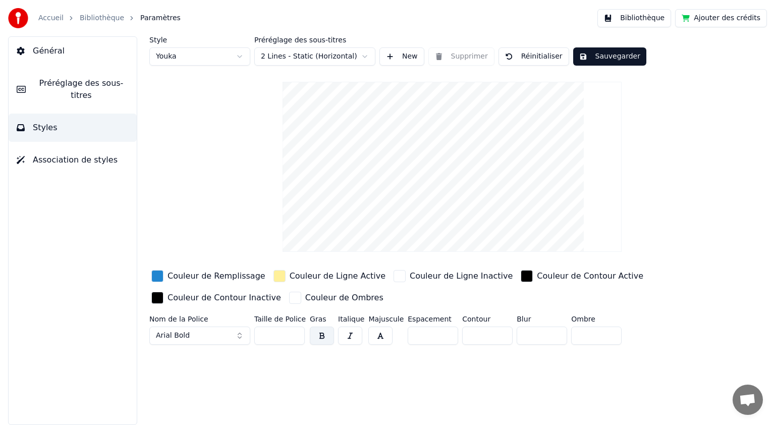
click at [442, 337] on input "**" at bounding box center [433, 335] width 50 height 18
click at [440, 331] on input "*" at bounding box center [433, 335] width 50 height 18
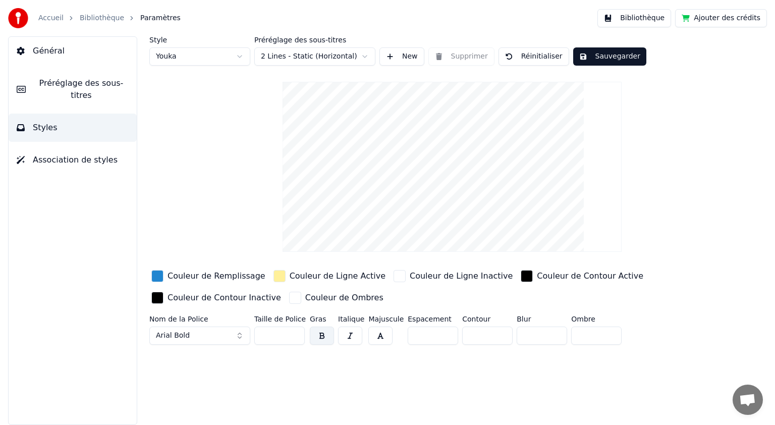
click at [440, 331] on input "*" at bounding box center [433, 335] width 50 height 18
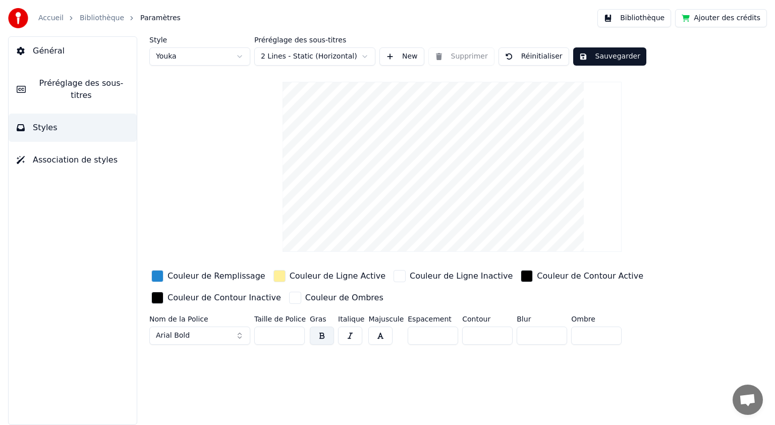
click at [440, 331] on input "*" at bounding box center [433, 335] width 50 height 18
click at [440, 331] on input "**" at bounding box center [433, 335] width 50 height 18
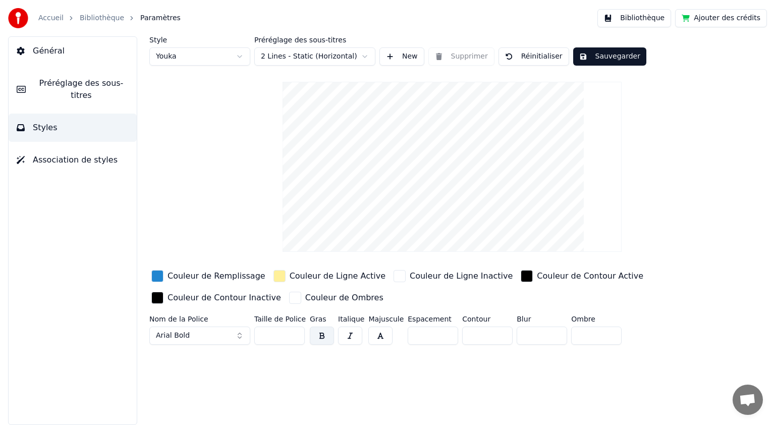
click at [440, 331] on input "**" at bounding box center [433, 335] width 50 height 18
click at [442, 338] on input "**" at bounding box center [433, 335] width 50 height 18
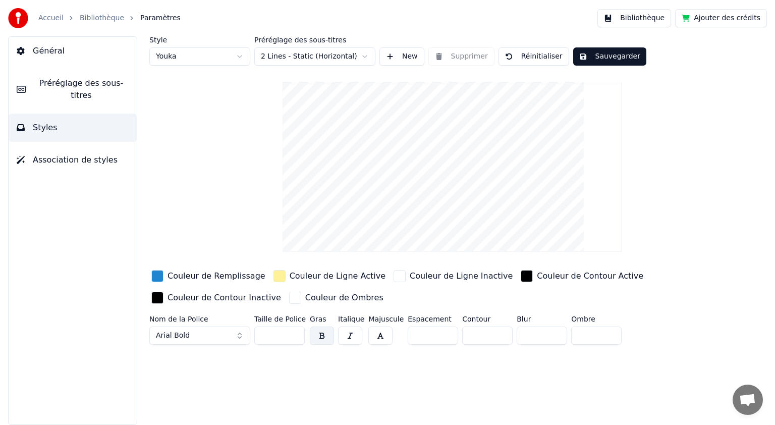
click at [442, 338] on input "**" at bounding box center [433, 335] width 50 height 18
click at [442, 338] on input "*" at bounding box center [433, 335] width 50 height 18
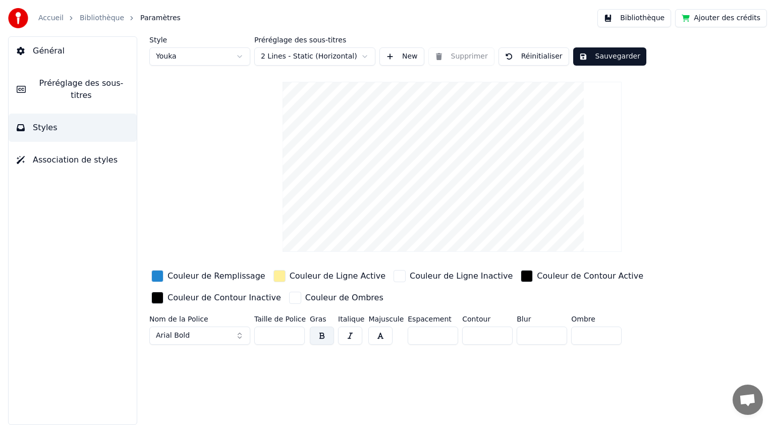
click at [442, 338] on input "*" at bounding box center [433, 335] width 50 height 18
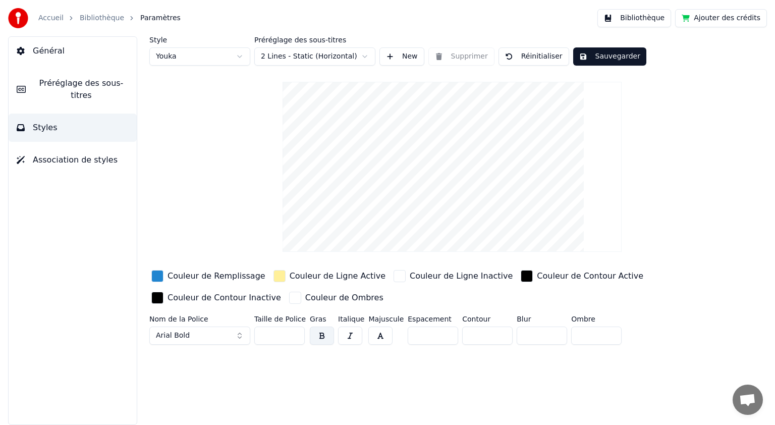
click at [442, 338] on input "*" at bounding box center [433, 335] width 50 height 18
click at [442, 337] on input "***" at bounding box center [433, 335] width 50 height 18
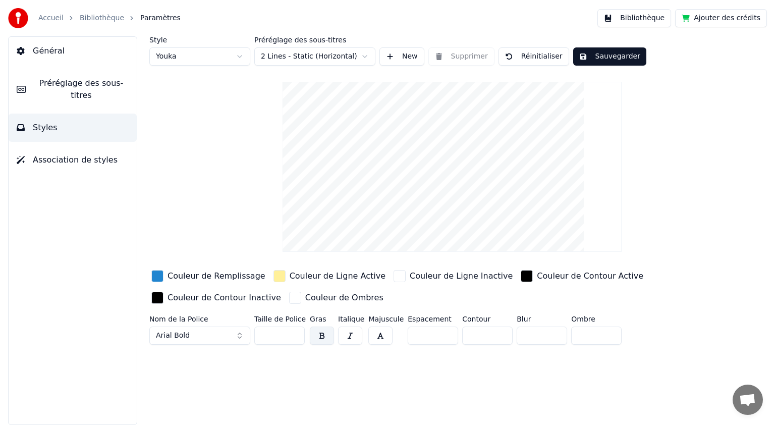
click at [441, 332] on input "***" at bounding box center [433, 335] width 50 height 18
type input "***"
click at [441, 332] on input "***" at bounding box center [433, 335] width 50 height 18
click at [365, 56] on html "Accueil Bibliothèque Paramètres Bibliothèque Ajouter des crédits Général Prérég…" at bounding box center [387, 212] width 775 height 425
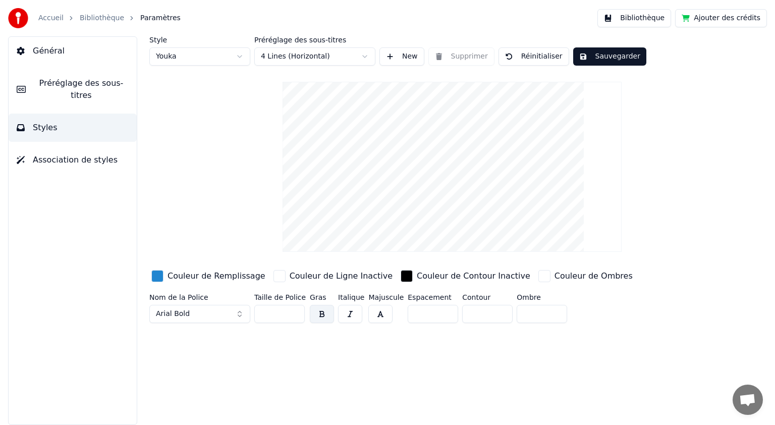
click at [599, 61] on button "Sauvegarder" at bounding box center [609, 56] width 73 height 18
click at [55, 57] on button "Général" at bounding box center [73, 51] width 128 height 28
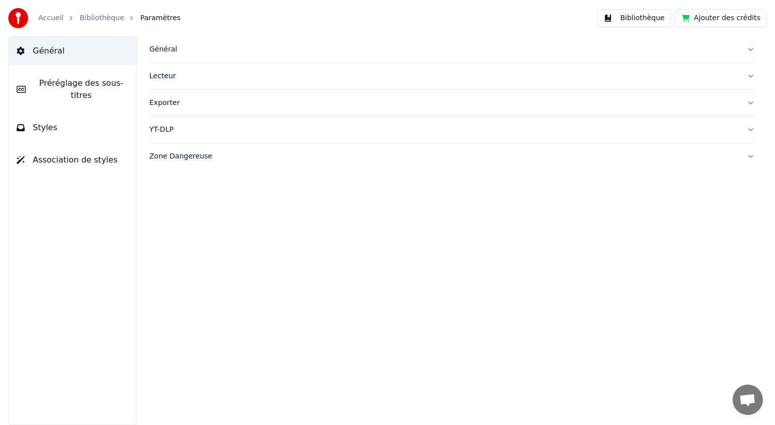
click at [157, 76] on div "Lecteur" at bounding box center [443, 76] width 589 height 10
click at [92, 21] on link "Bibliothèque" at bounding box center [102, 18] width 44 height 10
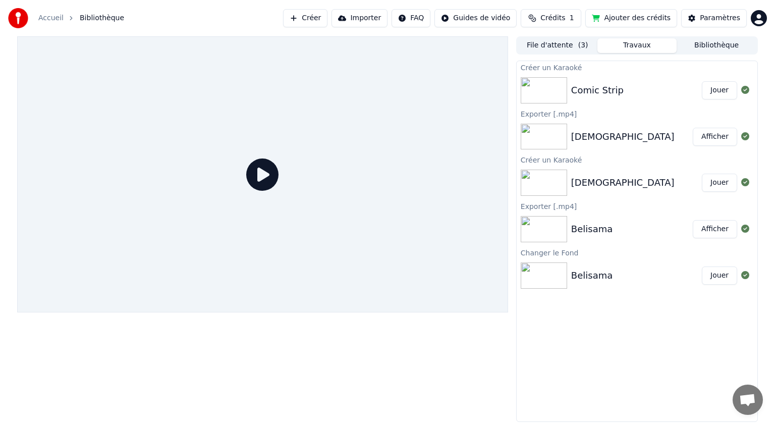
click at [721, 93] on button "Jouer" at bounding box center [719, 90] width 35 height 18
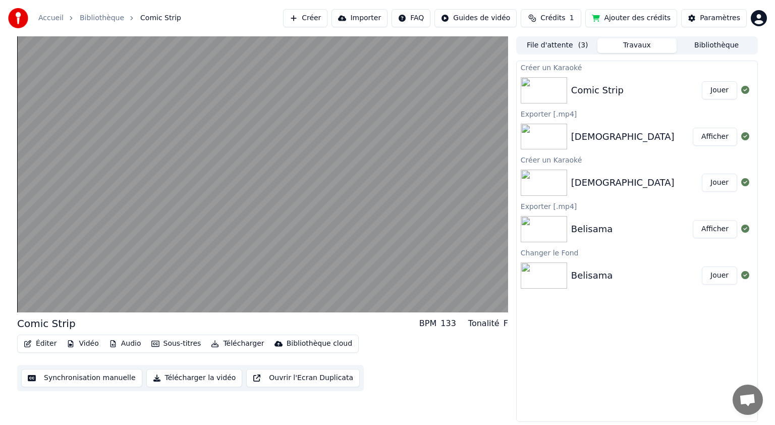
click at [47, 344] on button "Éditer" at bounding box center [40, 344] width 41 height 14
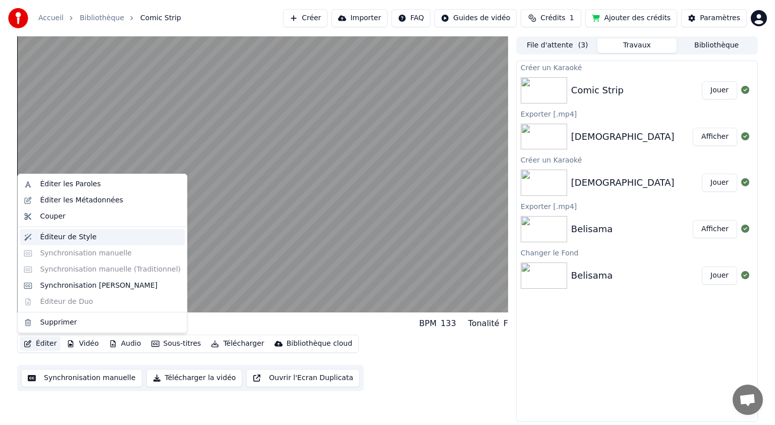
click at [75, 234] on div "Éditeur de Style" at bounding box center [68, 237] width 57 height 10
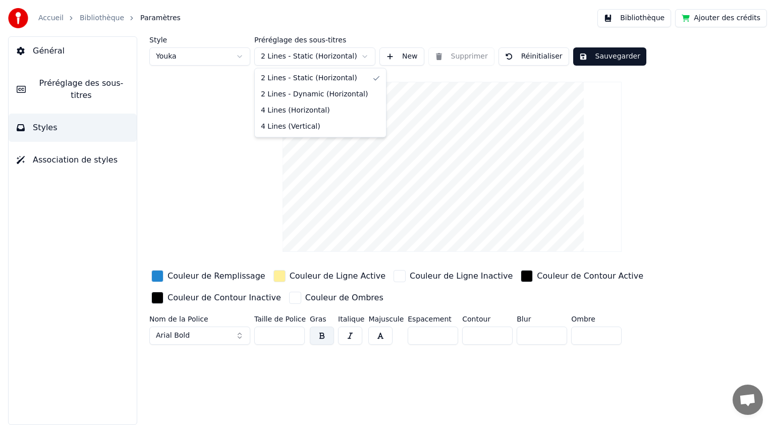
click at [363, 54] on html "Accueil Bibliothèque Paramètres Bibliothèque Ajouter des crédits Général Prérég…" at bounding box center [387, 212] width 775 height 425
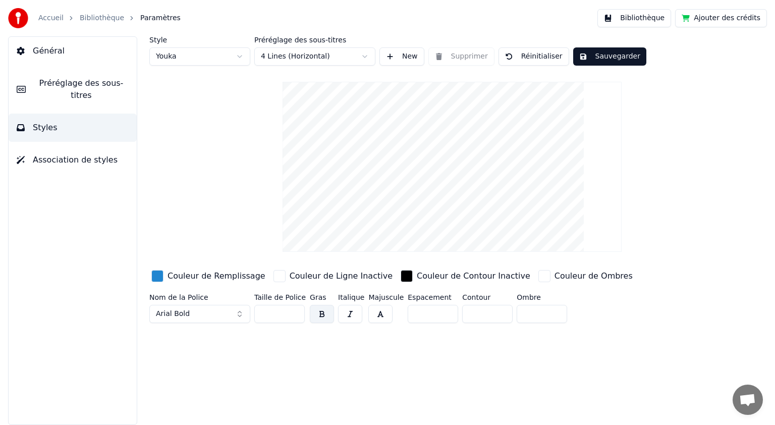
click at [594, 57] on button "Sauvegarder" at bounding box center [609, 56] width 73 height 18
click at [594, 57] on button "Terminé" at bounding box center [601, 56] width 56 height 18
click at [587, 56] on button "Sauvegarder" at bounding box center [609, 56] width 73 height 18
click at [89, 18] on link "Bibliothèque" at bounding box center [102, 18] width 44 height 10
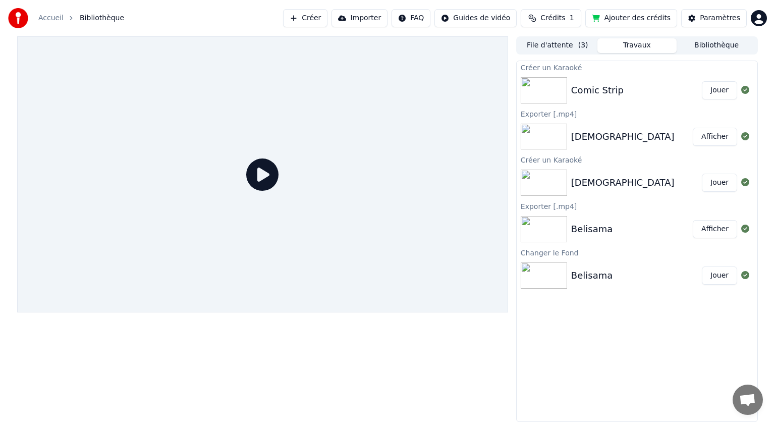
click at [708, 89] on button "Jouer" at bounding box center [719, 90] width 35 height 18
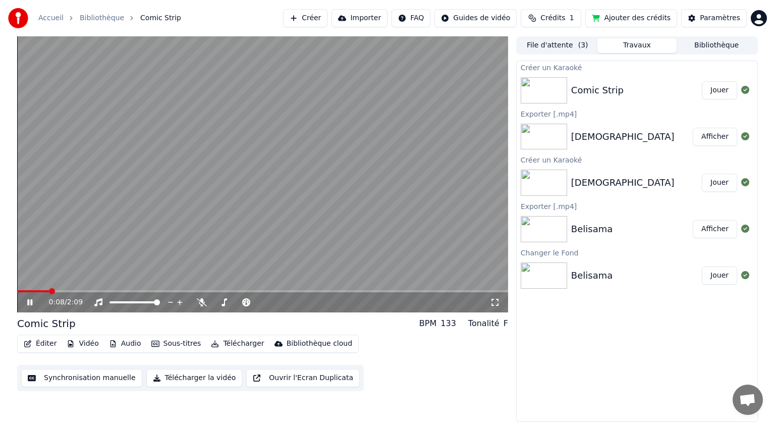
click at [27, 301] on icon at bounding box center [29, 302] width 5 height 6
click at [620, 19] on button "Ajouter des crédits" at bounding box center [631, 18] width 92 height 18
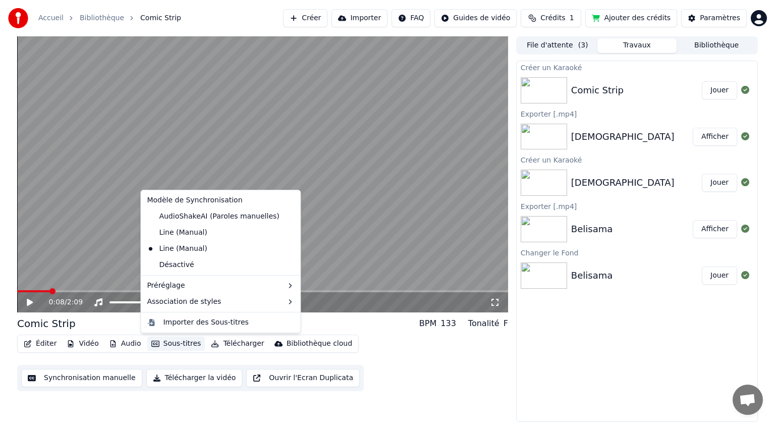
click at [168, 345] on button "Sous-titres" at bounding box center [176, 344] width 58 height 14
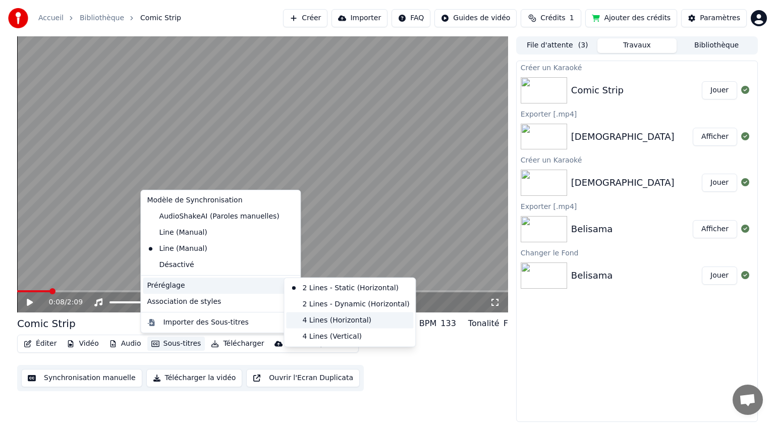
click at [318, 322] on div "4 Lines (Horizontal)" at bounding box center [349, 320] width 127 height 16
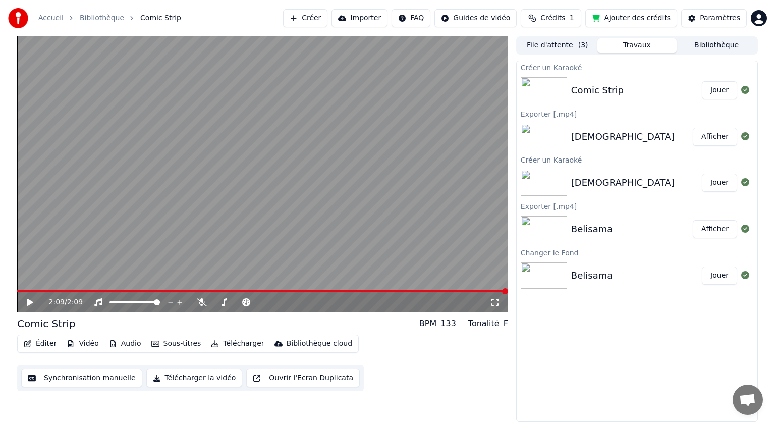
click at [221, 344] on button "Télécharger" at bounding box center [237, 344] width 61 height 14
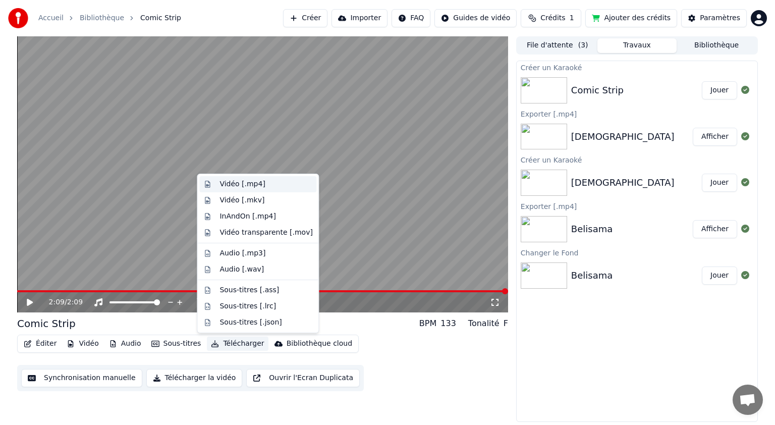
click at [226, 186] on div "Vidéo [.mp4]" at bounding box center [241, 184] width 45 height 10
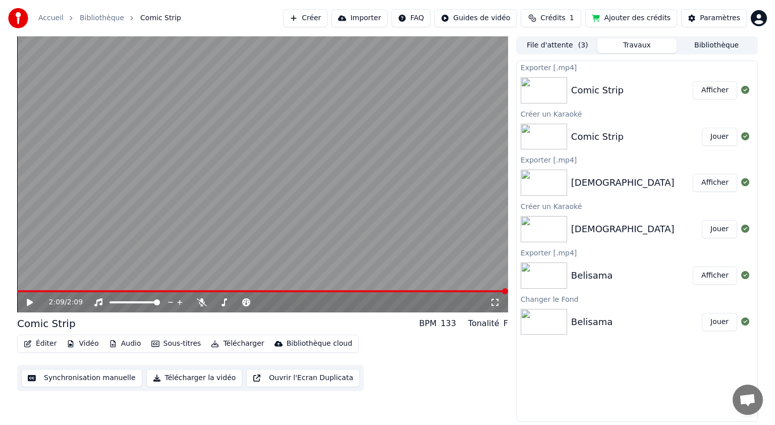
click at [721, 94] on button "Afficher" at bounding box center [715, 90] width 44 height 18
